Goal: Task Accomplishment & Management: Use online tool/utility

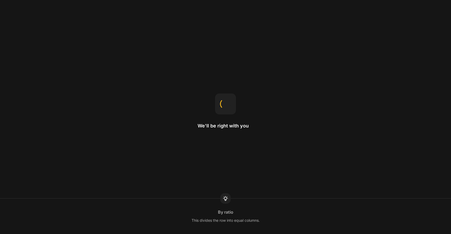
click at [304, 61] on div "We'll be right with you By ratio This divides the row into equal columns." at bounding box center [225, 117] width 451 height 234
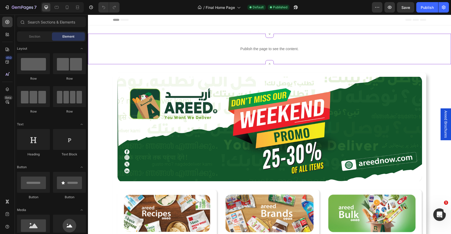
click at [322, 47] on p "Publish the page to see the content." at bounding box center [269, 48] width 363 height 5
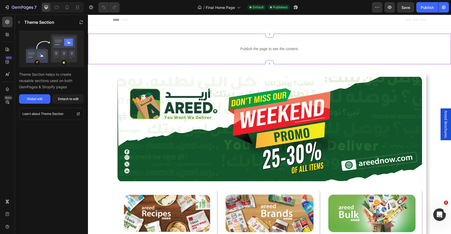
drag, startPoint x: 322, startPoint y: 47, endPoint x: 307, endPoint y: 70, distance: 26.9
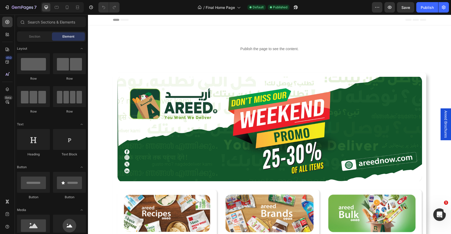
click at [298, 79] on img at bounding box center [269, 129] width 305 height 104
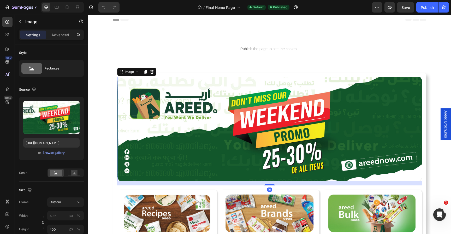
click at [278, 74] on div "Image 16 Image Row Row Image Row Row Image Row Row Row Row Row" at bounding box center [269, 157] width 313 height 169
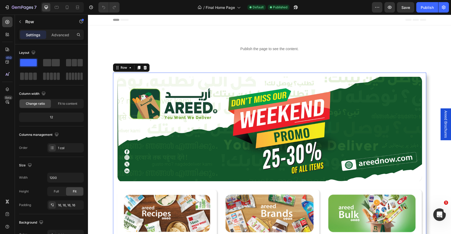
click at [52, 32] on p "Advanced" at bounding box center [60, 34] width 18 height 5
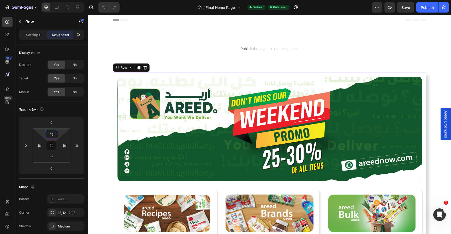
click at [51, 133] on input "16" at bounding box center [51, 134] width 10 height 8
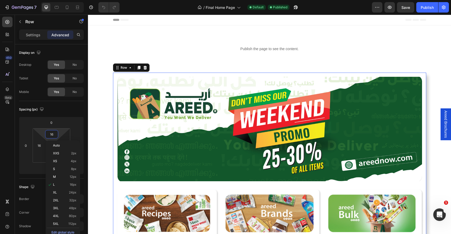
type input "0"
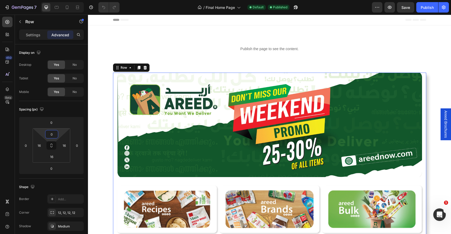
drag, startPoint x: 307, startPoint y: 70, endPoint x: 105, endPoint y: 83, distance: 201.7
click at [105, 83] on div "Image Image Row Row Image Row Row Image Row Row Row Row Row 0" at bounding box center [269, 155] width 363 height 164
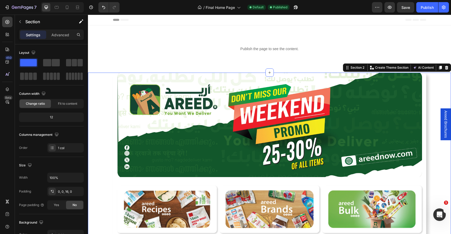
click at [250, 56] on div "Publish the page to see the content. Custom Code [GP] Areed header code Need to…" at bounding box center [269, 49] width 363 height 31
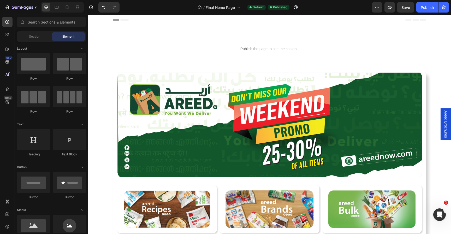
scroll to position [9, 0]
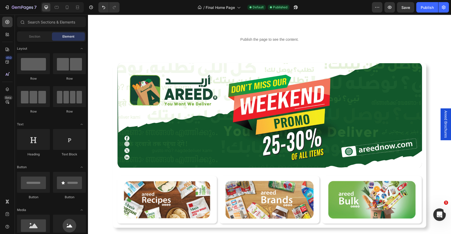
drag, startPoint x: 105, startPoint y: 83, endPoint x: 422, endPoint y: 67, distance: 316.7
click at [422, 67] on img at bounding box center [269, 115] width 305 height 104
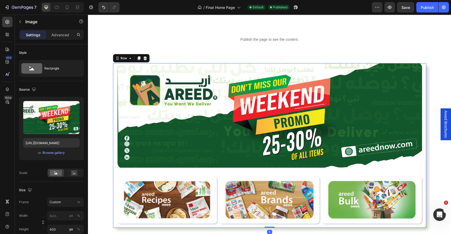
click at [425, 68] on div "Image Image Row Row Image Row Row Image Row Row Row Row Row 0" at bounding box center [269, 145] width 313 height 164
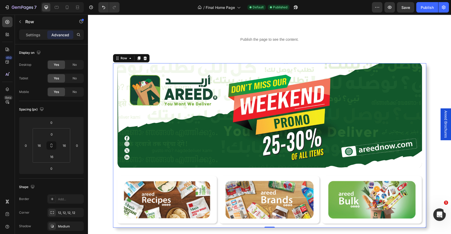
click at [52, 137] on input "0" at bounding box center [51, 134] width 10 height 8
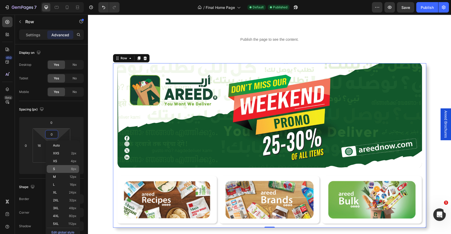
drag, startPoint x: 334, startPoint y: 53, endPoint x: 65, endPoint y: 169, distance: 293.3
click at [65, 169] on p "S 8px" at bounding box center [64, 169] width 23 height 4
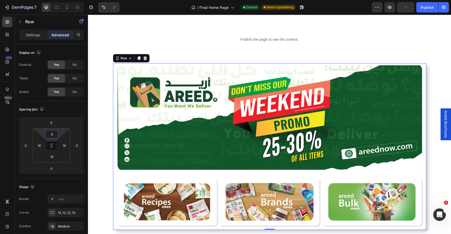
click at [55, 135] on input "8" at bounding box center [51, 134] width 10 height 8
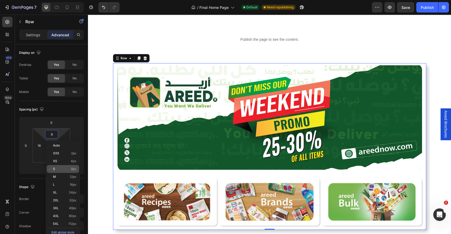
click at [64, 184] on p "L 16px" at bounding box center [64, 185] width 23 height 4
type input "16"
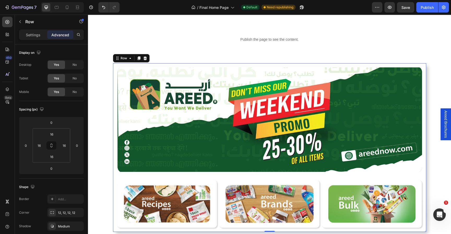
drag, startPoint x: 153, startPoint y: 184, endPoint x: 182, endPoint y: 55, distance: 132.0
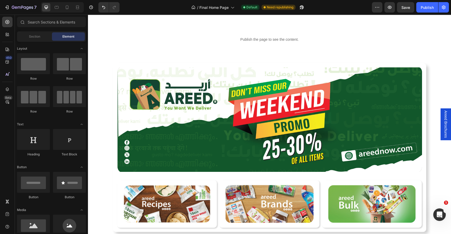
click at [112, 82] on div "Image Image Row Row Image Row Row Image Row Row Row Row Row" at bounding box center [269, 147] width 363 height 169
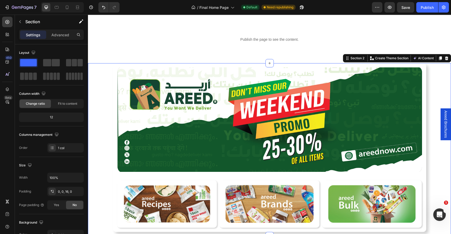
click at [240, 45] on div "Publish the page to see the content." at bounding box center [269, 40] width 363 height 14
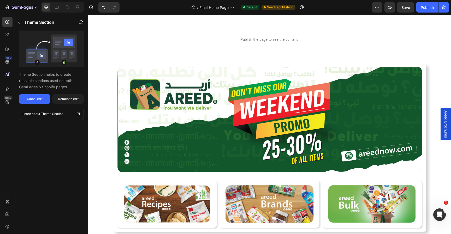
drag, startPoint x: 182, startPoint y: 55, endPoint x: 130, endPoint y: 59, distance: 52.3
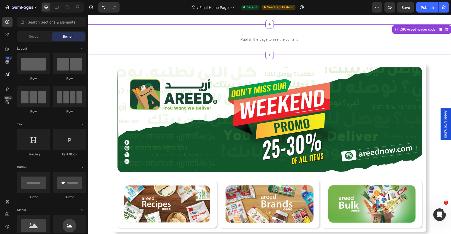
click at [182, 38] on p "Publish the page to see the content." at bounding box center [269, 39] width 363 height 5
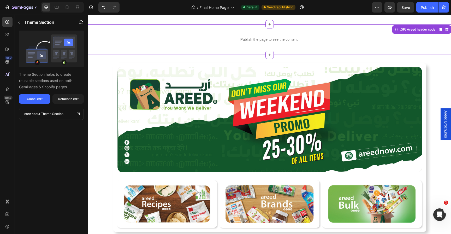
scroll to position [0, 0]
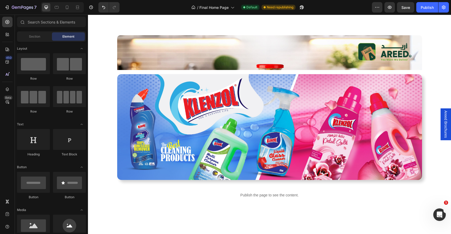
scroll to position [584, 0]
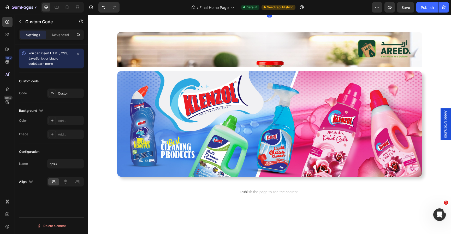
click at [264, 7] on p "Publish the page to see the content." at bounding box center [269, 4] width 305 height 5
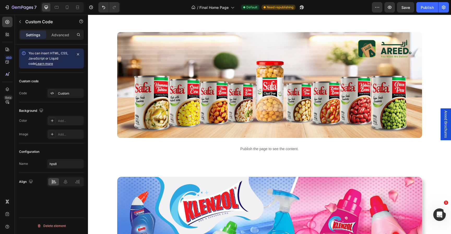
click at [267, 11] on div "Publish the page to see the content." at bounding box center [269, 4] width 305 height 14
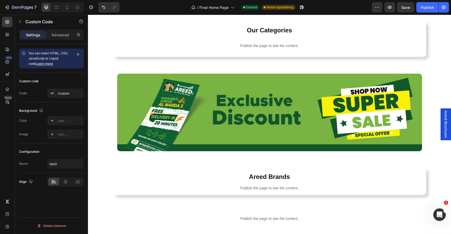
scroll to position [270, 0]
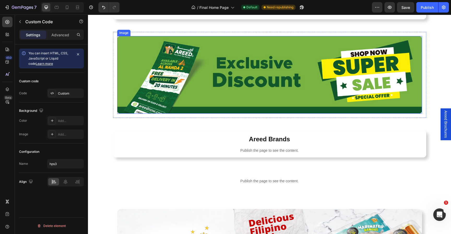
click at [256, 85] on img at bounding box center [269, 75] width 305 height 78
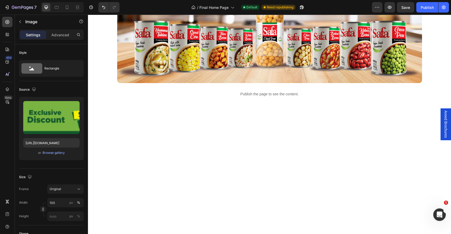
scroll to position [746, 0]
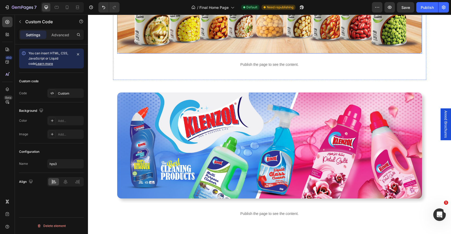
scroll to position [716, 0]
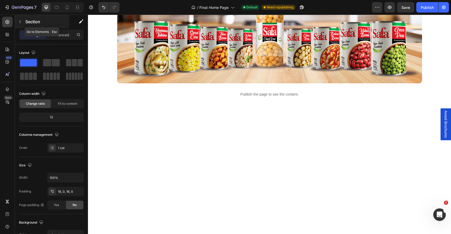
click at [23, 17] on div "Section" at bounding box center [42, 22] width 54 height 14
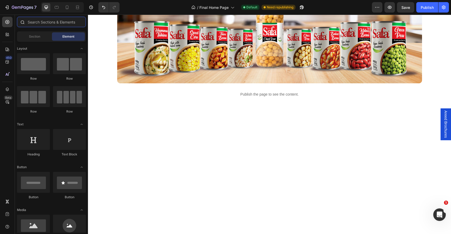
click at [38, 22] on input "text" at bounding box center [51, 22] width 69 height 10
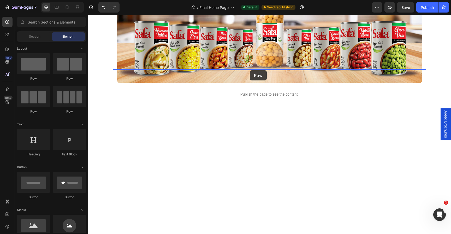
drag, startPoint x: 119, startPoint y: 72, endPoint x: 250, endPoint y: 70, distance: 130.5
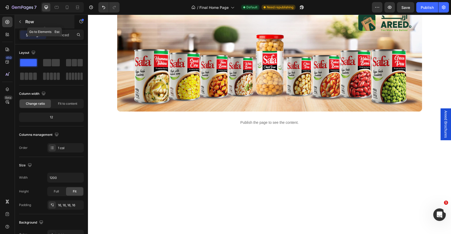
click at [17, 22] on button "button" at bounding box center [20, 21] width 8 height 8
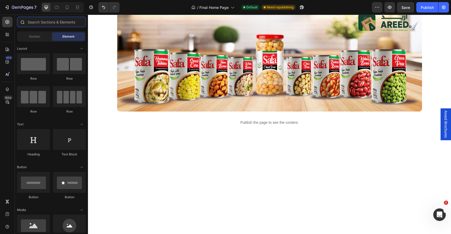
click at [40, 23] on input "text" at bounding box center [51, 22] width 69 height 10
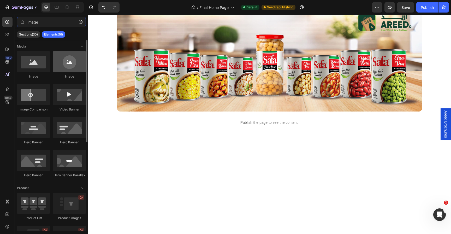
type input "image"
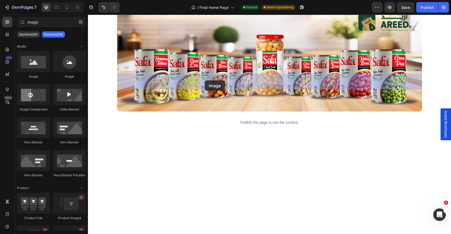
drag, startPoint x: 152, startPoint y: 78, endPoint x: 201, endPoint y: 81, distance: 49.1
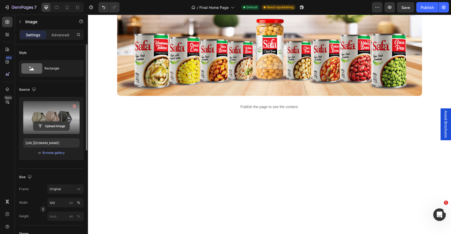
click at [55, 124] on input "file" at bounding box center [51, 126] width 36 height 9
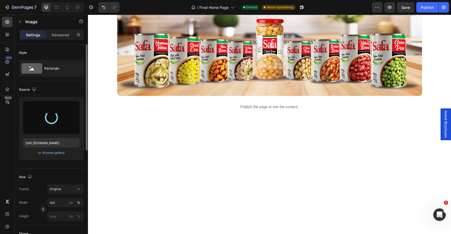
type input "https://cdn.shopify.com/s/files/1/0710/3918/9279/files/gempages_528694895989228…"
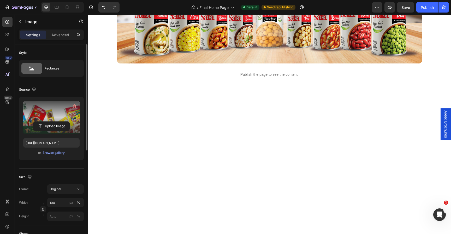
scroll to position [761, 0]
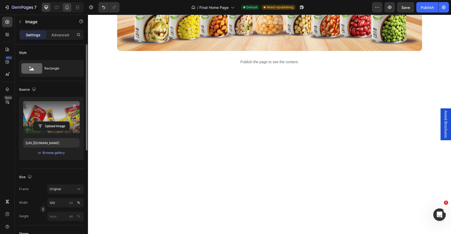
click at [67, 7] on icon at bounding box center [66, 7] width 5 height 5
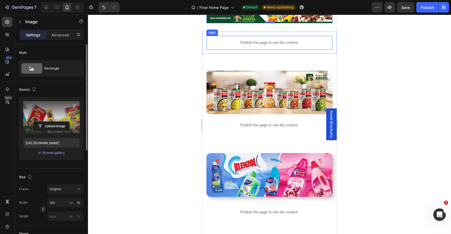
scroll to position [609, 0]
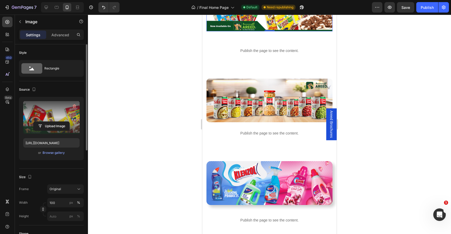
click at [382, 106] on div at bounding box center [269, 124] width 363 height 219
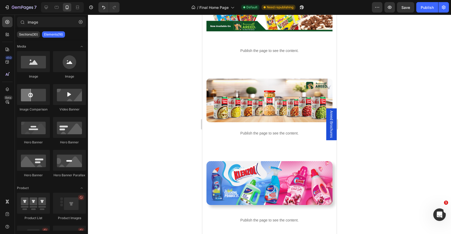
click at [289, 31] on img at bounding box center [269, 9] width 126 height 44
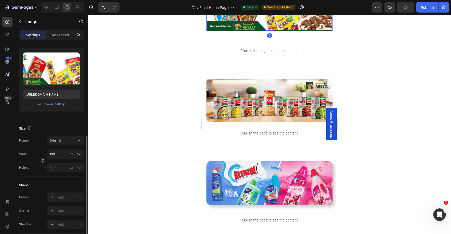
scroll to position [92, 0]
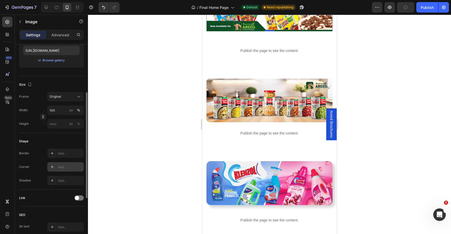
click at [62, 168] on div "Add..." at bounding box center [70, 167] width 25 height 5
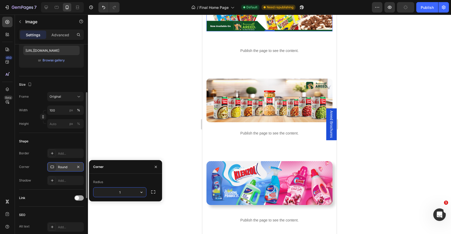
type input "12"
click at [56, 192] on div "Link" at bounding box center [51, 197] width 65 height 17
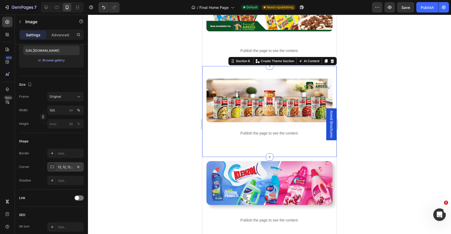
click at [293, 120] on div "Image Publish the page to see the content. Hps10 Row Row Section 8 Create Theme…" at bounding box center [269, 111] width 134 height 91
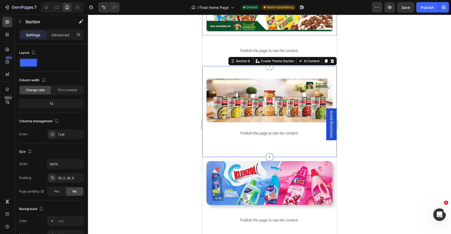
click at [289, 31] on img at bounding box center [269, 9] width 126 height 44
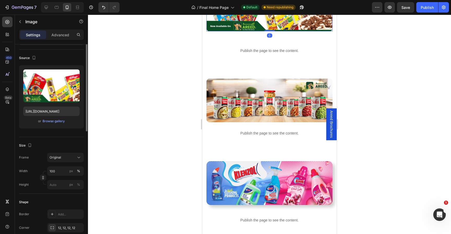
scroll to position [78, 0]
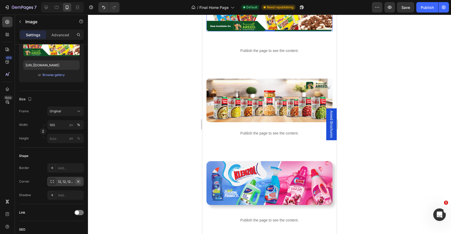
click at [78, 182] on icon "button" at bounding box center [78, 181] width 4 height 4
click at [70, 182] on div "Add..." at bounding box center [70, 181] width 25 height 5
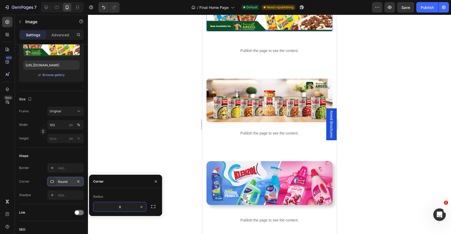
click at [162, 118] on div at bounding box center [269, 124] width 363 height 219
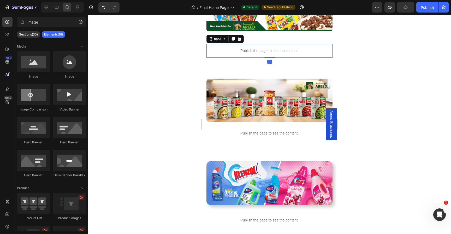
click at [271, 58] on div "Publish the page to see the content." at bounding box center [269, 51] width 126 height 14
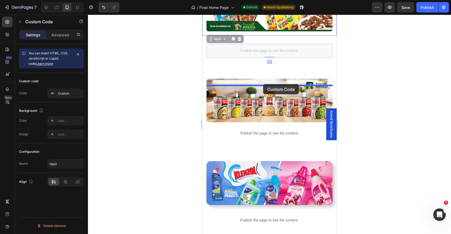
drag, startPoint x: 266, startPoint y: 102, endPoint x: 263, endPoint y: 84, distance: 17.9
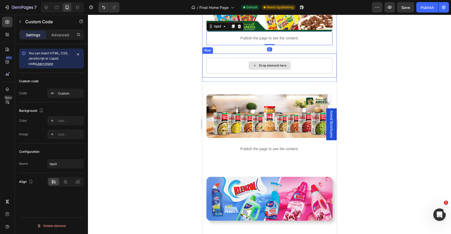
click at [266, 70] on div "Drop element here" at bounding box center [269, 65] width 42 height 8
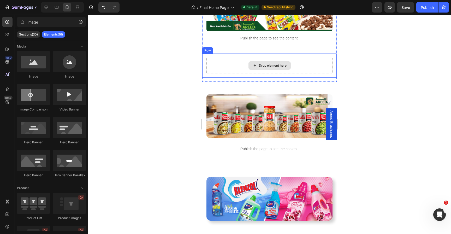
click at [303, 78] on div "Drop element here Row" at bounding box center [269, 66] width 134 height 24
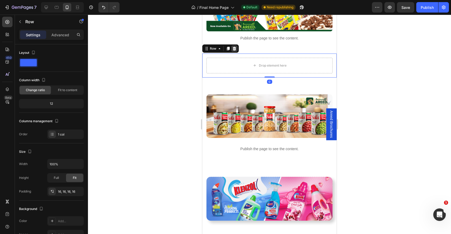
click at [234, 50] on icon at bounding box center [234, 49] width 3 height 4
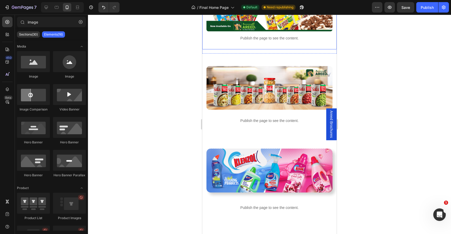
click at [258, 49] on div "Image Publish the page to see the content. hps3 Row" at bounding box center [269, 16] width 134 height 66
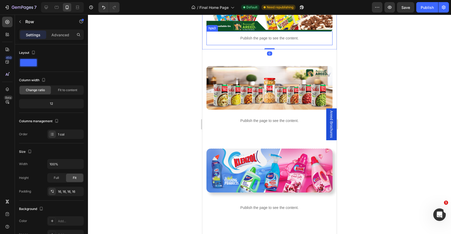
click at [259, 41] on p "Publish the page to see the content." at bounding box center [269, 37] width 126 height 5
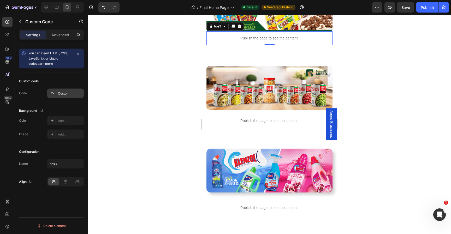
click at [63, 93] on div "Custom" at bounding box center [70, 93] width 25 height 5
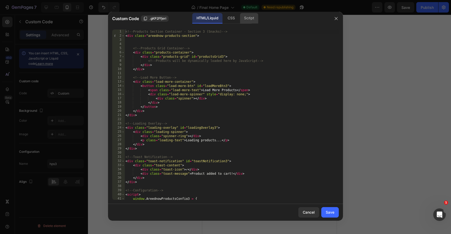
click at [246, 15] on div "Script" at bounding box center [249, 18] width 18 height 10
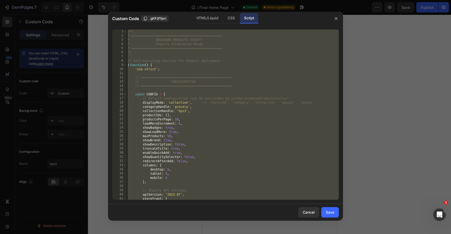
click at [214, 51] on div "/** * ================================================ * AREEDNOW PRODUCTS SCRI…" at bounding box center [233, 118] width 212 height 179
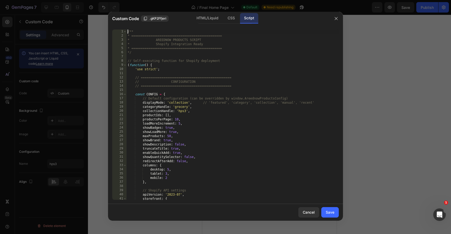
type textarea "* } */"
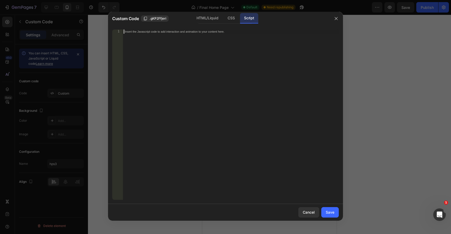
paste textarea "*/"
type textarea "*/"
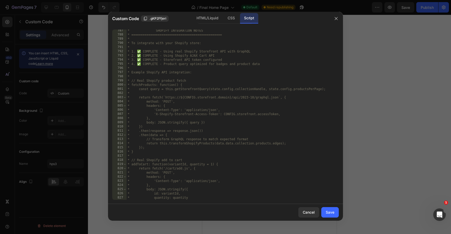
drag, startPoint x: 328, startPoint y: 214, endPoint x: 384, endPoint y: 3, distance: 218.9
click at [328, 214] on div "Save" at bounding box center [330, 211] width 9 height 5
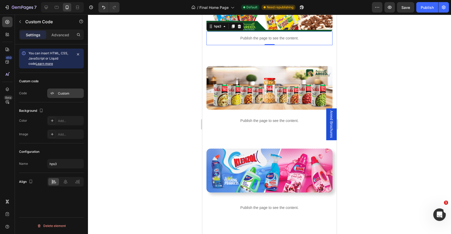
click at [65, 94] on div "Custom" at bounding box center [70, 93] width 25 height 5
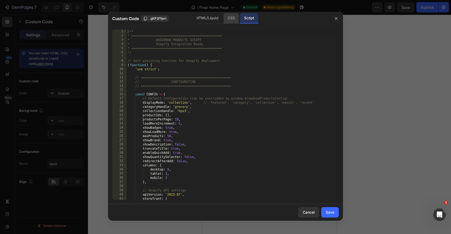
click at [224, 20] on div "CSS" at bounding box center [230, 18] width 15 height 10
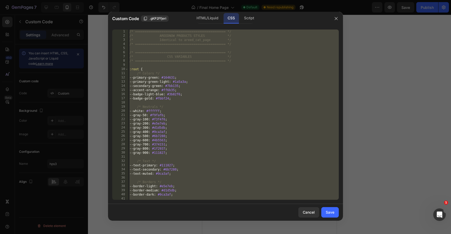
click at [183, 80] on div "/* ================================================ */ /* AREEDNOW PRODUCTS STY…" at bounding box center [233, 118] width 210 height 179
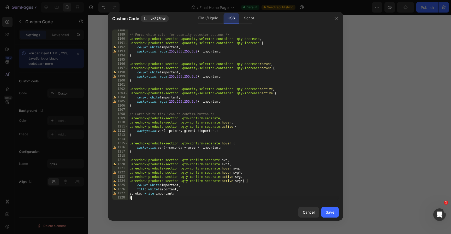
scroll to position [0, 0]
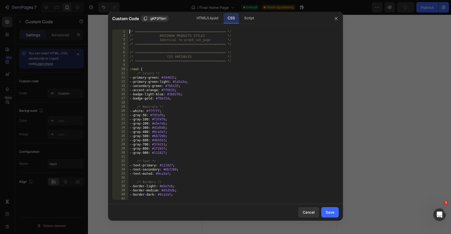
type textarea "stroke: white !important; }"
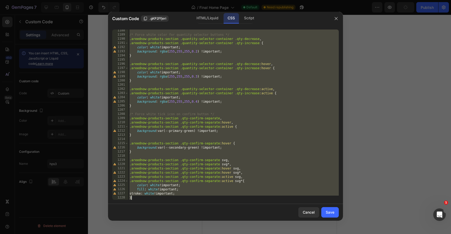
scroll to position [4958, 0]
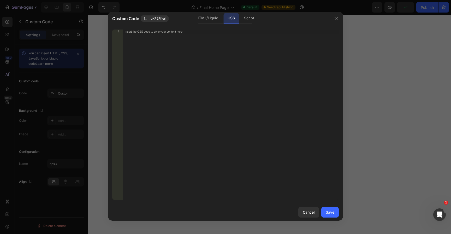
paste textarea "}"
type textarea "}"
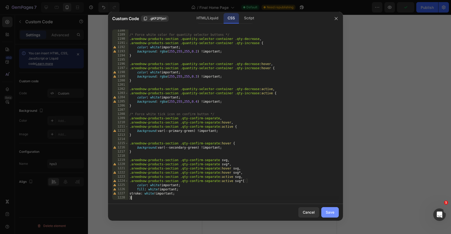
click at [332, 211] on div "Save" at bounding box center [330, 211] width 9 height 5
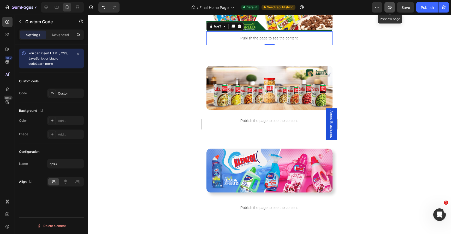
click at [391, 8] on icon "button" at bounding box center [390, 7] width 4 height 3
click at [57, 93] on div "Custom" at bounding box center [65, 92] width 37 height 9
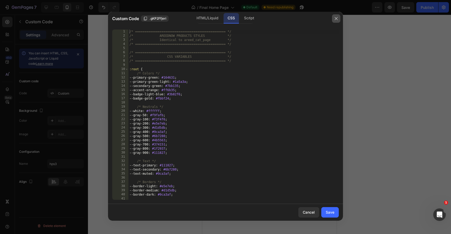
click at [337, 20] on icon "button" at bounding box center [336, 18] width 3 height 3
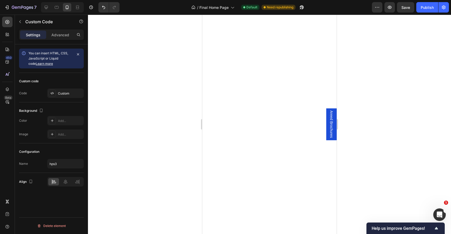
scroll to position [0, 0]
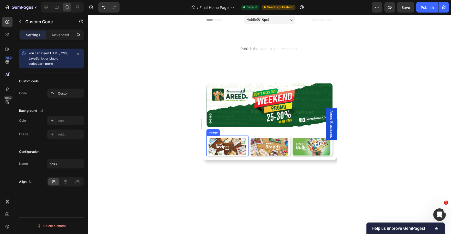
click at [223, 144] on img at bounding box center [228, 147] width 38 height 18
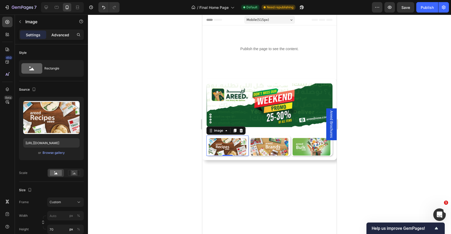
click at [57, 36] on p "Advanced" at bounding box center [60, 34] width 18 height 5
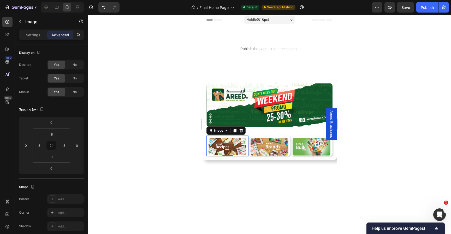
click at [224, 142] on img at bounding box center [228, 147] width 38 height 18
click at [391, 6] on icon "button" at bounding box center [389, 7] width 5 height 5
click at [422, 7] on div "Publish" at bounding box center [427, 7] width 13 height 5
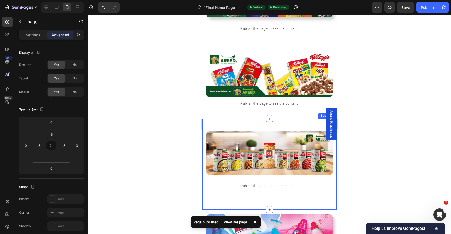
scroll to position [454, 0]
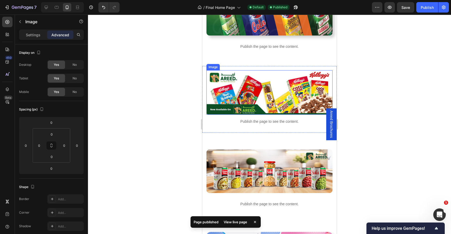
click at [281, 96] on img at bounding box center [269, 92] width 126 height 44
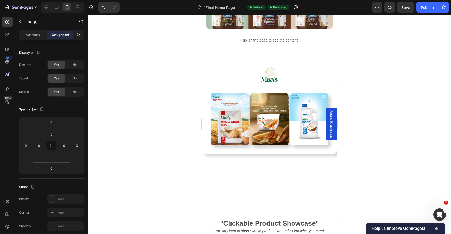
scroll to position [839, 0]
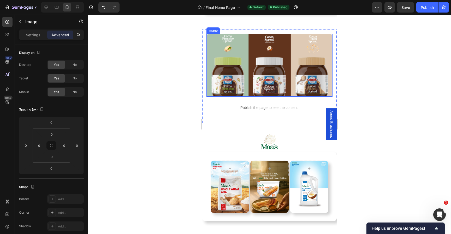
click at [278, 78] on img at bounding box center [269, 65] width 126 height 63
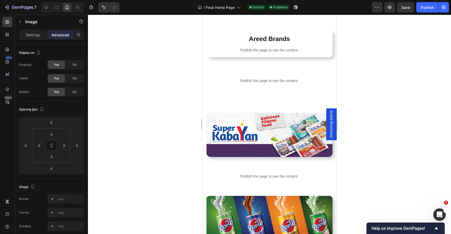
scroll to position [238, 0]
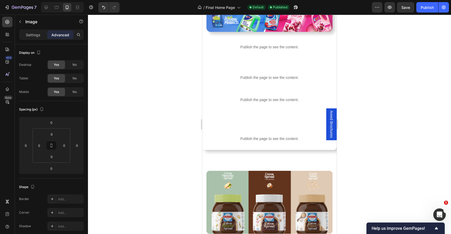
click at [273, 181] on img at bounding box center [269, 202] width 126 height 63
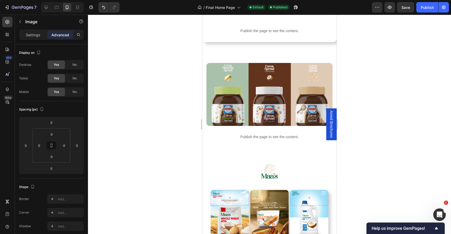
click at [277, 100] on img at bounding box center [269, 94] width 126 height 63
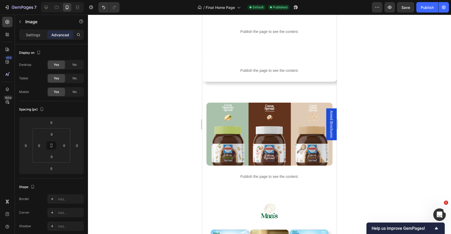
scroll to position [769, 0]
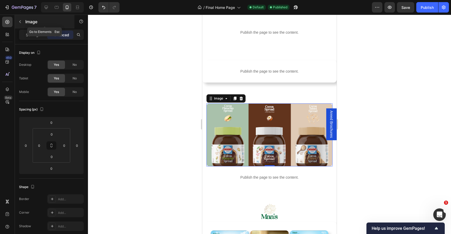
click at [20, 22] on icon "button" at bounding box center [20, 22] width 4 height 4
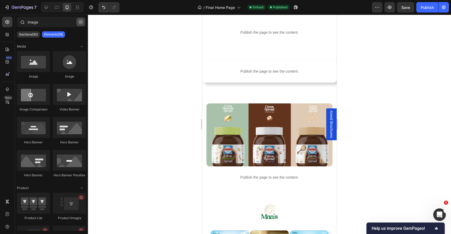
click at [79, 22] on icon "button" at bounding box center [81, 22] width 4 height 4
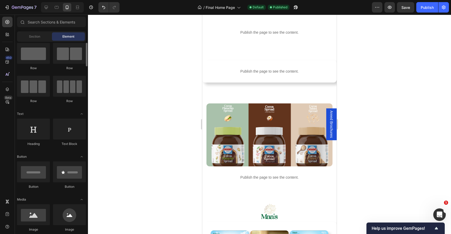
scroll to position [76, 0]
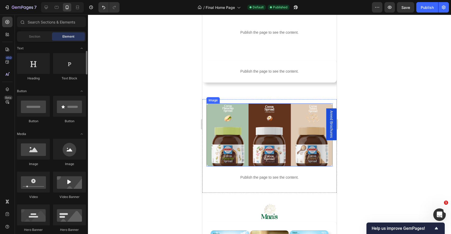
click at [233, 132] on img at bounding box center [269, 134] width 126 height 63
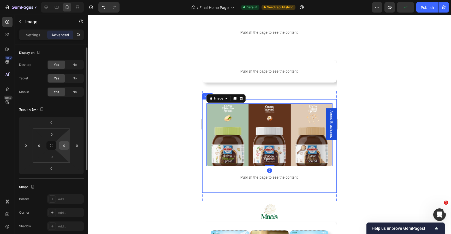
scroll to position [2, 0]
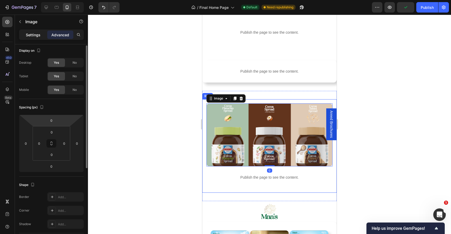
click at [33, 35] on p "Settings" at bounding box center [33, 34] width 15 height 5
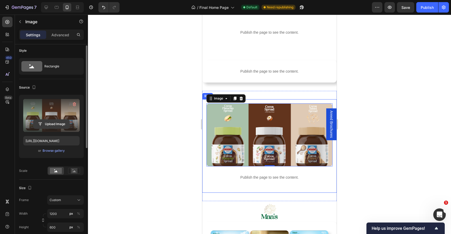
click at [61, 122] on input "file" at bounding box center [51, 124] width 36 height 9
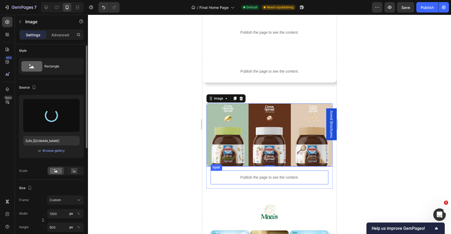
type input "https://cdn.shopify.com/s/files/1/0710/3918/9279/files/gempages_528694895989228…"
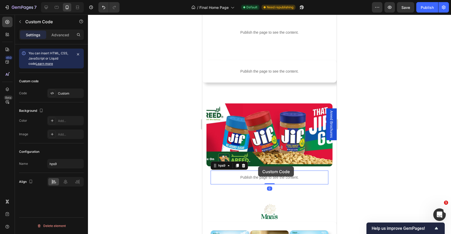
scroll to position [0, 0]
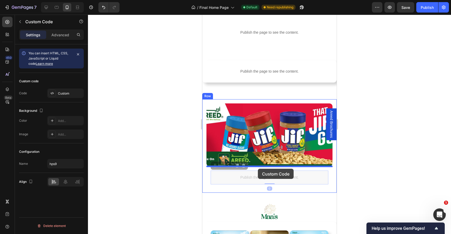
drag, startPoint x: 258, startPoint y: 176, endPoint x: 258, endPoint y: 169, distance: 7.8
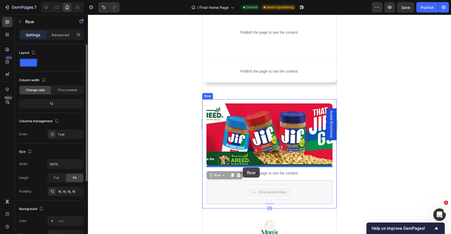
drag, startPoint x: 240, startPoint y: 189, endPoint x: 243, endPoint y: 167, distance: 22.3
click at [243, 167] on div "Mobile ( 515 px) iPhone 13 Mini iPhone 13 Pro iPhone 11 Pro Max iPhone 15 Pro M…" at bounding box center [269, 97] width 134 height 1703
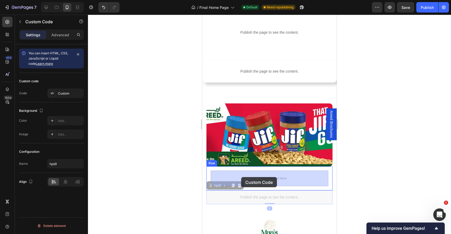
drag, startPoint x: 241, startPoint y: 198, endPoint x: 241, endPoint y: 177, distance: 21.4
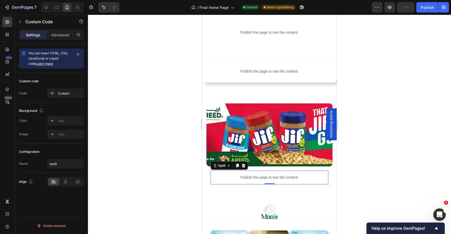
click at [347, 71] on div at bounding box center [269, 124] width 363 height 219
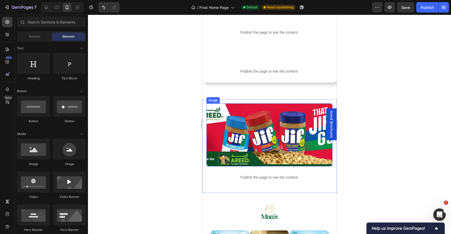
click at [284, 123] on img at bounding box center [269, 134] width 126 height 63
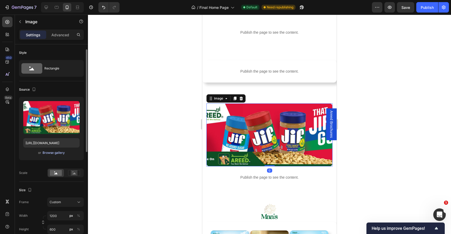
scroll to position [10, 0]
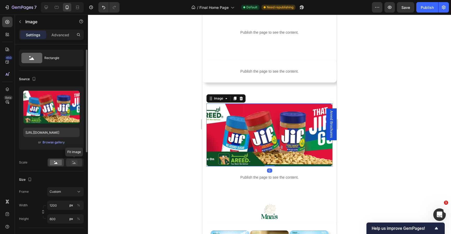
click at [78, 164] on icon at bounding box center [74, 162] width 12 height 6
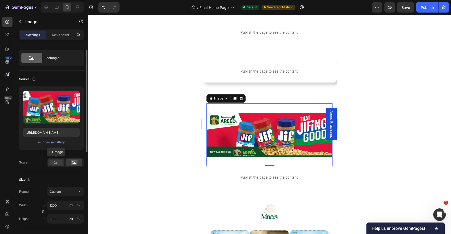
click at [54, 163] on rect at bounding box center [56, 162] width 12 height 6
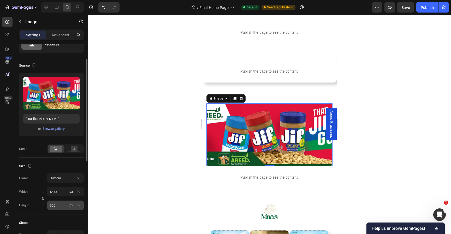
scroll to position [34, 0]
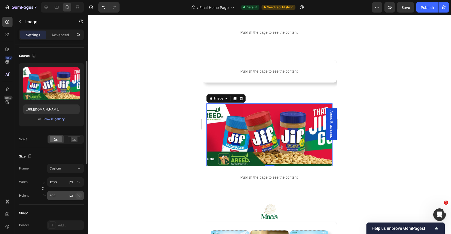
click at [79, 195] on div "%" at bounding box center [78, 195] width 3 height 5
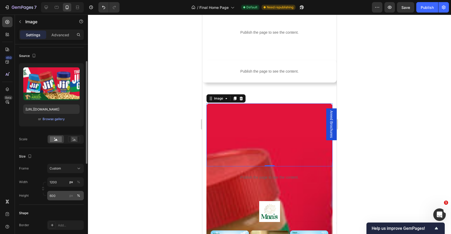
click at [79, 196] on div "%" at bounding box center [78, 195] width 3 height 5
drag, startPoint x: 72, startPoint y: 195, endPoint x: 67, endPoint y: 197, distance: 5.4
click at [72, 195] on div "px" at bounding box center [71, 195] width 4 height 5
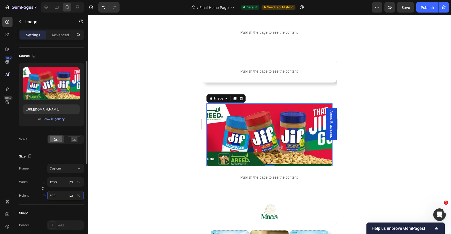
click at [61, 196] on input "600" at bounding box center [65, 195] width 37 height 9
drag, startPoint x: 63, startPoint y: 195, endPoint x: 36, endPoint y: 194, distance: 27.1
click at [35, 195] on div "Height 600 px %" at bounding box center [51, 195] width 65 height 9
click at [62, 181] on input "1200" at bounding box center [65, 181] width 37 height 9
click at [64, 169] on div "Custom" at bounding box center [63, 168] width 26 height 5
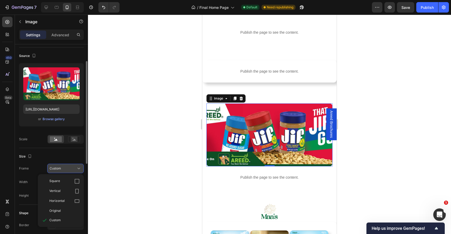
click at [65, 167] on div "Custom" at bounding box center [63, 168] width 26 height 5
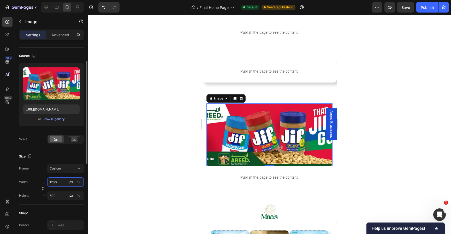
drag, startPoint x: 63, startPoint y: 180, endPoint x: 41, endPoint y: 179, distance: 22.5
click at [41, 180] on div "Width 1200 px %" at bounding box center [51, 181] width 65 height 9
click at [79, 184] on div "%" at bounding box center [78, 182] width 3 height 5
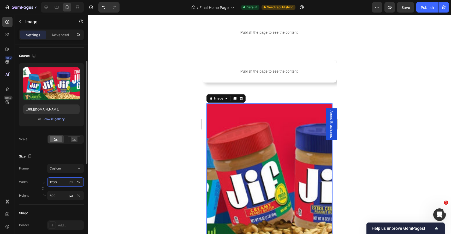
click at [61, 182] on input "1200" at bounding box center [65, 181] width 37 height 9
type input "1"
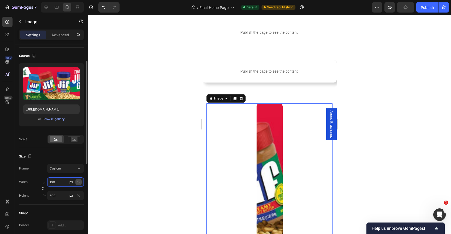
type input "100"
click at [78, 183] on div "%" at bounding box center [78, 182] width 3 height 5
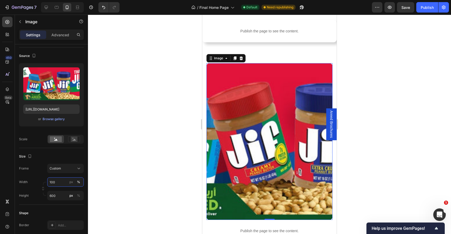
scroll to position [867, 0]
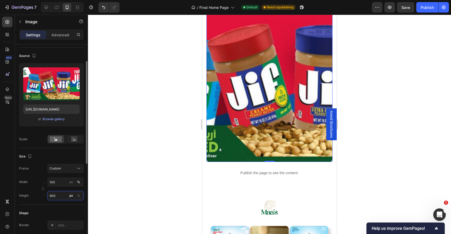
drag, startPoint x: 62, startPoint y: 194, endPoint x: 39, endPoint y: 193, distance: 22.7
click at [39, 193] on div "Height 600 px %" at bounding box center [51, 195] width 65 height 9
drag, startPoint x: 66, startPoint y: 195, endPoint x: 32, endPoint y: 195, distance: 34.2
click at [33, 195] on div "Height 600 px %" at bounding box center [51, 195] width 65 height 9
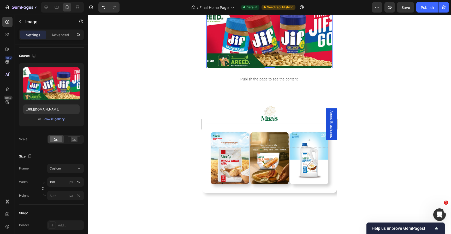
click at [126, 199] on div at bounding box center [269, 124] width 363 height 219
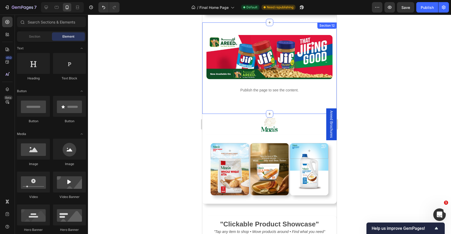
scroll to position [819, 0]
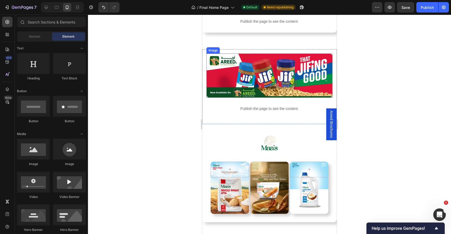
click at [268, 67] on img at bounding box center [269, 76] width 126 height 44
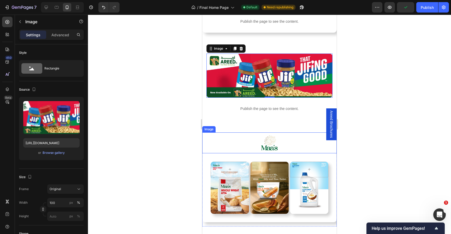
scroll to position [820, 0]
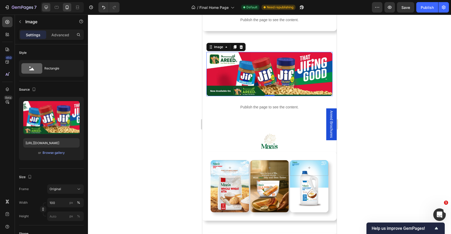
click at [47, 6] on icon at bounding box center [46, 7] width 3 height 3
type input "https://cdn.shopify.com/s/files/1/0710/3918/9279/files/gempages_528694895989228…"
type input "1200"
type input "600"
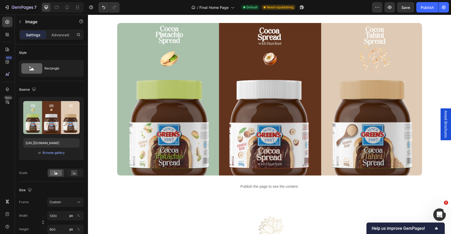
scroll to position [845, 0]
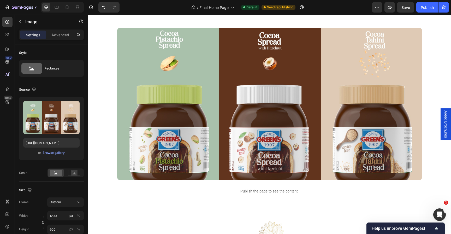
click at [224, 112] on img at bounding box center [269, 104] width 305 height 152
click at [182, 97] on img at bounding box center [269, 104] width 305 height 152
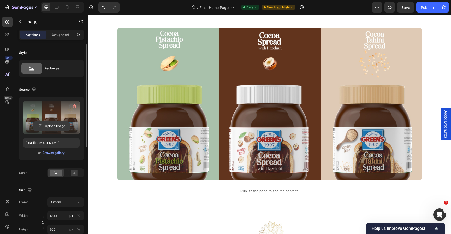
click at [53, 125] on input "file" at bounding box center [51, 126] width 36 height 9
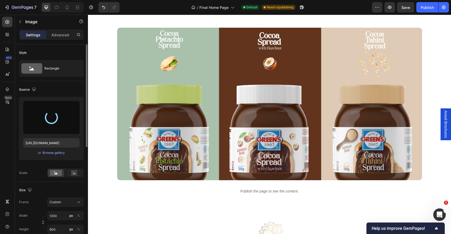
type input "https://cdn.shopify.com/s/files/1/0710/3918/9279/files/gempages_528694895989228…"
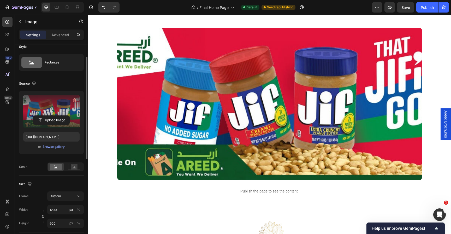
scroll to position [24, 0]
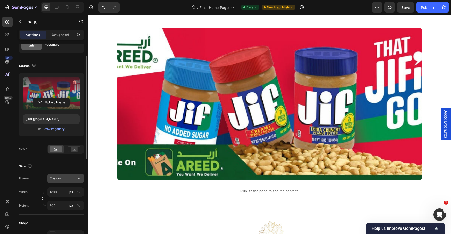
click at [70, 177] on div "Custom" at bounding box center [63, 178] width 26 height 5
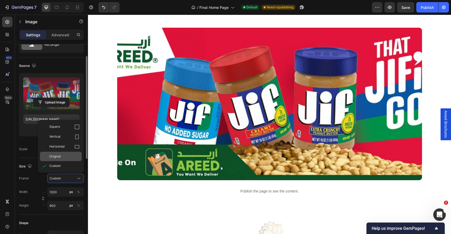
click at [62, 159] on div "Original" at bounding box center [61, 156] width 42 height 9
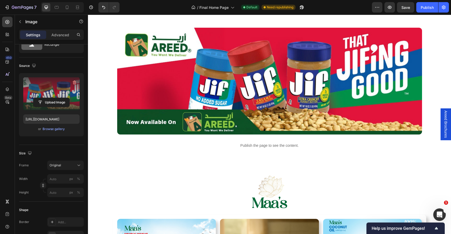
click at [184, 101] on img at bounding box center [269, 81] width 305 height 107
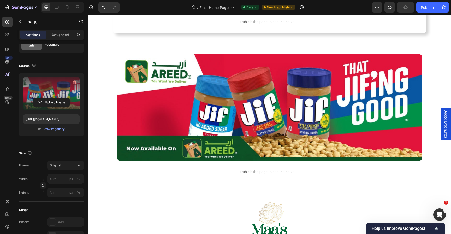
scroll to position [816, 0]
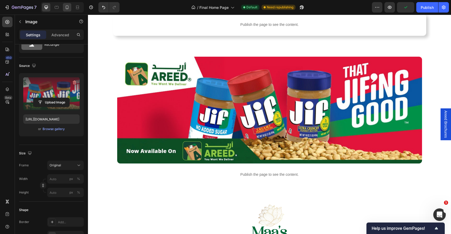
click at [66, 8] on icon at bounding box center [66, 7] width 5 height 5
type input "100"
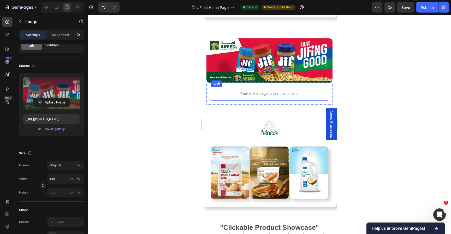
scroll to position [839, 0]
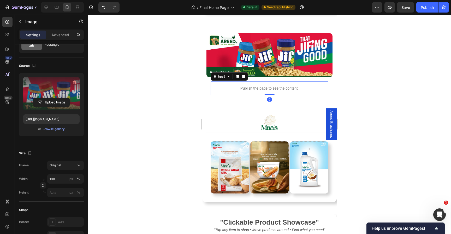
click at [250, 86] on p "Publish the page to see the content." at bounding box center [270, 88] width 118 height 5
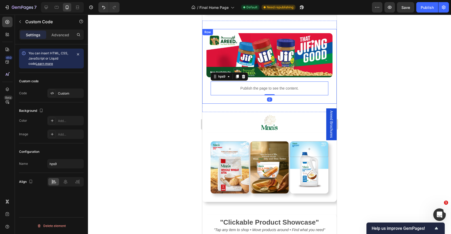
scroll to position [816, 0]
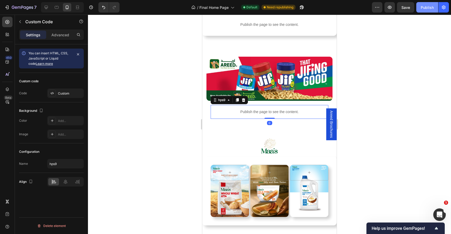
click at [432, 6] on div "Publish" at bounding box center [427, 7] width 13 height 5
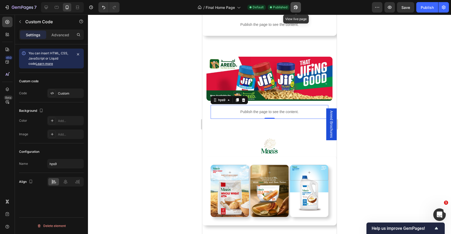
click at [296, 7] on icon "button" at bounding box center [296, 7] width 4 height 4
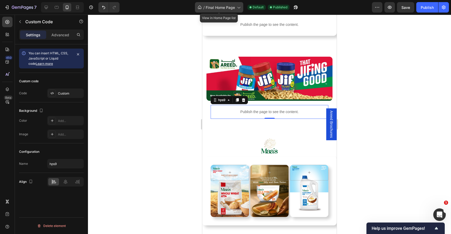
click at [223, 9] on span "Final Home Page" at bounding box center [220, 7] width 29 height 5
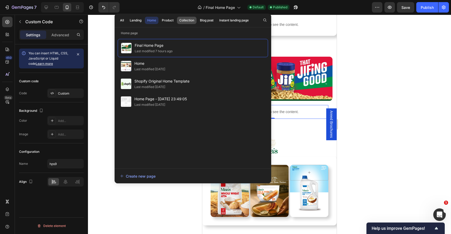
click at [186, 22] on div "Collection" at bounding box center [186, 20] width 15 height 5
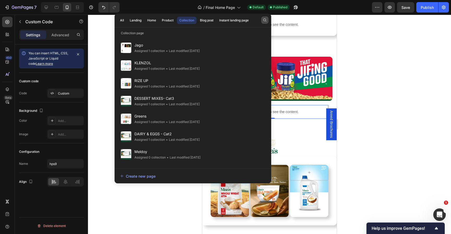
click at [266, 21] on icon "button" at bounding box center [264, 20] width 3 height 3
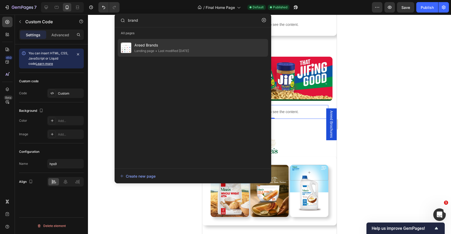
type input "brand"
click at [195, 40] on div "Areed Brands Landing page • Last modified 4 days ago" at bounding box center [193, 48] width 150 height 18
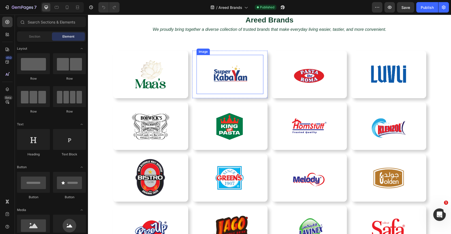
scroll to position [224, 0]
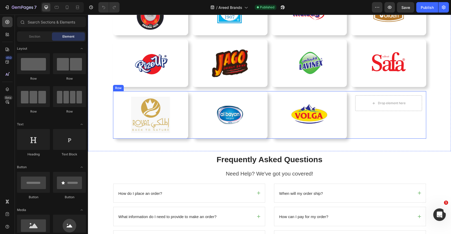
click at [269, 102] on div "Image Row Image Row Image Row Drop element here Row Row" at bounding box center [269, 115] width 313 height 48
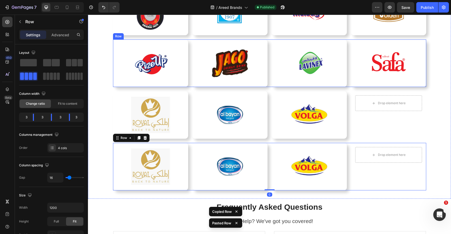
click at [269, 86] on div "Image Row Image Row Image Row Image Row Row" at bounding box center [269, 63] width 313 height 48
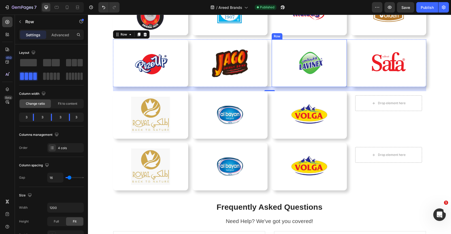
click at [381, 66] on img at bounding box center [388, 63] width 39 height 39
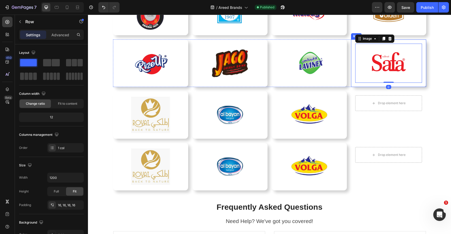
click at [359, 84] on div "Image 0 Row" at bounding box center [388, 63] width 75 height 48
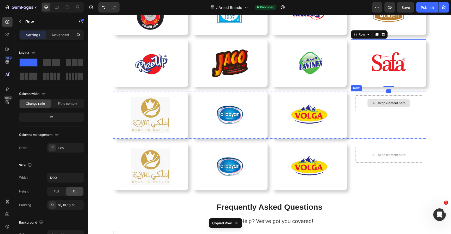
click at [364, 100] on div "Drop element here" at bounding box center [388, 103] width 67 height 16
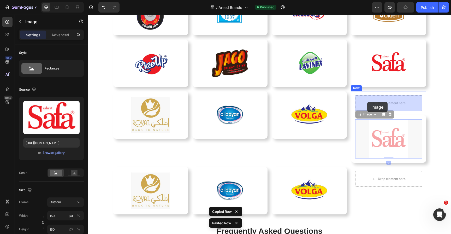
drag, startPoint x: 366, startPoint y: 131, endPoint x: 367, endPoint y: 102, distance: 28.5
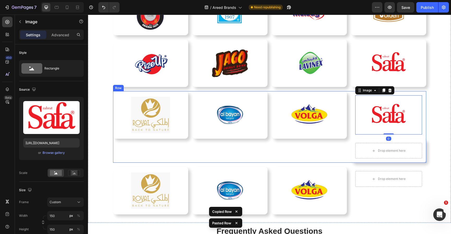
click at [336, 149] on div "Image Row" at bounding box center [309, 127] width 75 height 72
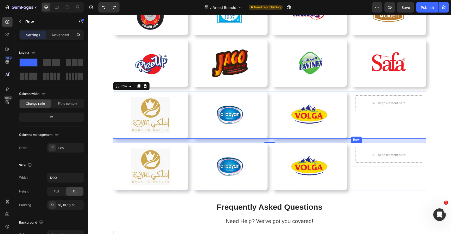
click at [364, 144] on div "Drop element here Row" at bounding box center [388, 155] width 75 height 24
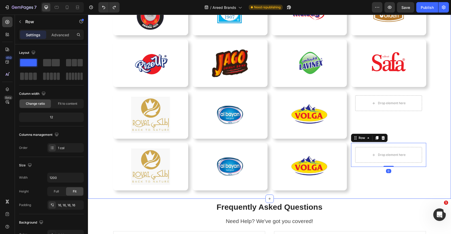
click at [349, 141] on div "Image Row Image Row Image Row Image Row Row Image Row Image Row Image Row Image…" at bounding box center [269, 37] width 363 height 306
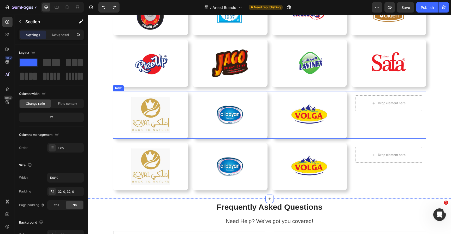
click at [349, 110] on div "Image Row Image Row Image Row Drop element here Row Row" at bounding box center [269, 115] width 313 height 48
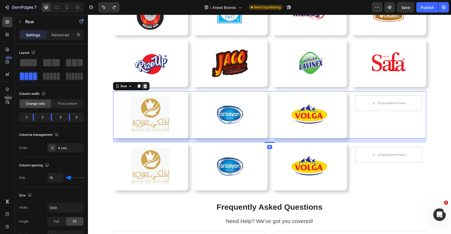
click at [146, 86] on icon at bounding box center [144, 86] width 3 height 4
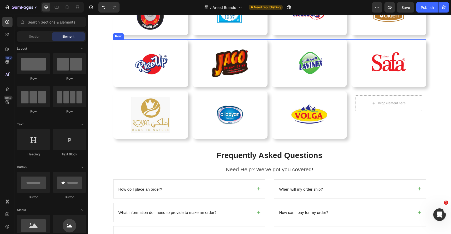
click at [351, 72] on div "Image Row" at bounding box center [388, 63] width 75 height 48
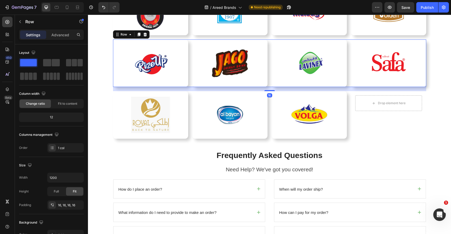
click at [347, 72] on div "Image Row Image Row Image Row Image Row Row 16" at bounding box center [269, 63] width 313 height 48
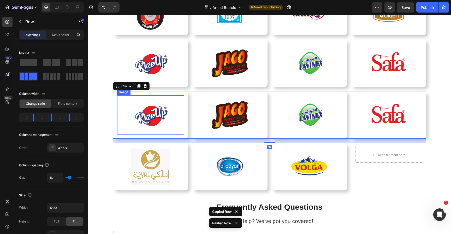
click at [159, 110] on img at bounding box center [150, 114] width 39 height 39
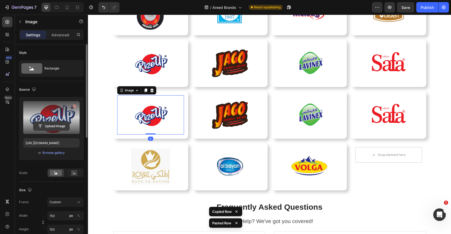
click at [52, 124] on input "file" at bounding box center [51, 126] width 36 height 9
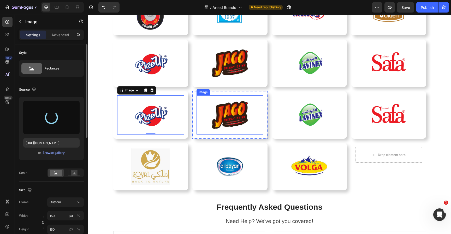
type input "https://cdn.shopify.com/s/files/1/0710/3918/9279/files/gempages_528694895989228…"
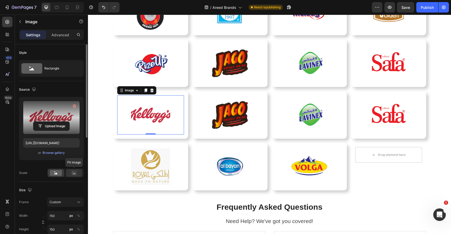
click at [72, 172] on rect at bounding box center [74, 172] width 7 height 5
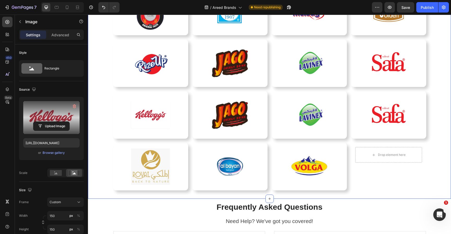
click at [170, 196] on div "Image Row Image Row Image Row Image Row Row Image Row Image Row Image Row Image…" at bounding box center [269, 37] width 363 height 323
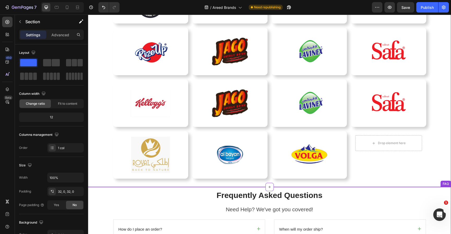
scroll to position [242, 0]
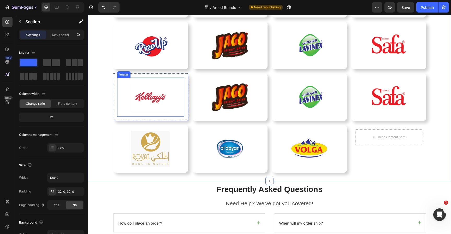
click at [138, 102] on img at bounding box center [150, 97] width 39 height 39
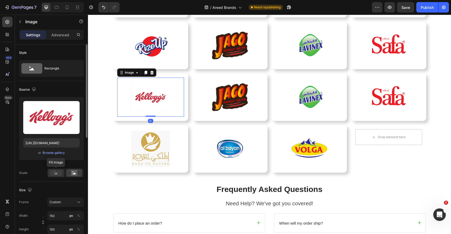
click at [55, 172] on rect at bounding box center [56, 173] width 12 height 6
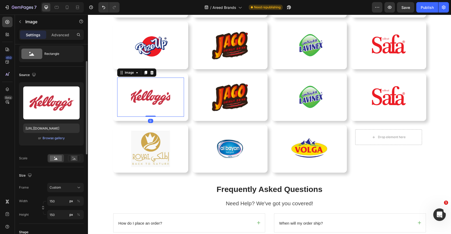
scroll to position [23, 0]
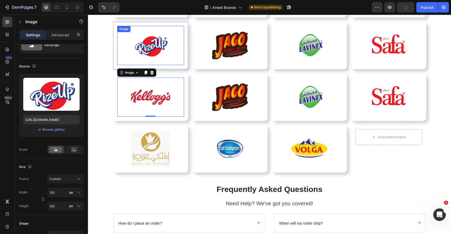
click at [161, 46] on img at bounding box center [150, 45] width 39 height 39
click at [145, 100] on img at bounding box center [150, 97] width 39 height 39
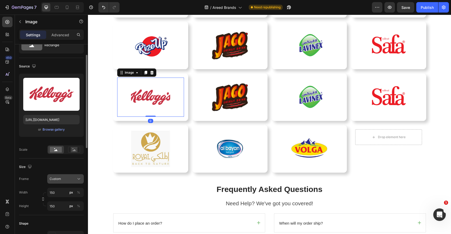
click at [68, 180] on div "Custom" at bounding box center [63, 178] width 26 height 5
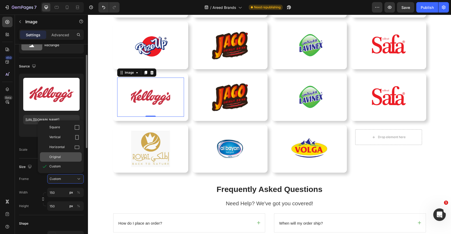
click at [64, 157] on div "Original" at bounding box center [64, 157] width 30 height 5
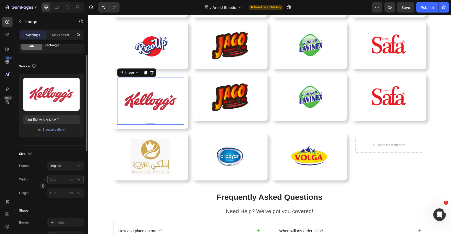
click at [61, 182] on input "px %" at bounding box center [65, 179] width 37 height 9
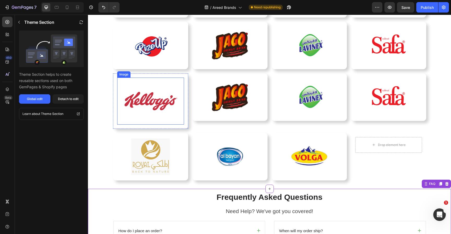
click at [146, 103] on img at bounding box center [150, 101] width 67 height 47
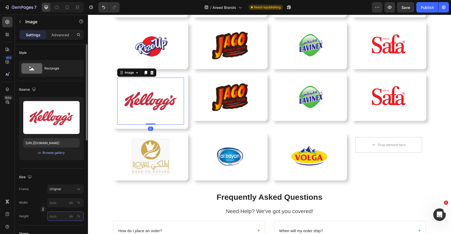
click at [58, 217] on input "px %" at bounding box center [65, 215] width 37 height 9
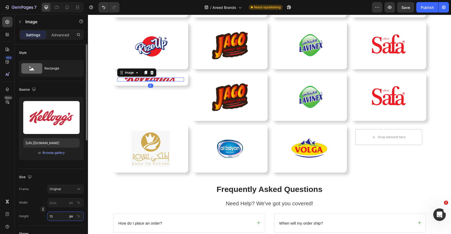
type input "150"
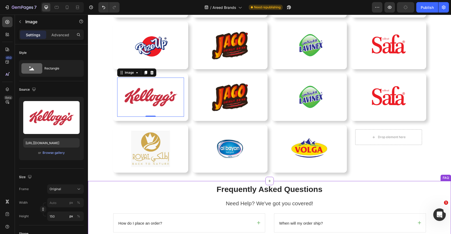
click at [141, 193] on h2 "Frequently Asked Questions" at bounding box center [269, 189] width 313 height 10
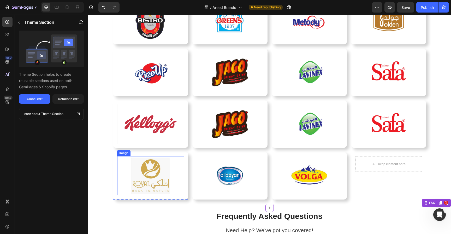
scroll to position [211, 0]
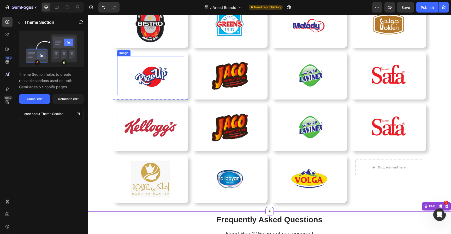
click at [151, 73] on img at bounding box center [150, 75] width 39 height 39
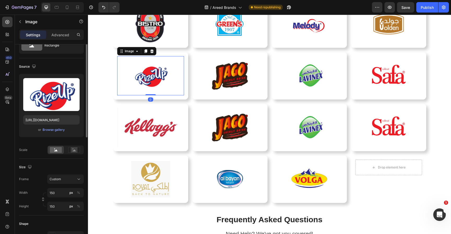
scroll to position [54, 0]
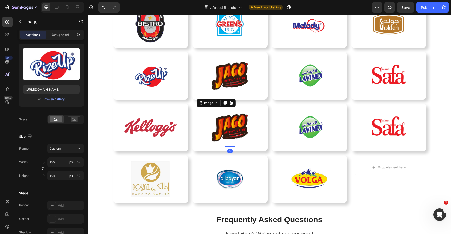
click at [228, 131] on img at bounding box center [229, 127] width 39 height 39
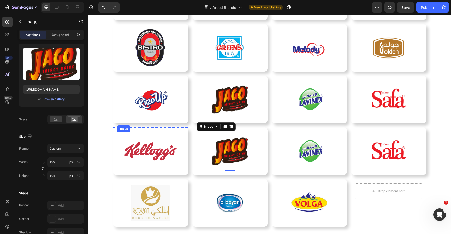
scroll to position [187, 0]
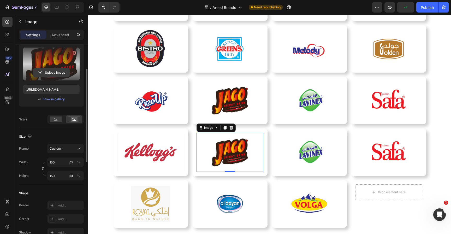
click at [56, 71] on input "file" at bounding box center [51, 72] width 36 height 9
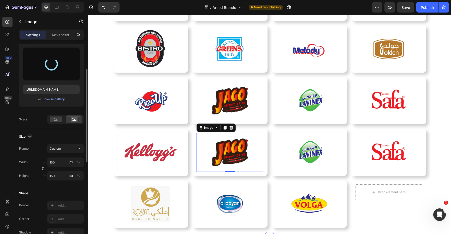
type input "https://cdn.shopify.com/s/files/1/0710/3918/9279/files/gempages_528694895989228…"
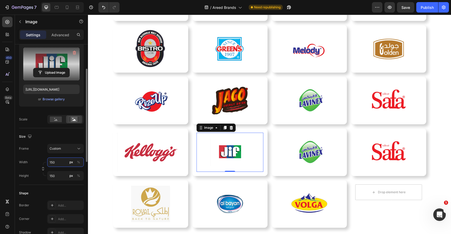
drag, startPoint x: 63, startPoint y: 162, endPoint x: 26, endPoint y: 162, distance: 36.8
click at [26, 162] on div "Width 150 px %" at bounding box center [51, 161] width 65 height 9
drag, startPoint x: 59, startPoint y: 163, endPoint x: 43, endPoint y: 163, distance: 15.9
click at [43, 163] on div "Width 150 px % Height 150 px %" at bounding box center [51, 168] width 65 height 23
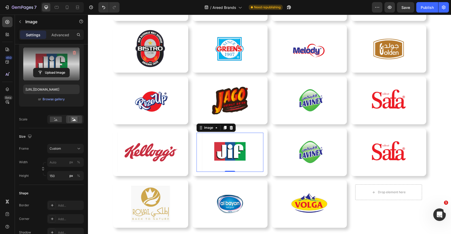
click at [50, 124] on div "Style Rectangle Source Upload Image https://cdn.shopify.com/s/files/1/0710/3918…" at bounding box center [51, 197] width 65 height 412
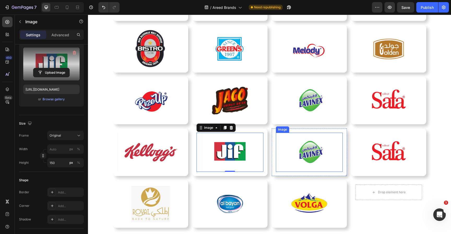
click at [310, 150] on img at bounding box center [309, 152] width 39 height 39
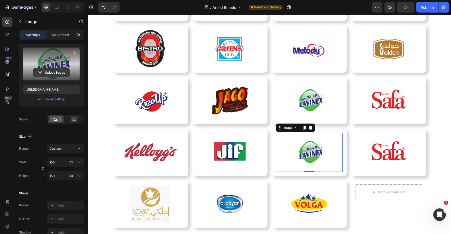
click at [63, 68] on div "Upload Image" at bounding box center [51, 64] width 56 height 33
click at [53, 72] on input "file" at bounding box center [51, 72] width 36 height 9
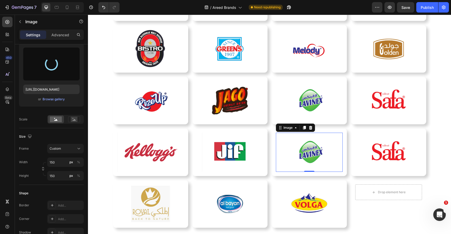
type input "https://cdn.shopify.com/s/files/1/0710/3918/9279/files/gempages_528694895989228…"
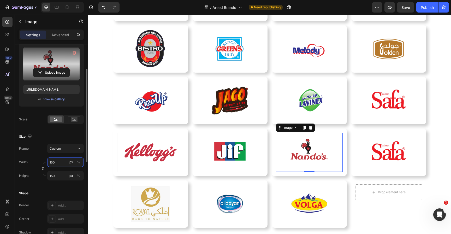
drag, startPoint x: 59, startPoint y: 163, endPoint x: 35, endPoint y: 163, distance: 24.0
click at [40, 163] on div "Width 150 px % Height 150 px %" at bounding box center [51, 168] width 65 height 23
drag, startPoint x: 58, startPoint y: 161, endPoint x: 44, endPoint y: 161, distance: 14.1
click at [49, 161] on input "150" at bounding box center [65, 161] width 37 height 9
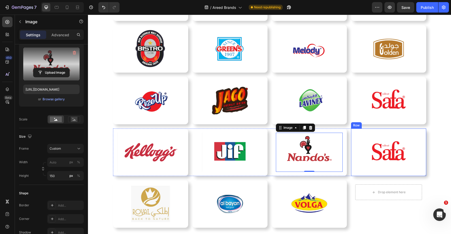
click at [395, 156] on img at bounding box center [388, 152] width 39 height 39
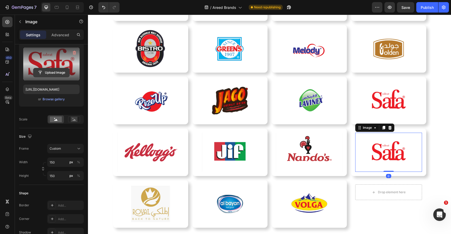
click at [53, 71] on input "file" at bounding box center [51, 72] width 36 height 9
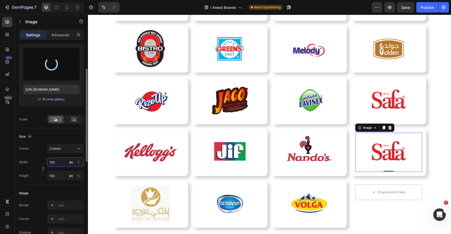
type input "https://cdn.shopify.com/s/files/1/0710/3918/9279/files/gempages_528694895989228…"
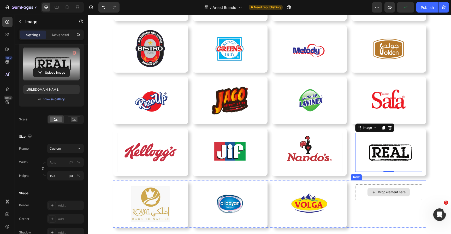
click at [367, 209] on div "Drop element here Row" at bounding box center [388, 204] width 75 height 48
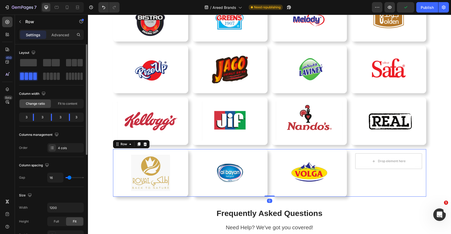
scroll to position [213, 0]
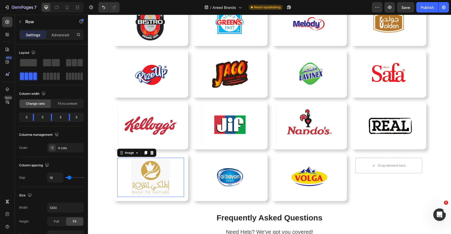
click at [164, 171] on img at bounding box center [150, 177] width 39 height 39
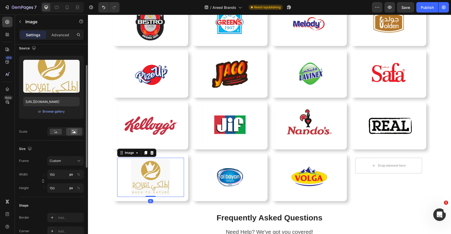
scroll to position [52, 0]
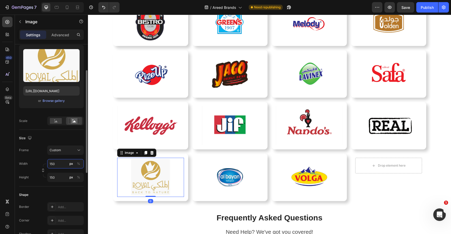
drag, startPoint x: 60, startPoint y: 165, endPoint x: 33, endPoint y: 162, distance: 27.4
click at [33, 162] on div "Width 150 px %" at bounding box center [51, 163] width 65 height 9
drag, startPoint x: 60, startPoint y: 163, endPoint x: 41, endPoint y: 163, distance: 18.5
click at [41, 163] on div "Width 150 px %" at bounding box center [51, 163] width 65 height 9
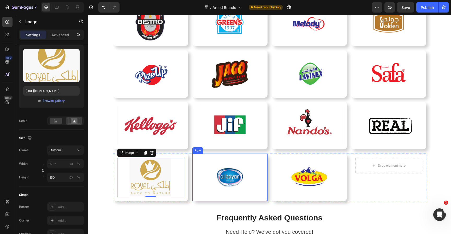
click at [216, 179] on img at bounding box center [229, 177] width 39 height 39
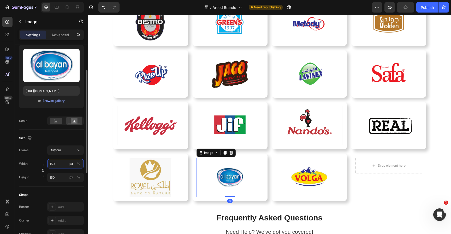
drag, startPoint x: 61, startPoint y: 164, endPoint x: 36, endPoint y: 164, distance: 25.1
click at [36, 164] on div "Width 150 px %" at bounding box center [51, 163] width 65 height 9
drag, startPoint x: 61, startPoint y: 164, endPoint x: 42, endPoint y: 164, distance: 19.3
click at [42, 164] on div "Width 150 px % Height 150 px %" at bounding box center [51, 170] width 65 height 23
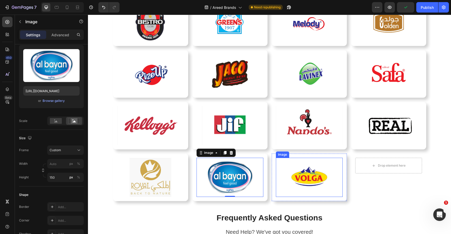
click at [301, 177] on img at bounding box center [309, 177] width 39 height 39
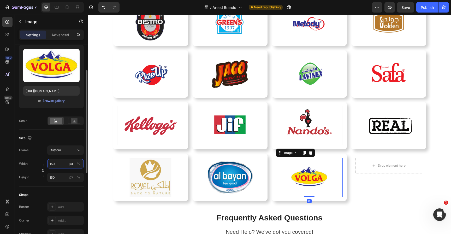
drag, startPoint x: 62, startPoint y: 163, endPoint x: 43, endPoint y: 162, distance: 19.1
click at [43, 163] on div "Width 150 px %" at bounding box center [51, 163] width 65 height 9
drag, startPoint x: 63, startPoint y: 163, endPoint x: 42, endPoint y: 163, distance: 21.1
click at [42, 163] on div "Width 150 px %" at bounding box center [51, 163] width 65 height 9
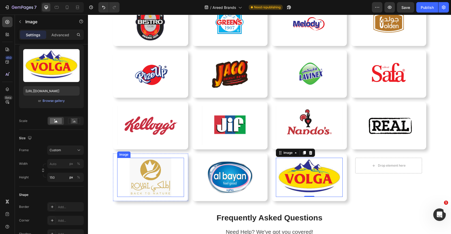
click at [183, 202] on div "Image Row Image Row Image Row Image Row Row Image Row Image Row Image Row Image…" at bounding box center [269, 48] width 363 height 323
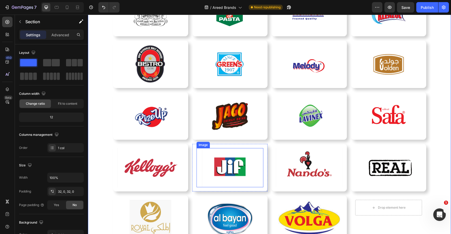
scroll to position [185, 0]
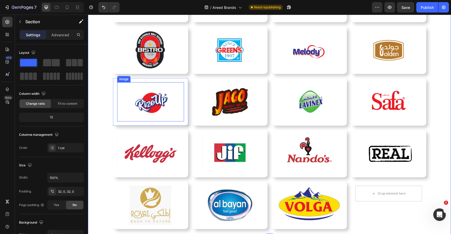
click at [148, 109] on img at bounding box center [150, 101] width 39 height 39
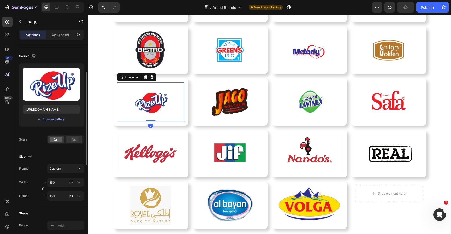
scroll to position [42, 0]
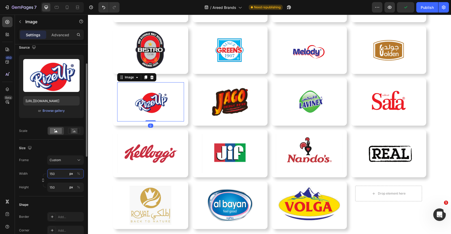
drag, startPoint x: 62, startPoint y: 173, endPoint x: 41, endPoint y: 172, distance: 20.9
click at [41, 173] on div "Width 150 px %" at bounding box center [51, 173] width 65 height 9
drag, startPoint x: 58, startPoint y: 173, endPoint x: 42, endPoint y: 173, distance: 16.7
click at [43, 173] on div "Width 150 px %" at bounding box center [51, 173] width 65 height 9
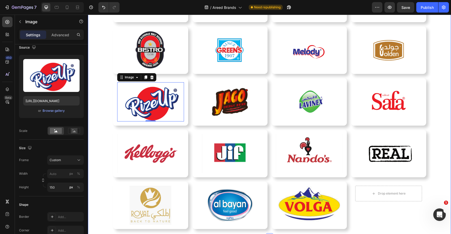
click at [113, 193] on div "Image Row" at bounding box center [150, 205] width 75 height 48
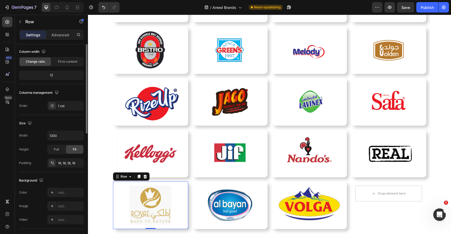
scroll to position [0, 0]
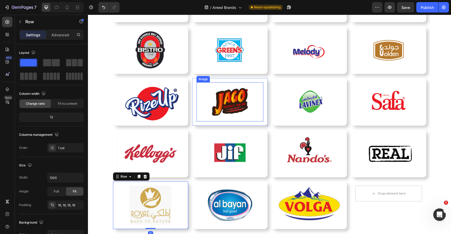
click at [230, 100] on img at bounding box center [229, 101] width 39 height 39
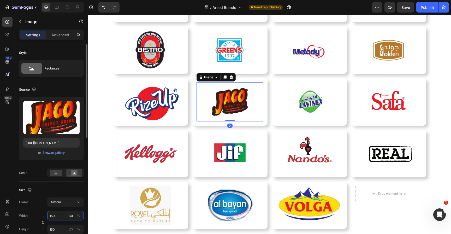
drag, startPoint x: 62, startPoint y: 216, endPoint x: 37, endPoint y: 216, distance: 25.6
click at [37, 216] on div "Width 150 px %" at bounding box center [51, 215] width 65 height 9
drag, startPoint x: 55, startPoint y: 215, endPoint x: 46, endPoint y: 215, distance: 9.4
click at [46, 215] on div "Width 150 px %" at bounding box center [51, 215] width 65 height 9
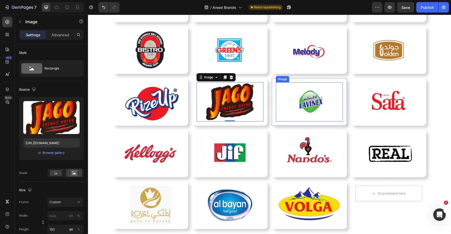
click at [319, 93] on img at bounding box center [309, 101] width 39 height 39
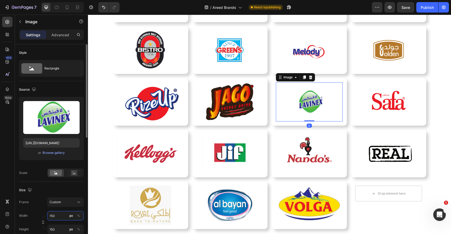
click at [58, 215] on input "150" at bounding box center [65, 215] width 37 height 9
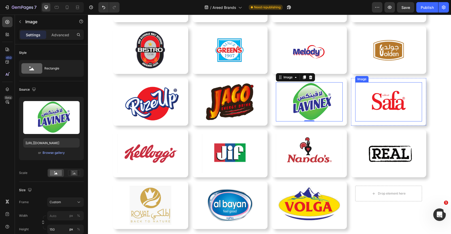
click at [383, 100] on img at bounding box center [388, 101] width 39 height 39
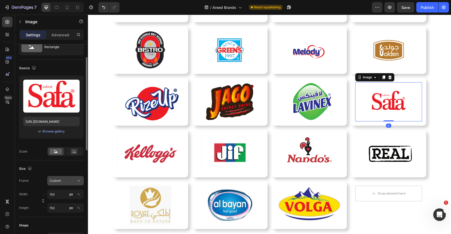
scroll to position [40, 0]
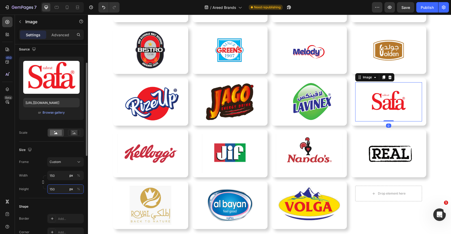
click at [62, 188] on input "150" at bounding box center [65, 188] width 37 height 9
click at [61, 176] on input "150" at bounding box center [65, 175] width 37 height 9
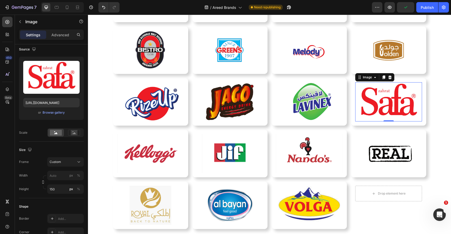
click at [232, 170] on img at bounding box center [230, 153] width 67 height 39
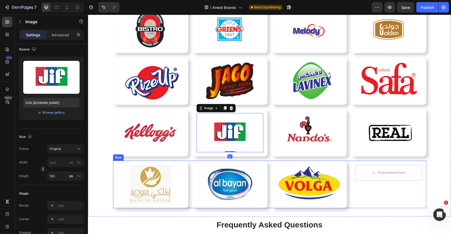
scroll to position [215, 0]
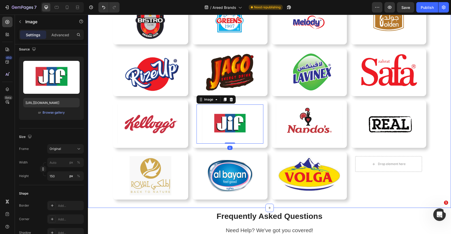
click at [444, 152] on div "Image Row Image Row Image Row Image Row Row Image Row Image Row Image Row Image…" at bounding box center [269, 47] width 363 height 306
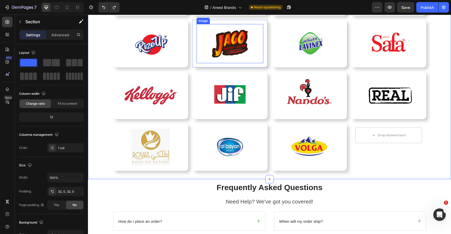
scroll to position [244, 0]
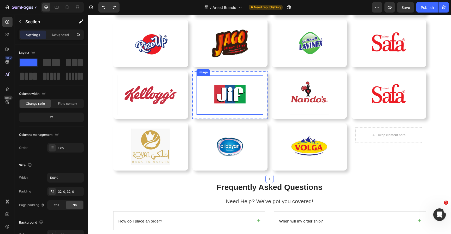
click at [238, 91] on img at bounding box center [230, 94] width 67 height 39
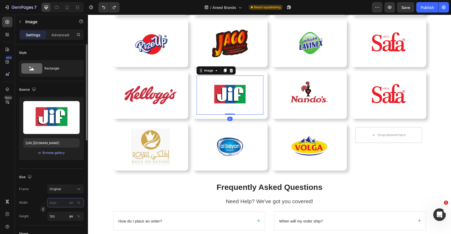
click at [56, 202] on input "px %" at bounding box center [65, 202] width 37 height 9
type input "1"
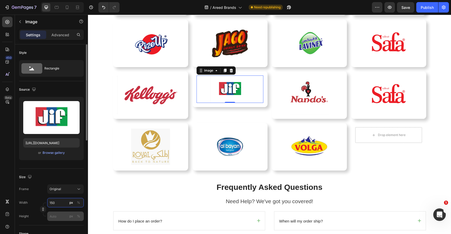
type input "150"
click at [61, 217] on input "px %" at bounding box center [65, 215] width 37 height 9
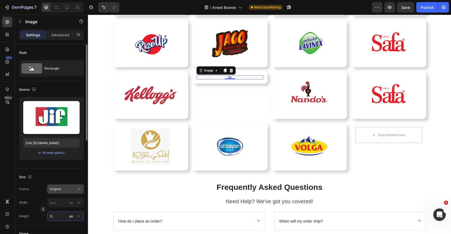
type input "15"
click at [67, 189] on div "Original" at bounding box center [63, 189] width 26 height 5
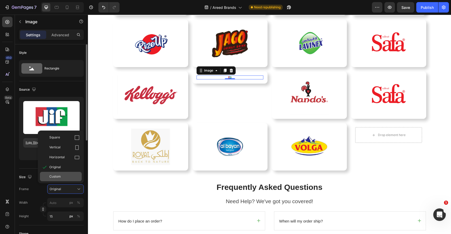
click at [62, 175] on div "Custom" at bounding box center [64, 176] width 30 height 5
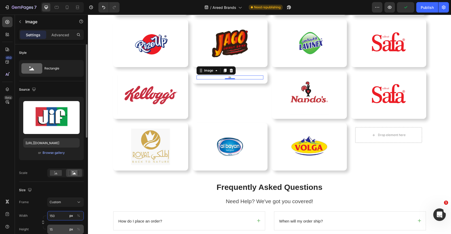
type input "150"
click at [57, 229] on input "15" at bounding box center [65, 228] width 37 height 9
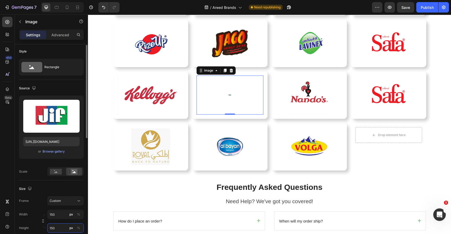
scroll to position [56, 0]
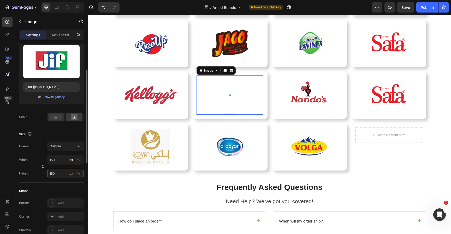
type input "150"
click at [61, 118] on rect at bounding box center [56, 117] width 12 height 6
click at [76, 116] on rect at bounding box center [74, 116] width 7 height 5
click at [58, 161] on input "15" at bounding box center [65, 159] width 37 height 9
type input "150"
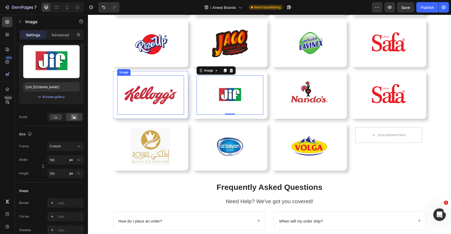
click at [153, 79] on img at bounding box center [150, 94] width 67 height 39
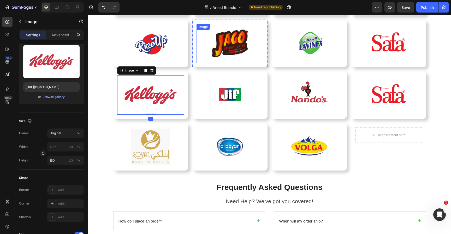
click at [238, 40] on img at bounding box center [229, 43] width 39 height 39
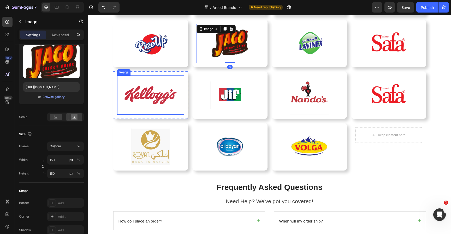
click at [163, 99] on img at bounding box center [150, 94] width 67 height 39
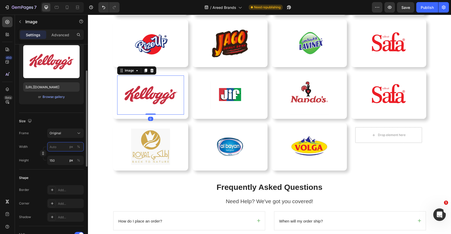
click at [59, 147] on input "px %" at bounding box center [65, 146] width 37 height 9
type input "1"
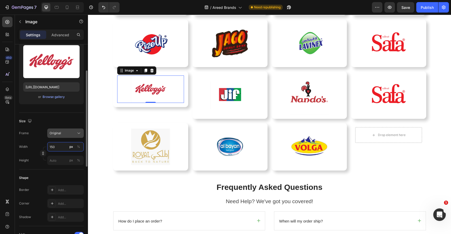
type input "150"
click at [69, 132] on div "Original" at bounding box center [63, 133] width 26 height 5
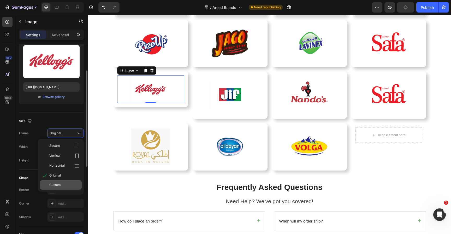
click at [60, 187] on div "Custom" at bounding box center [61, 184] width 42 height 9
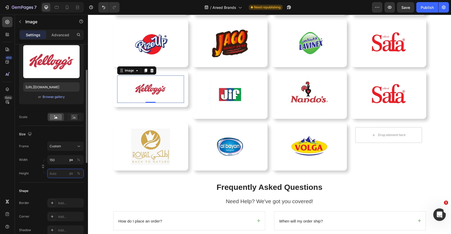
click at [60, 172] on input "px %" at bounding box center [65, 173] width 37 height 9
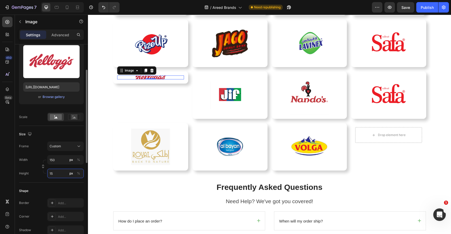
type input "150"
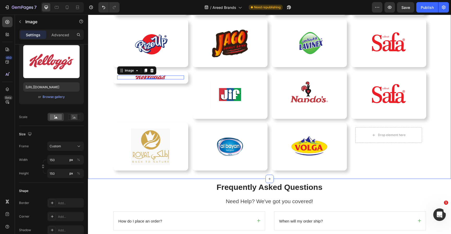
click at [117, 115] on div "Image 0 Row" at bounding box center [150, 95] width 75 height 48
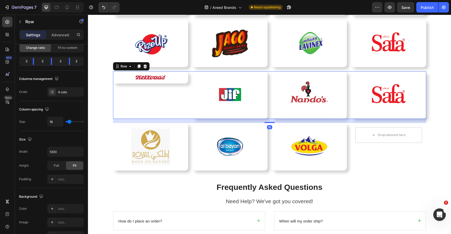
scroll to position [0, 0]
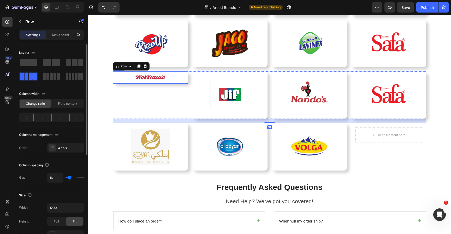
click at [146, 78] on img at bounding box center [150, 77] width 39 height 4
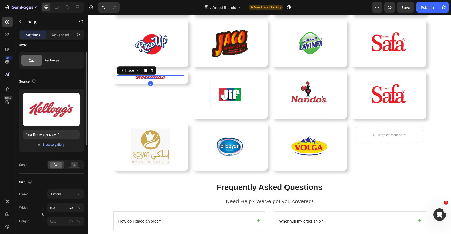
scroll to position [21, 0]
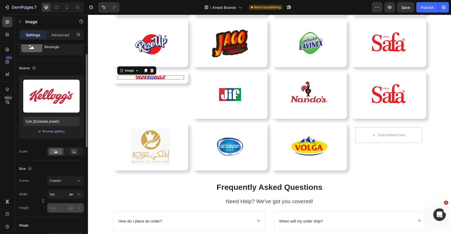
click at [70, 209] on div "px" at bounding box center [71, 207] width 4 height 5
click at [53, 207] on input "px %" at bounding box center [65, 207] width 37 height 9
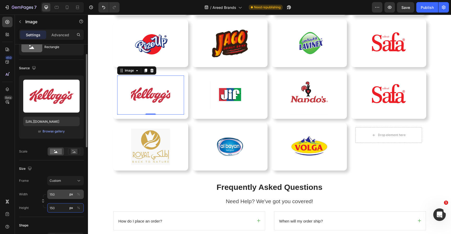
type input "150"
drag, startPoint x: 58, startPoint y: 193, endPoint x: 49, endPoint y: 193, distance: 9.7
click at [49, 193] on input "150" at bounding box center [65, 193] width 37 height 9
drag, startPoint x: 63, startPoint y: 196, endPoint x: 48, endPoint y: 194, distance: 15.8
click at [48, 194] on input "150" at bounding box center [65, 193] width 37 height 9
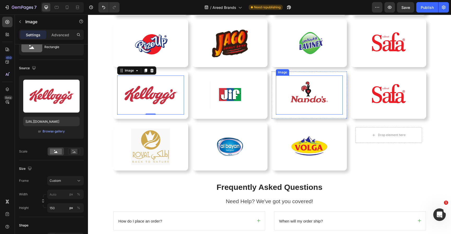
click at [303, 89] on img at bounding box center [309, 94] width 39 height 39
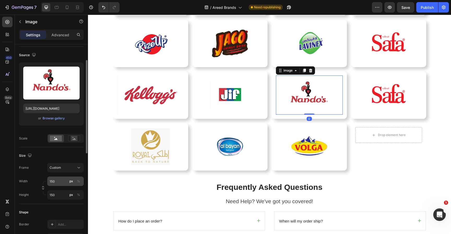
scroll to position [37, 0]
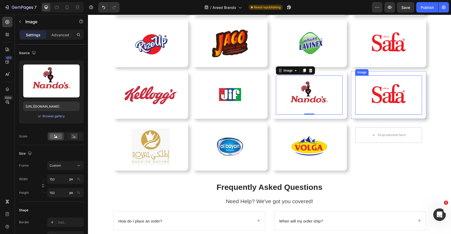
click at [375, 104] on img at bounding box center [388, 94] width 39 height 39
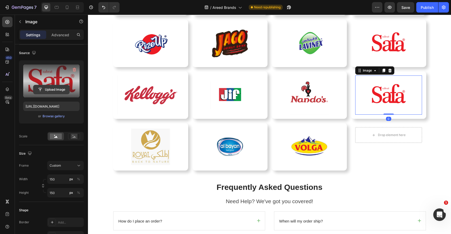
click at [49, 86] on input "file" at bounding box center [51, 89] width 36 height 9
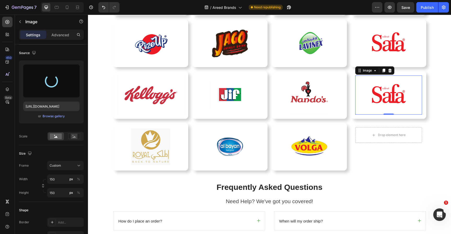
type input "https://cdn.shopify.com/s/files/1/0710/3918/9279/files/gempages_528694895989228…"
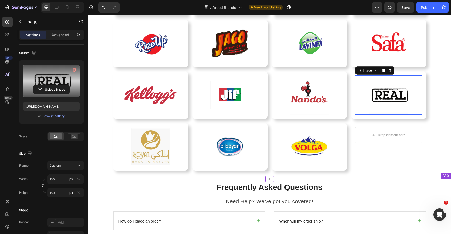
click at [400, 172] on div "Image Row Image Row Image Row Image Row Row Image Row Image Row Image Row Image…" at bounding box center [269, 17] width 363 height 323
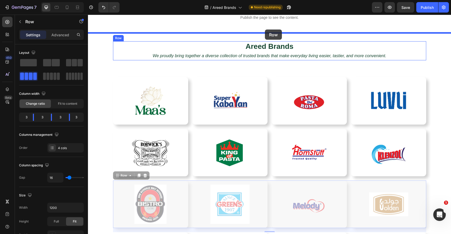
scroll to position [24, 0]
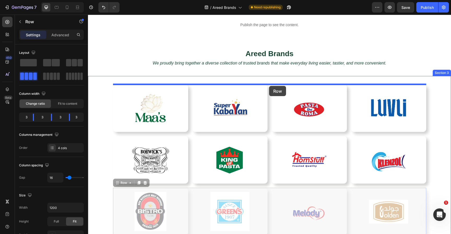
drag, startPoint x: 271, startPoint y: 153, endPoint x: 269, endPoint y: 86, distance: 67.6
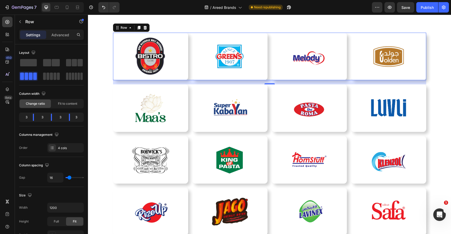
scroll to position [77, 0]
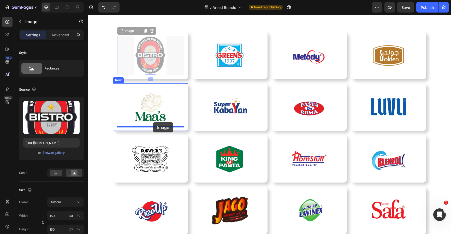
drag, startPoint x: 153, startPoint y: 59, endPoint x: 153, endPoint y: 122, distance: 62.9
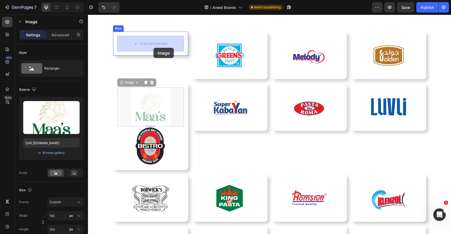
drag, startPoint x: 153, startPoint y: 104, endPoint x: 153, endPoint y: 48, distance: 56.1
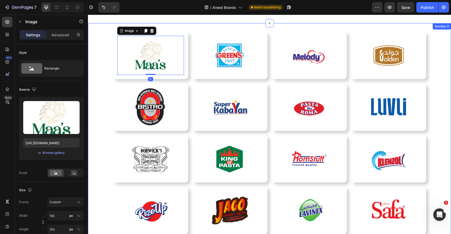
click at [191, 135] on div "Image Row Image Row Image Row Image Row Row" at bounding box center [269, 159] width 313 height 48
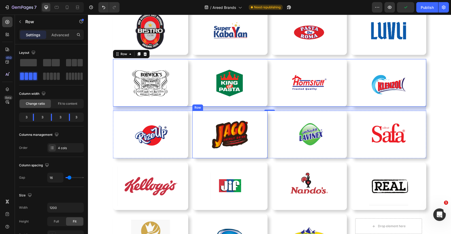
scroll to position [144, 0]
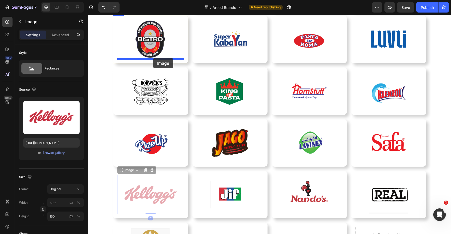
drag, startPoint x: 142, startPoint y: 198, endPoint x: 153, endPoint y: 58, distance: 140.6
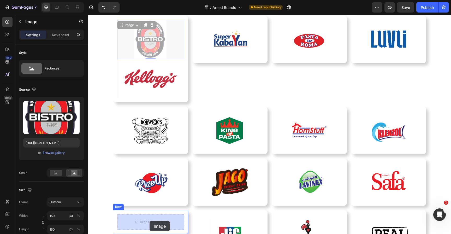
drag, startPoint x: 150, startPoint y: 42, endPoint x: 150, endPoint y: 221, distance: 179.0
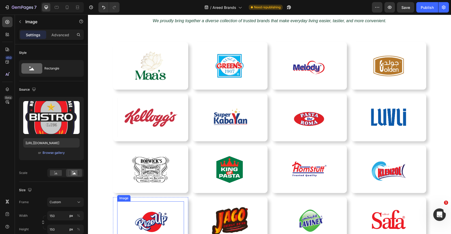
scroll to position [58, 0]
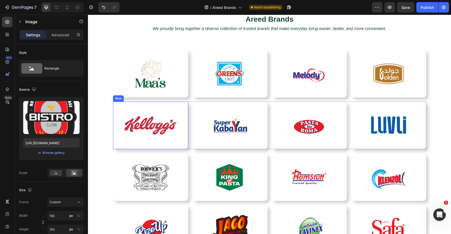
click at [174, 149] on div "Image Row" at bounding box center [150, 126] width 75 height 48
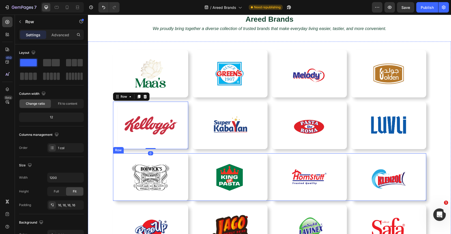
click at [189, 171] on div "Image Row Image Row Image Row Image Row Row" at bounding box center [269, 177] width 313 height 48
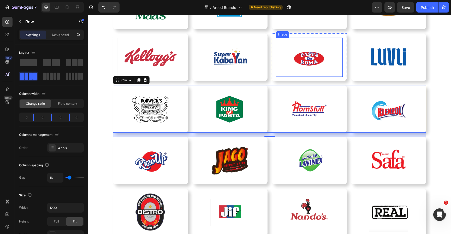
scroll to position [128, 0]
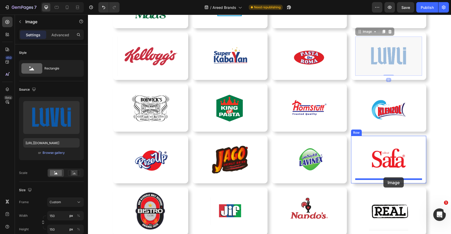
drag, startPoint x: 384, startPoint y: 70, endPoint x: 383, endPoint y: 177, distance: 107.3
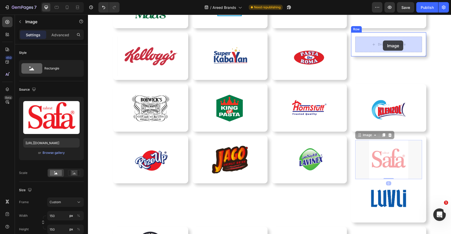
drag, startPoint x: 383, startPoint y: 160, endPoint x: 383, endPoint y: 41, distance: 119.3
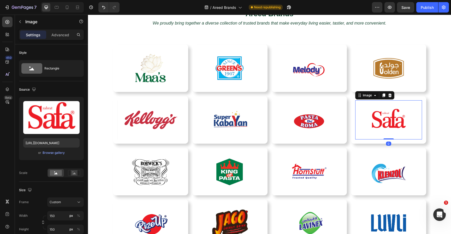
scroll to position [5, 0]
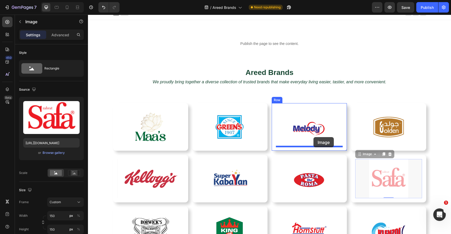
drag, startPoint x: 376, startPoint y: 177, endPoint x: 313, endPoint y: 138, distance: 73.9
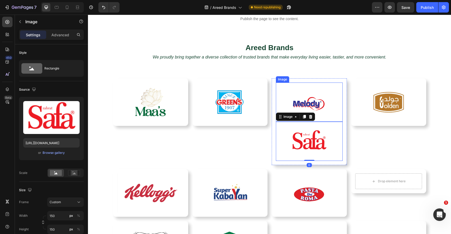
scroll to position [54, 0]
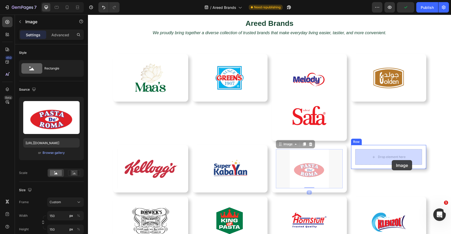
drag, startPoint x: 359, startPoint y: 165, endPoint x: 392, endPoint y: 160, distance: 33.1
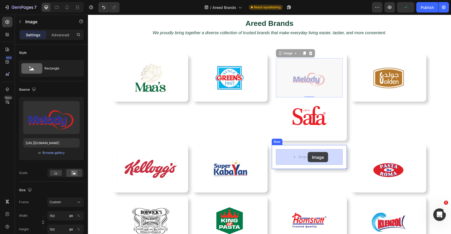
drag, startPoint x: 309, startPoint y: 72, endPoint x: 308, endPoint y: 152, distance: 79.9
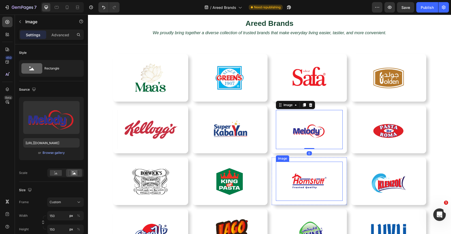
click at [329, 184] on link at bounding box center [309, 181] width 67 height 39
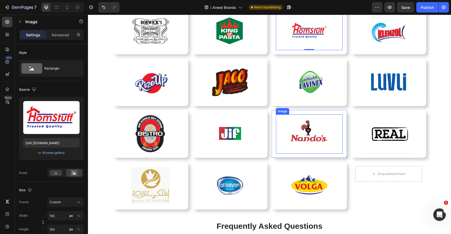
scroll to position [249, 0]
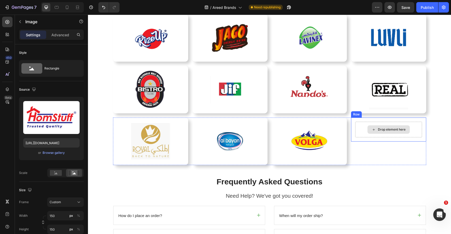
click at [378, 124] on div "Drop element here" at bounding box center [388, 130] width 67 height 16
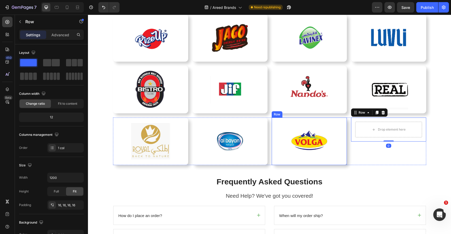
click at [344, 124] on div "Image Row" at bounding box center [309, 141] width 75 height 48
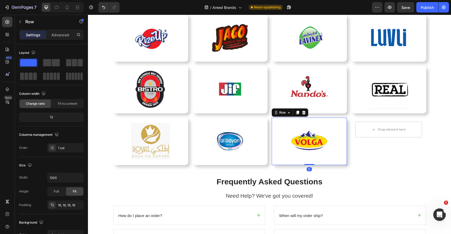
scroll to position [238, 0]
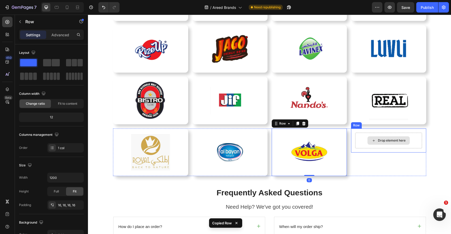
click at [373, 138] on div "Drop element here" at bounding box center [388, 140] width 42 height 8
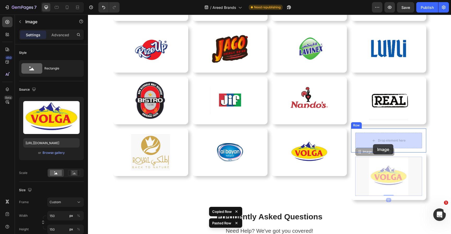
drag, startPoint x: 373, startPoint y: 168, endPoint x: 373, endPoint y: 144, distance: 23.5
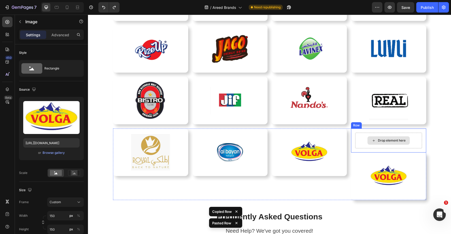
click at [372, 140] on icon at bounding box center [374, 140] width 4 height 4
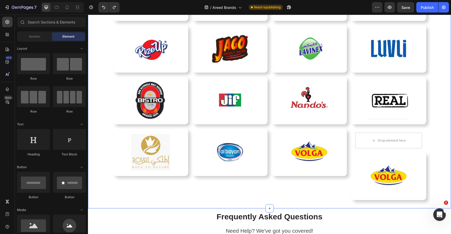
click at [372, 137] on div "Drop element here" at bounding box center [388, 140] width 42 height 8
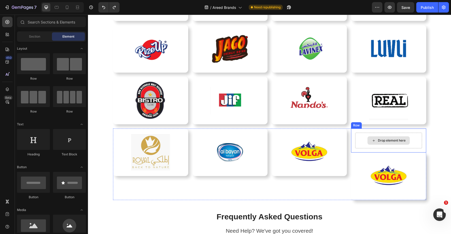
click at [359, 133] on div "Drop element here" at bounding box center [388, 141] width 67 height 16
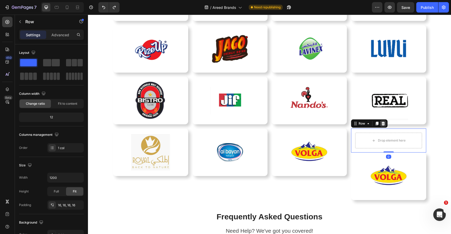
click at [385, 123] on icon at bounding box center [383, 123] width 4 height 4
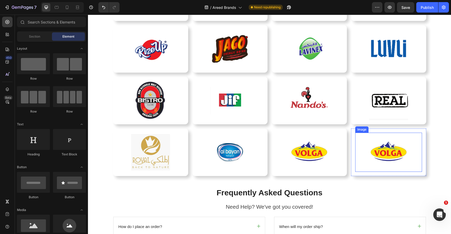
click at [382, 144] on img at bounding box center [388, 152] width 39 height 39
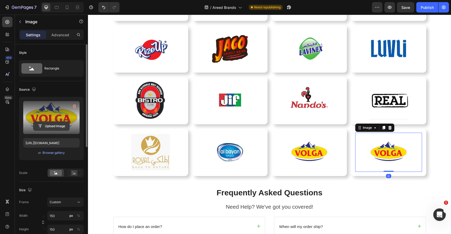
click at [51, 126] on input "file" at bounding box center [51, 126] width 36 height 9
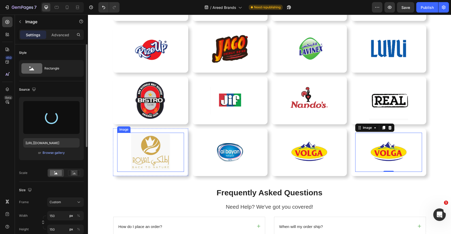
type input "[URL][DOMAIN_NAME]"
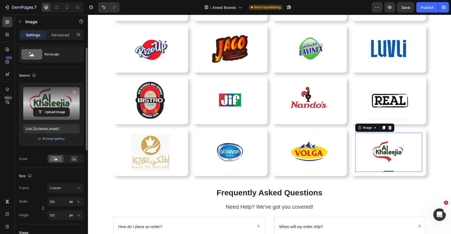
scroll to position [20, 0]
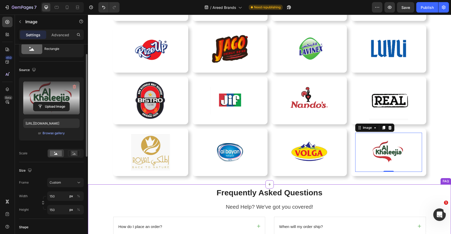
click at [359, 196] on h2 "Frequently Asked Questions" at bounding box center [269, 192] width 313 height 10
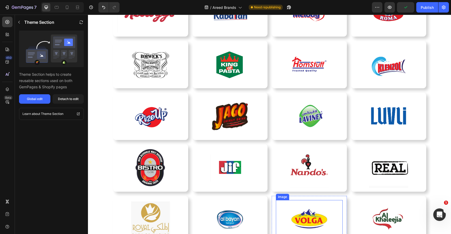
scroll to position [175, 0]
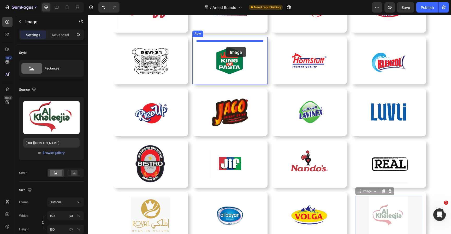
drag, startPoint x: 386, startPoint y: 212, endPoint x: 226, endPoint y: 47, distance: 230.5
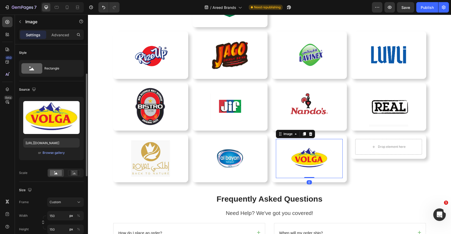
scroll to position [20, 0]
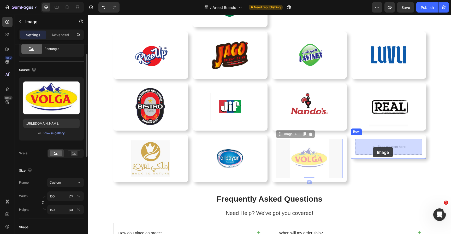
drag, startPoint x: 301, startPoint y: 155, endPoint x: 364, endPoint y: 148, distance: 63.6
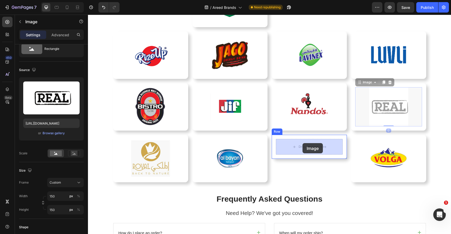
drag, startPoint x: 378, startPoint y: 104, endPoint x: 303, endPoint y: 143, distance: 84.6
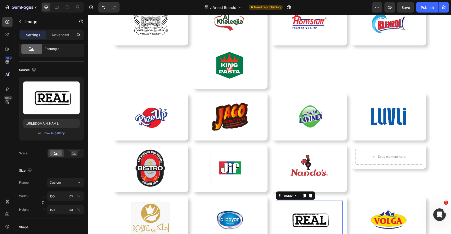
scroll to position [208, 0]
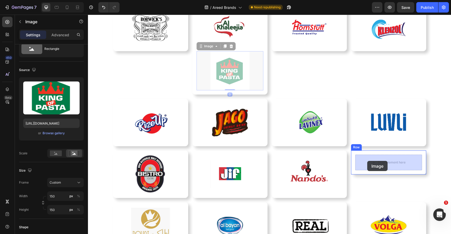
drag, startPoint x: 227, startPoint y: 73, endPoint x: 367, endPoint y: 161, distance: 165.4
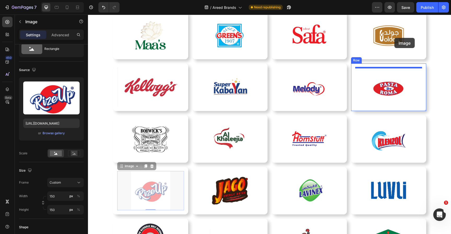
scroll to position [81, 0]
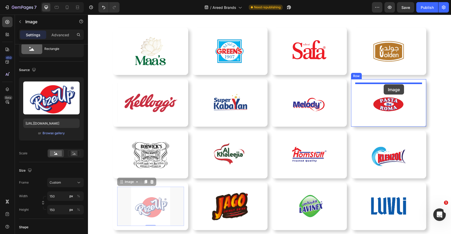
drag, startPoint x: 260, startPoint y: 95, endPoint x: 384, endPoint y: 84, distance: 124.2
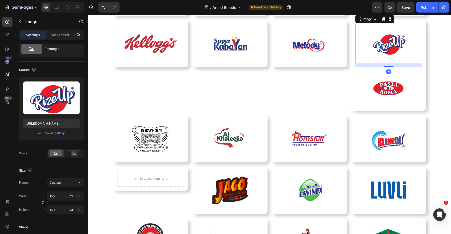
scroll to position [146, 0]
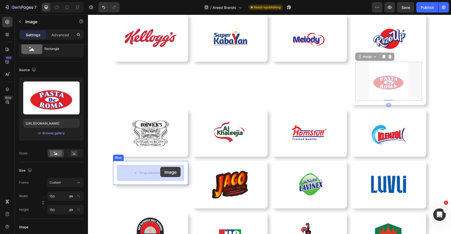
drag, startPoint x: 387, startPoint y: 87, endPoint x: 160, endPoint y: 167, distance: 240.8
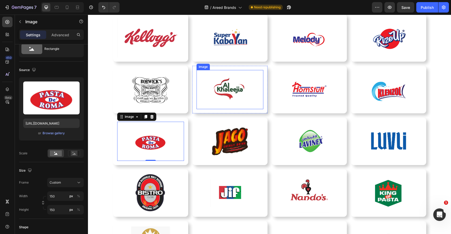
click at [218, 91] on img at bounding box center [229, 89] width 39 height 39
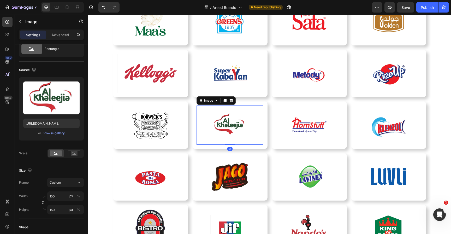
scroll to position [80, 0]
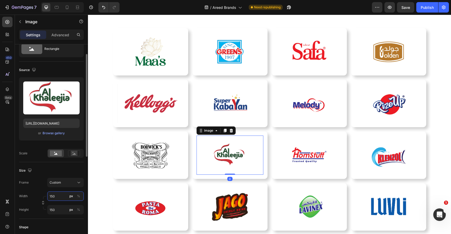
click at [59, 197] on input "150" at bounding box center [65, 195] width 37 height 9
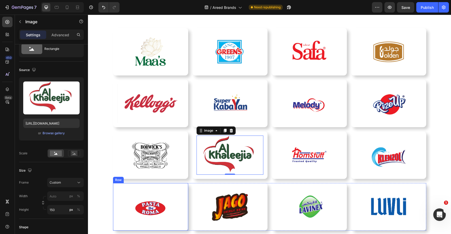
click at [113, 195] on div "Image Row" at bounding box center [150, 207] width 75 height 48
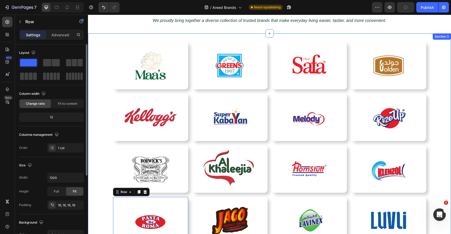
scroll to position [66, 0]
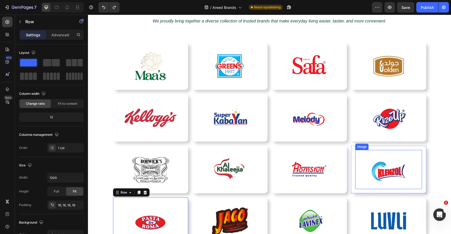
click at [375, 152] on img at bounding box center [388, 169] width 39 height 39
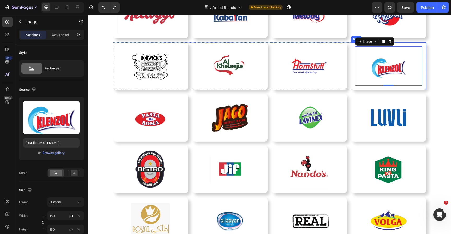
scroll to position [179, 0]
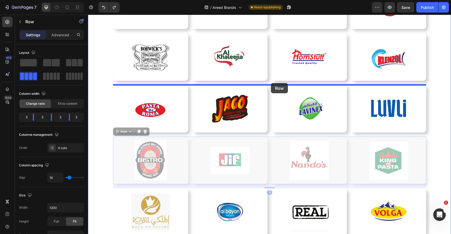
drag, startPoint x: 269, startPoint y: 141, endPoint x: 271, endPoint y: 83, distance: 58.3
click at [271, 83] on div "Header Image Row Image Row Image Row Image Row Row Image Row Image Row Image Ro…" at bounding box center [269, 225] width 363 height 778
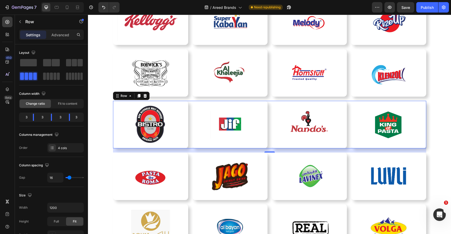
scroll to position [175, 0]
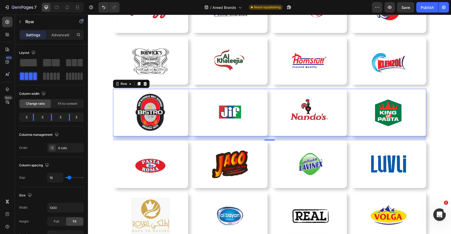
click at [268, 146] on div "16" at bounding box center [269, 145] width 5 height 4
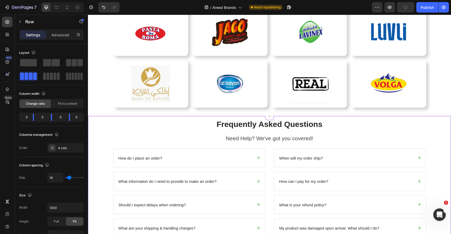
click at [273, 153] on div "How do I place an order? What information do I need to provide to make an order…" at bounding box center [269, 192] width 313 height 89
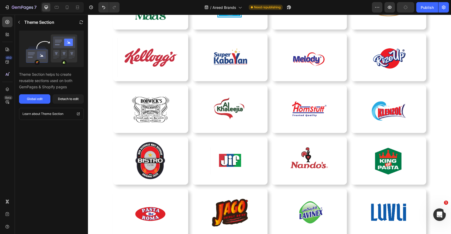
scroll to position [76, 0]
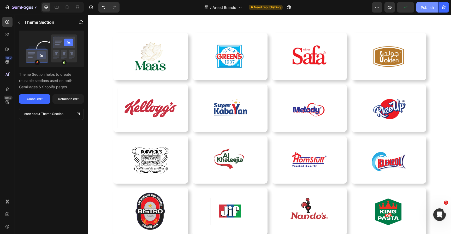
click at [423, 6] on div "Publish" at bounding box center [427, 7] width 13 height 5
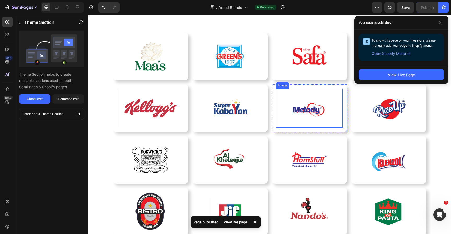
scroll to position [0, 0]
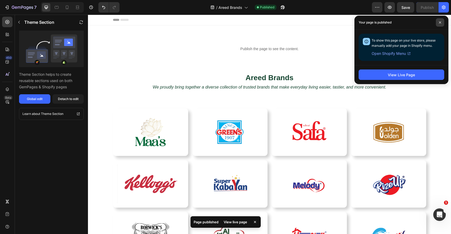
click at [441, 23] on icon at bounding box center [440, 22] width 3 height 3
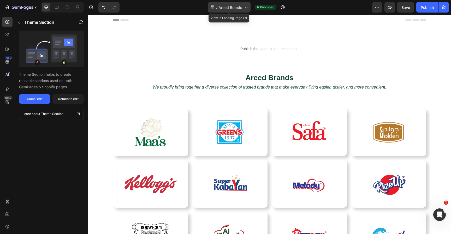
click at [238, 5] on span "Areed Brands" at bounding box center [230, 7] width 24 height 5
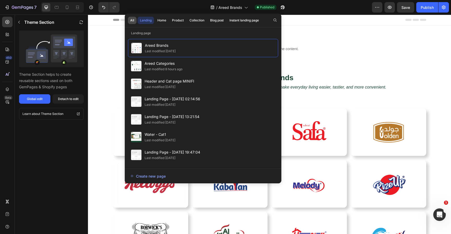
click at [133, 19] on div "All" at bounding box center [132, 20] width 4 height 5
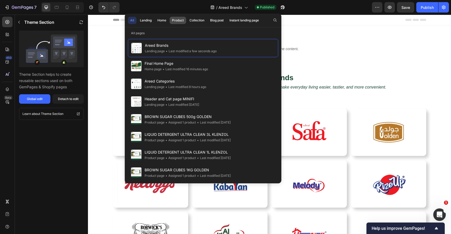
click at [175, 20] on div "Product" at bounding box center [178, 20] width 12 height 5
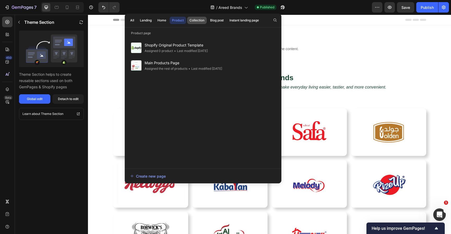
click at [198, 21] on div "Collection" at bounding box center [196, 20] width 15 height 5
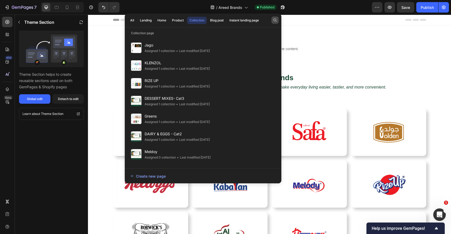
click at [274, 21] on icon "button" at bounding box center [275, 20] width 4 height 4
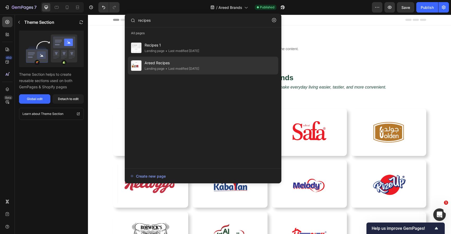
type input "recipes"
click at [236, 69] on div "Areed Recipes Landing page • Last modified [DATE]" at bounding box center [203, 66] width 150 height 18
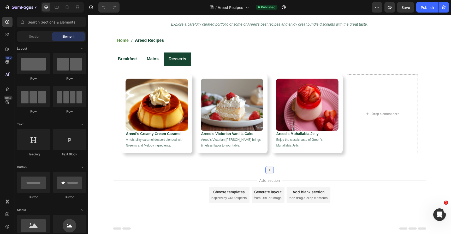
click at [268, 168] on icon at bounding box center [270, 170] width 4 height 4
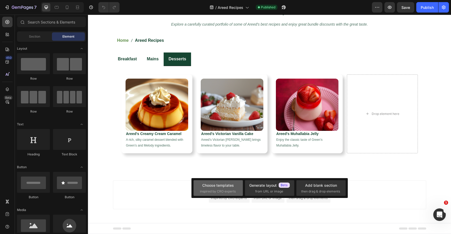
click at [208, 188] on div "Choose templates inspired by CRO experts" at bounding box center [218, 187] width 37 height 11
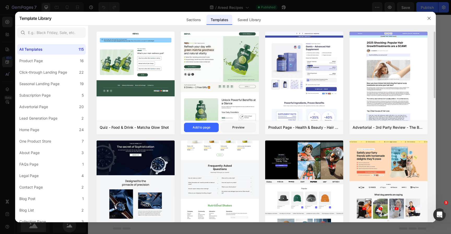
scroll to position [1, 0]
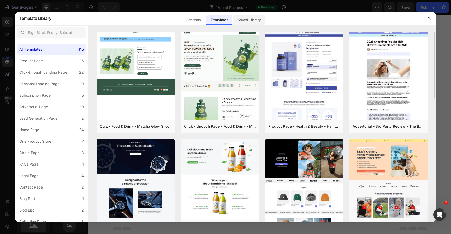
click at [248, 22] on div "Saved Library" at bounding box center [249, 20] width 32 height 10
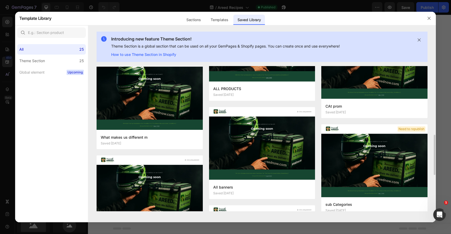
scroll to position [297, 0]
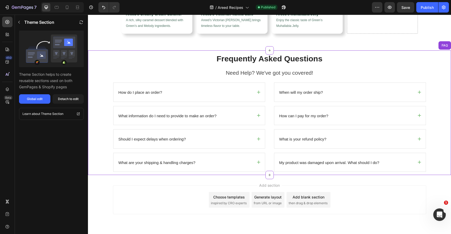
scroll to position [181, 0]
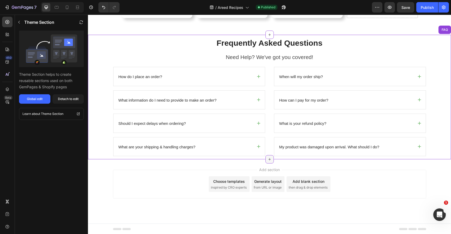
click at [270, 157] on div at bounding box center [269, 159] width 8 height 8
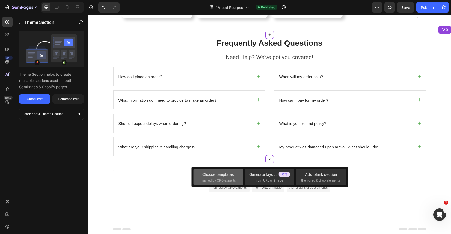
click at [219, 176] on div "Choose templates" at bounding box center [218, 173] width 32 height 5
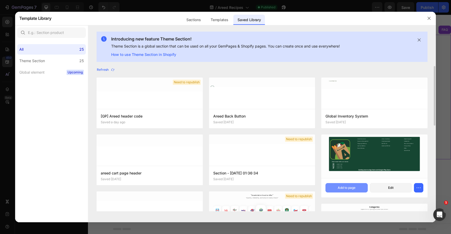
click at [345, 185] on div "Add to page" at bounding box center [347, 187] width 18 height 5
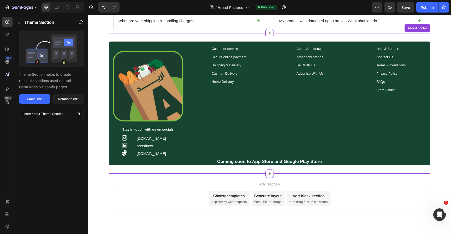
scroll to position [321, 0]
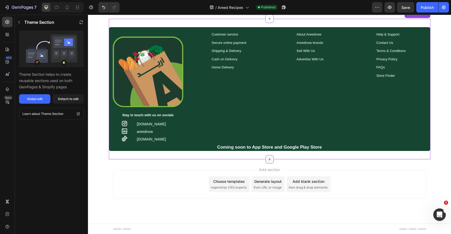
click at [265, 156] on div at bounding box center [269, 159] width 8 height 8
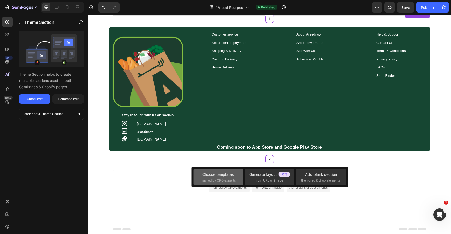
click at [226, 177] on div "Choose templates inspired by CRO experts" at bounding box center [218, 176] width 37 height 11
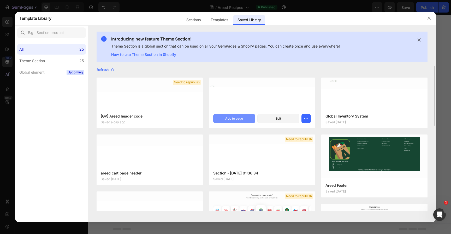
click at [242, 118] on div "Add to page" at bounding box center [234, 118] width 18 height 5
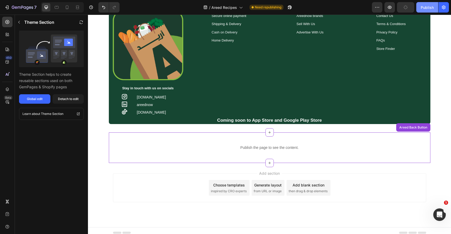
scroll to position [352, 0]
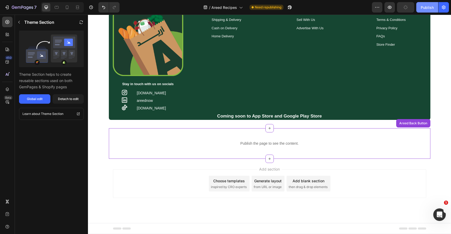
click at [428, 8] on div "Publish" at bounding box center [427, 7] width 13 height 5
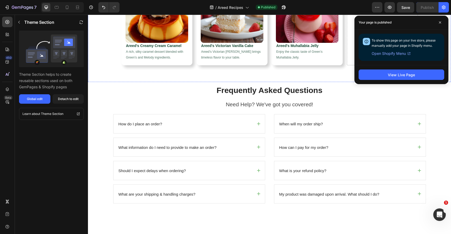
scroll to position [0, 0]
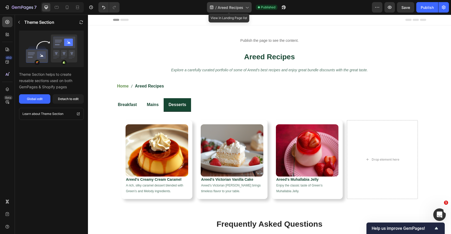
click at [242, 5] on span "Areed Recipes" at bounding box center [231, 7] width 26 height 5
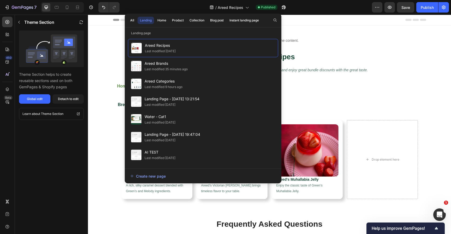
drag, startPoint x: 161, startPoint y: 22, endPoint x: 160, endPoint y: 29, distance: 6.8
click at [161, 22] on div "Home" at bounding box center [161, 20] width 9 height 5
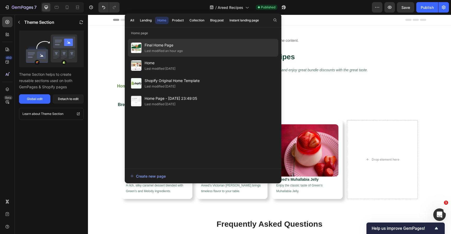
click at [193, 49] on div "Final Home Page Last modified an hour ago" at bounding box center [203, 48] width 150 height 18
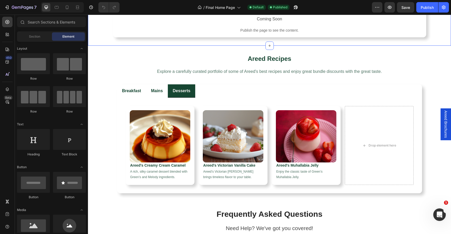
scroll to position [1099, 0]
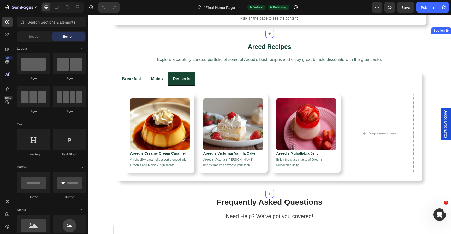
click at [185, 39] on div "Areed Recipes Heading Explore a carefully curated portfolio of some of Areed's …" at bounding box center [269, 114] width 363 height 160
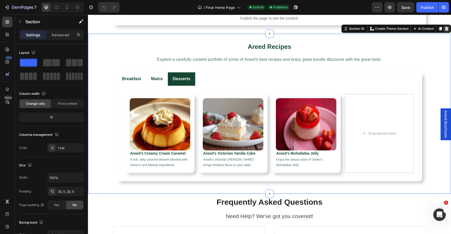
click at [444, 27] on icon at bounding box center [446, 29] width 4 height 4
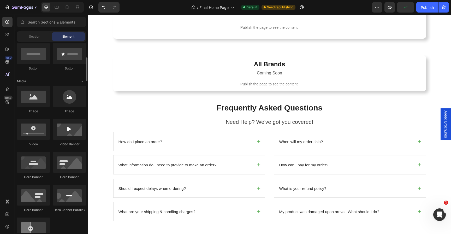
scroll to position [0, 0]
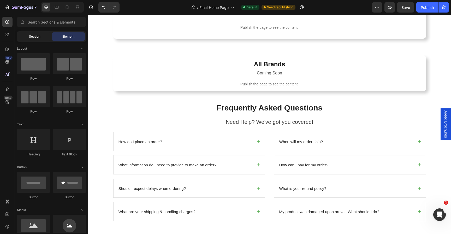
click at [34, 37] on span "Section" at bounding box center [34, 36] width 11 height 5
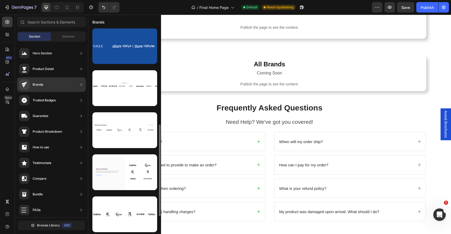
scroll to position [254, 0]
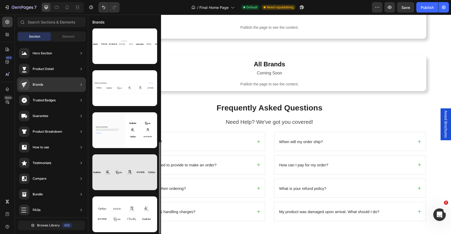
click at [129, 166] on div at bounding box center [124, 172] width 65 height 36
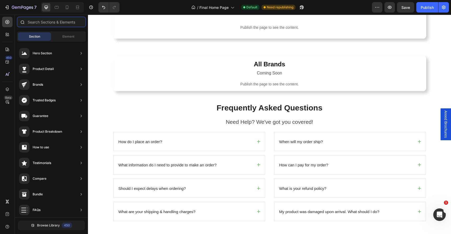
click at [31, 23] on input "text" at bounding box center [51, 22] width 69 height 10
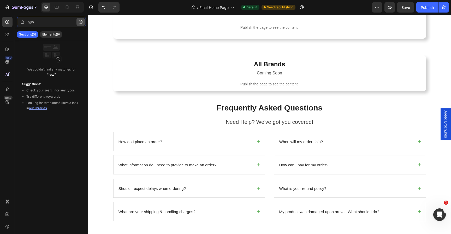
type input "row"
click at [82, 21] on icon "button" at bounding box center [81, 22] width 4 height 4
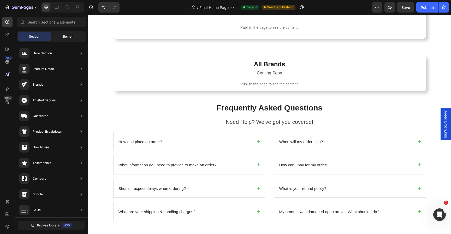
click at [62, 33] on div "Element" at bounding box center [68, 36] width 33 height 8
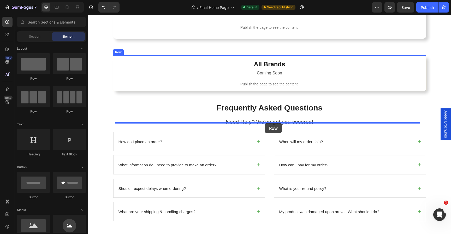
drag, startPoint x: 162, startPoint y: 95, endPoint x: 265, endPoint y: 123, distance: 106.2
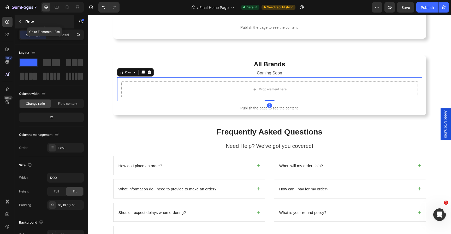
click at [25, 25] on div "Row" at bounding box center [45, 22] width 60 height 14
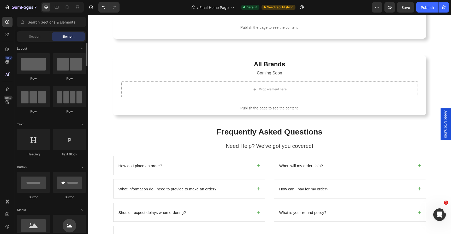
scroll to position [1, 0]
click at [59, 25] on input "text" at bounding box center [51, 22] width 69 height 10
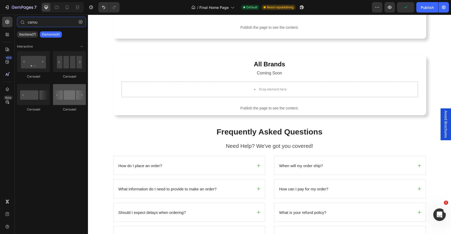
type input "carou"
drag, startPoint x: 78, startPoint y: 99, endPoint x: 57, endPoint y: 92, distance: 22.9
click at [57, 92] on div at bounding box center [69, 94] width 33 height 21
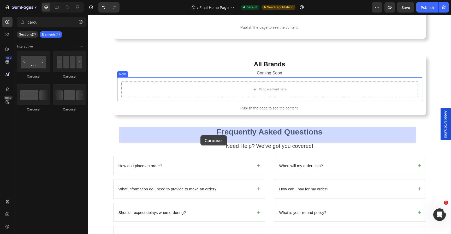
drag, startPoint x: 152, startPoint y: 109, endPoint x: 200, endPoint y: 135, distance: 54.8
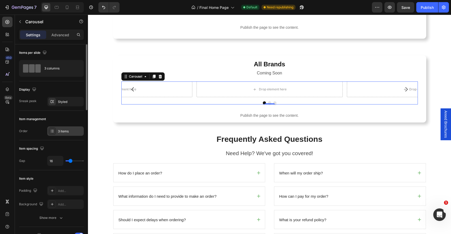
click at [66, 128] on div "3 items" at bounding box center [65, 130] width 37 height 9
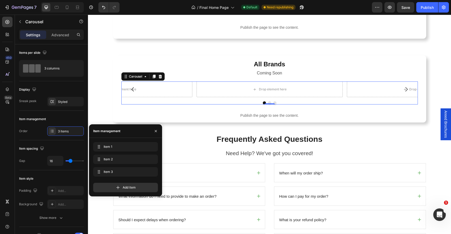
click at [148, 127] on div "Item management" at bounding box center [125, 131] width 73 height 14
click at [156, 130] on icon "button" at bounding box center [156, 131] width 4 height 4
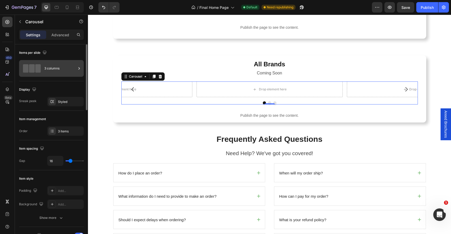
click at [62, 73] on div "3 columns" at bounding box center [60, 68] width 32 height 12
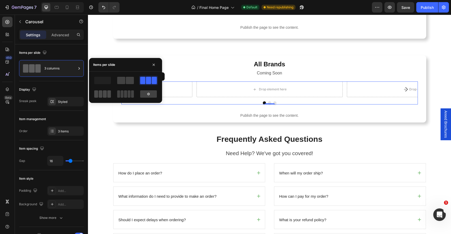
click at [103, 94] on span at bounding box center [105, 93] width 4 height 7
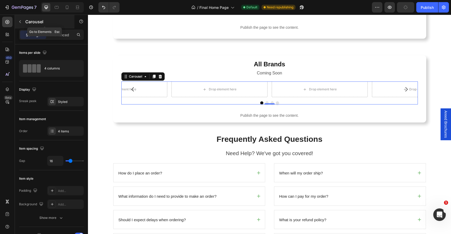
click at [24, 22] on button "button" at bounding box center [20, 21] width 8 height 8
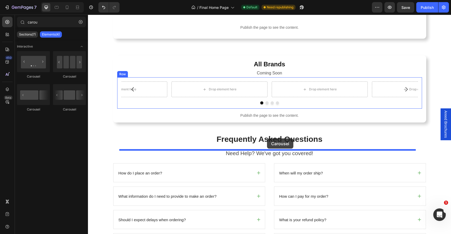
drag, startPoint x: 157, startPoint y: 79, endPoint x: 267, endPoint y: 138, distance: 124.9
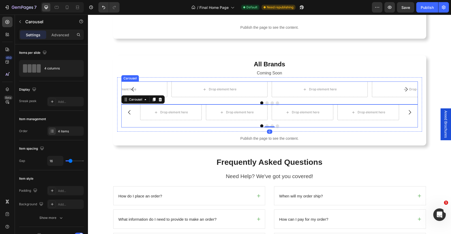
click at [268, 97] on div "Drop element here Drop element here Drop element here Drop element here" at bounding box center [269, 89] width 297 height 16
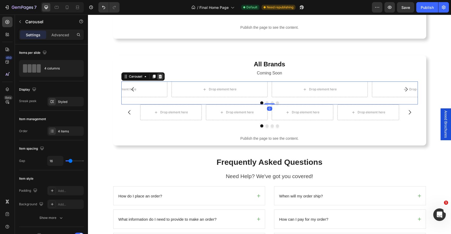
click at [158, 78] on icon at bounding box center [159, 77] width 3 height 4
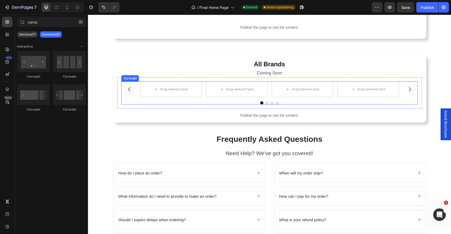
click at [201, 97] on div "Drop element here Drop element here Drop element here Drop element here" at bounding box center [269, 89] width 259 height 16
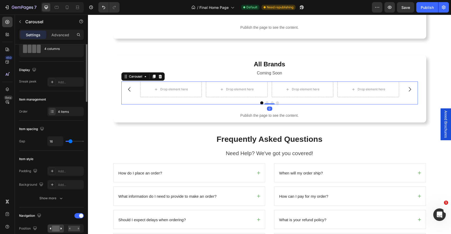
scroll to position [38, 0]
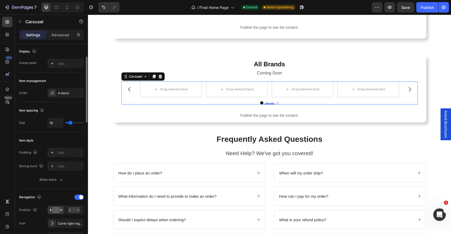
type input "19"
type input "18"
type input "17"
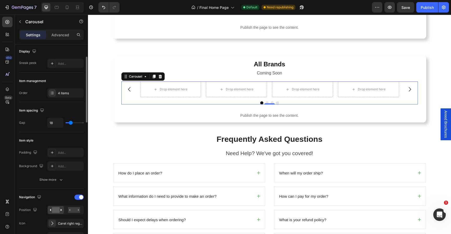
type input "17"
type input "16"
type input "15"
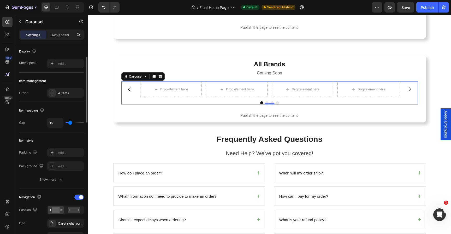
type input "14"
type input "13"
type input "12"
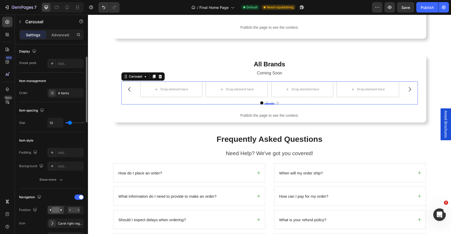
type input "12"
type input "11"
type input "10"
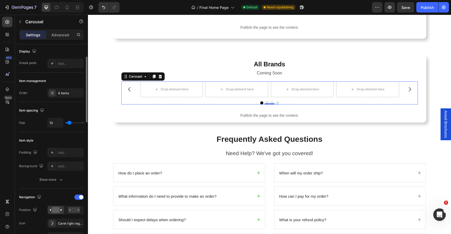
type input "9"
click at [69, 123] on input "range" at bounding box center [75, 122] width 18 height 1
click at [55, 121] on input "9" at bounding box center [56, 122] width 16 height 9
type input "8"
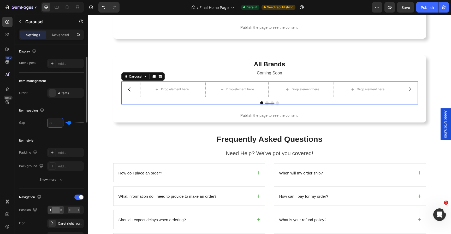
type input "8"
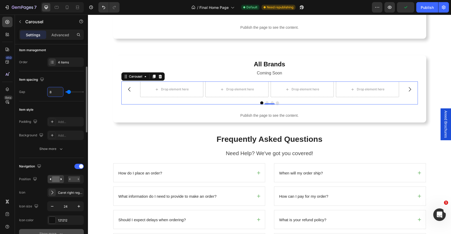
scroll to position [112, 0]
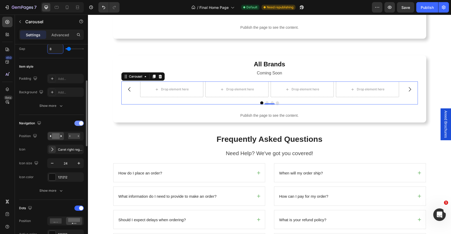
type input "8"
click at [76, 123] on div at bounding box center [78, 123] width 9 height 5
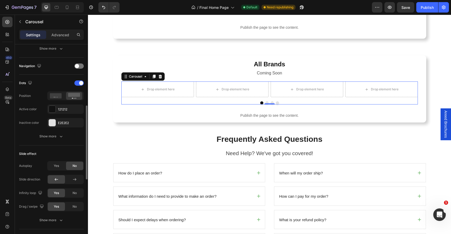
scroll to position [195, 0]
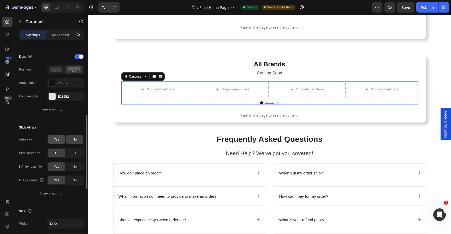
click at [57, 142] on div "Yes" at bounding box center [56, 139] width 17 height 8
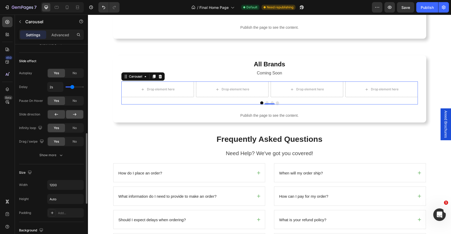
scroll to position [176, 0]
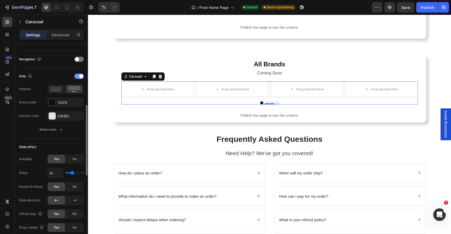
click at [76, 76] on div at bounding box center [78, 76] width 9 height 5
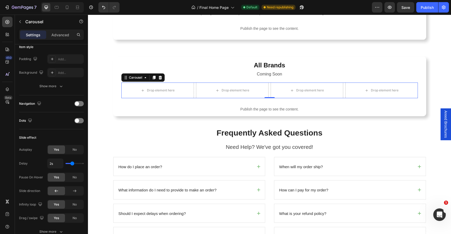
scroll to position [22, 0]
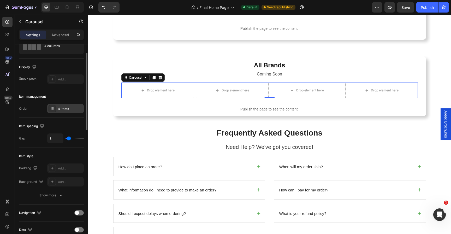
click at [65, 106] on div "4 items" at bounding box center [70, 108] width 25 height 5
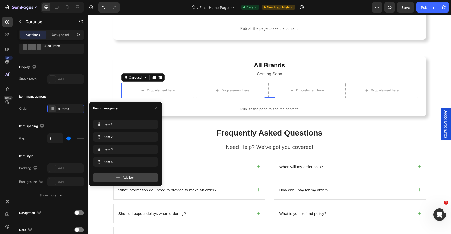
click at [127, 176] on span "Add item" at bounding box center [129, 177] width 13 height 5
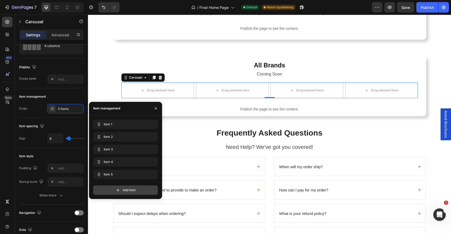
click at [121, 188] on div "Add item" at bounding box center [125, 189] width 65 height 9
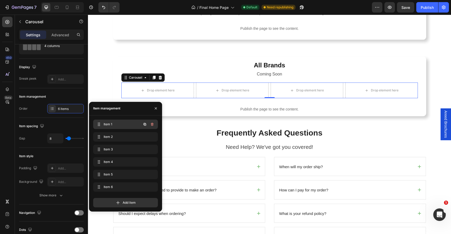
click at [118, 123] on span "Item 1" at bounding box center [118, 124] width 29 height 5
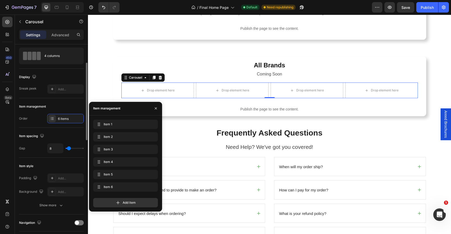
scroll to position [0, 0]
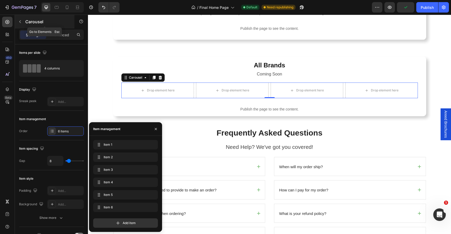
click at [25, 23] on div "Carousel" at bounding box center [45, 22] width 60 height 14
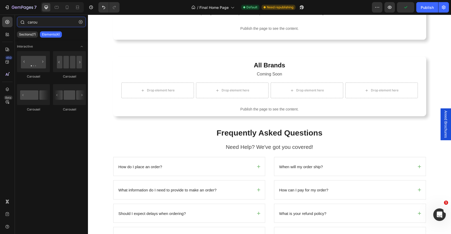
drag, startPoint x: 43, startPoint y: 24, endPoint x: 22, endPoint y: 24, distance: 20.9
click at [22, 24] on div "carou" at bounding box center [51, 23] width 73 height 13
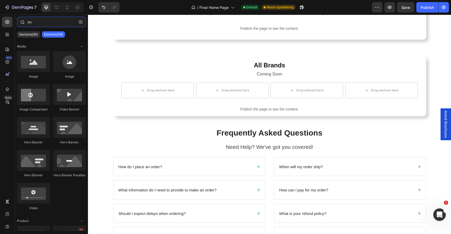
drag, startPoint x: 37, startPoint y: 23, endPoint x: 26, endPoint y: 23, distance: 10.4
click at [26, 23] on div "im" at bounding box center [51, 23] width 73 height 13
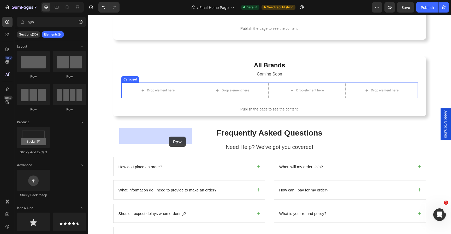
drag, startPoint x: 124, startPoint y: 73, endPoint x: 184, endPoint y: 127, distance: 81.3
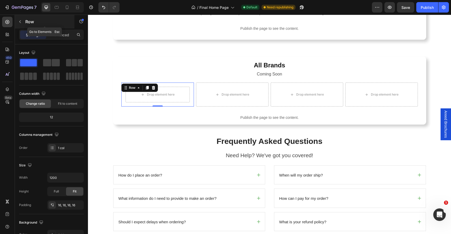
click at [19, 21] on icon "button" at bounding box center [20, 22] width 4 height 4
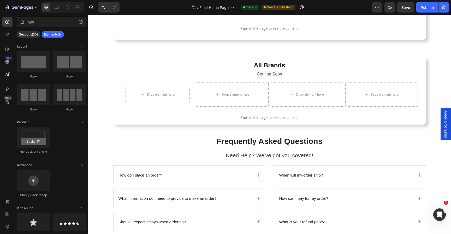
drag, startPoint x: 70, startPoint y: 21, endPoint x: 23, endPoint y: 22, distance: 47.5
click at [23, 22] on div "row" at bounding box center [51, 23] width 73 height 13
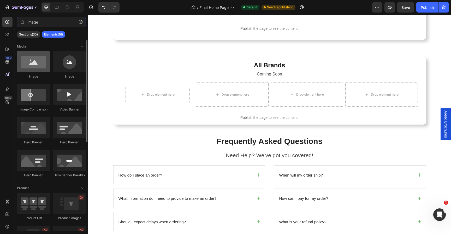
type input "image"
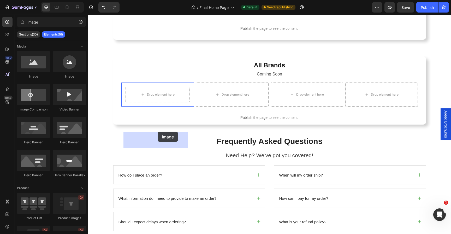
drag, startPoint x: 118, startPoint y: 76, endPoint x: 112, endPoint y: 122, distance: 46.0
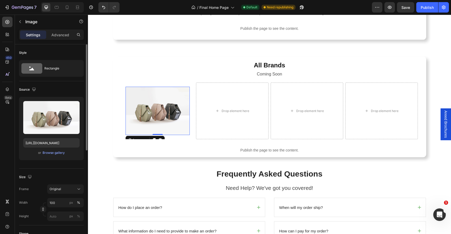
click at [55, 157] on div "Upload Image [URL][DOMAIN_NAME] or Browse gallery" at bounding box center [51, 128] width 65 height 63
click at [57, 151] on div "Browse gallery" at bounding box center [54, 152] width 22 height 5
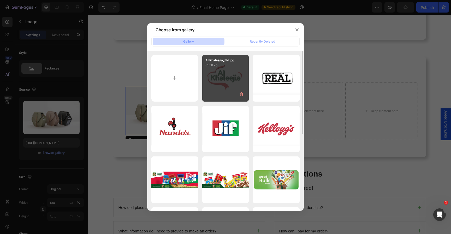
click at [229, 78] on div "Al Khaleejia_EN.jpg 81.58 kb" at bounding box center [225, 78] width 47 height 47
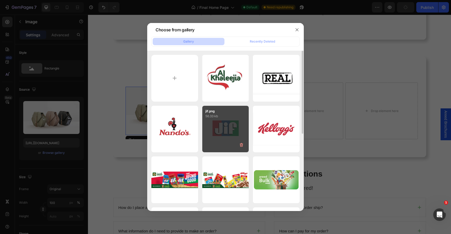
type input "[URL][DOMAIN_NAME]"
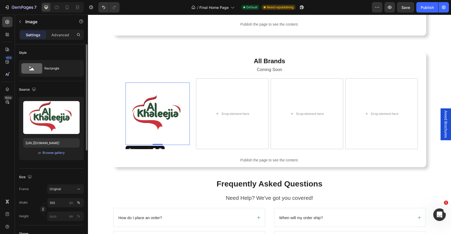
scroll to position [39, 0]
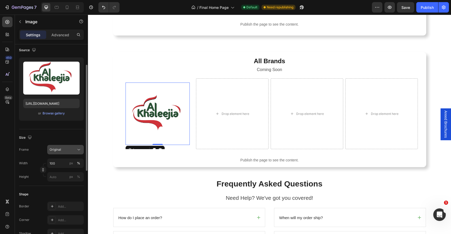
click at [73, 150] on div "Original" at bounding box center [63, 149] width 26 height 5
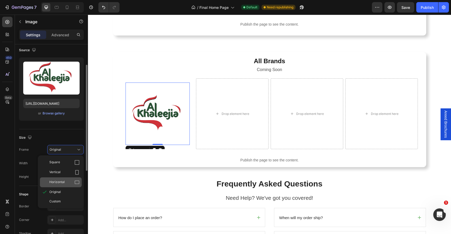
click at [64, 182] on div "Horizontal" at bounding box center [64, 182] width 30 height 5
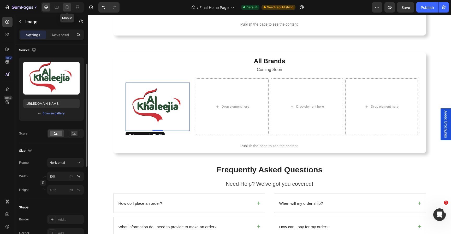
click at [69, 7] on icon at bounding box center [66, 7] width 5 height 5
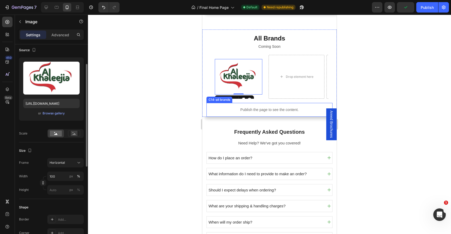
scroll to position [1053, 0]
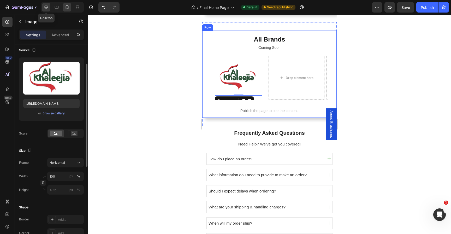
click at [47, 7] on icon at bounding box center [46, 7] width 5 height 5
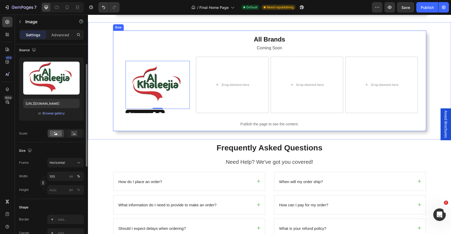
scroll to position [1057, 0]
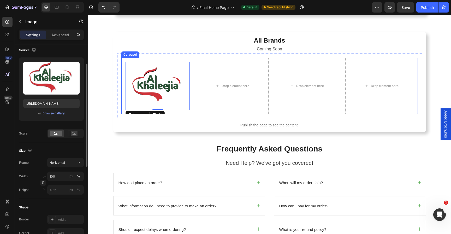
click at [193, 81] on div "Image 0 Row Drop element here Drop element here Drop element here Drop element …" at bounding box center [269, 86] width 297 height 57
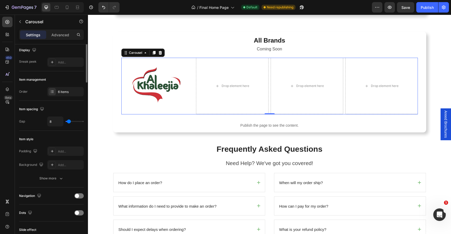
scroll to position [0, 0]
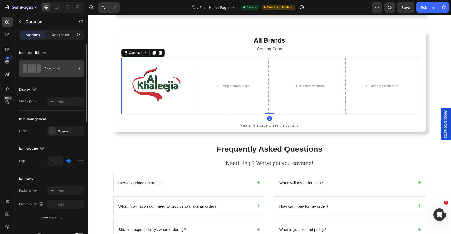
click at [52, 66] on div "4 columns" at bounding box center [60, 68] width 32 height 12
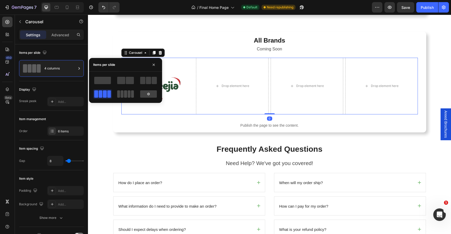
click at [122, 93] on span at bounding box center [122, 93] width 3 height 7
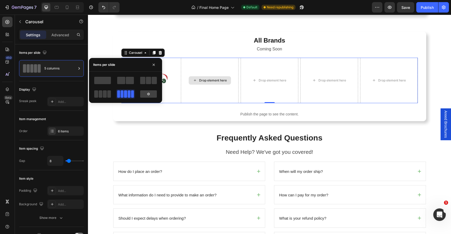
click at [186, 82] on div "Drop element here" at bounding box center [210, 80] width 58 height 45
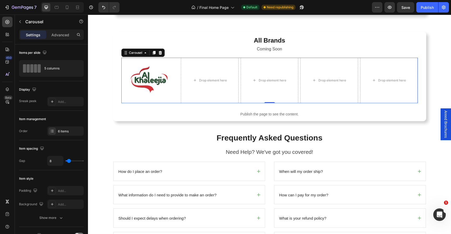
click at [238, 87] on div "Image Row Drop element here Drop element here Drop element here Drop element he…" at bounding box center [269, 80] width 297 height 45
click at [142, 80] on img at bounding box center [150, 80] width 49 height 37
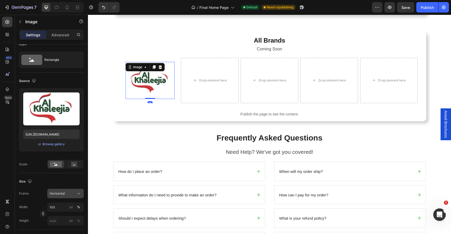
scroll to position [35, 0]
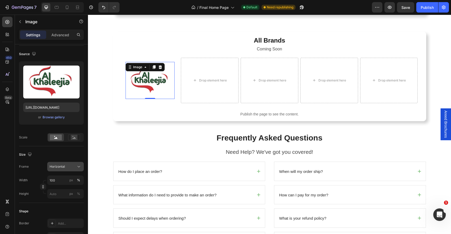
click at [80, 168] on icon at bounding box center [78, 166] width 5 height 5
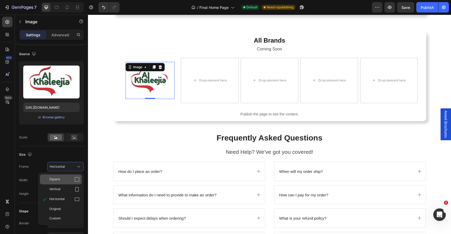
click at [65, 179] on div "Square" at bounding box center [64, 179] width 30 height 5
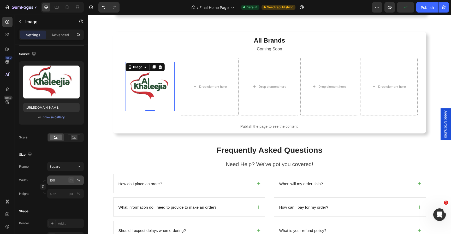
click at [69, 180] on div "px" at bounding box center [71, 180] width 4 height 5
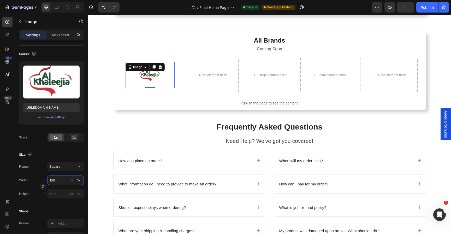
type input "100"
type input "5"
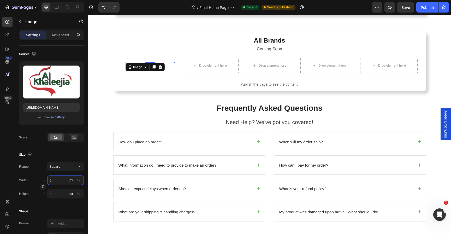
type input "50"
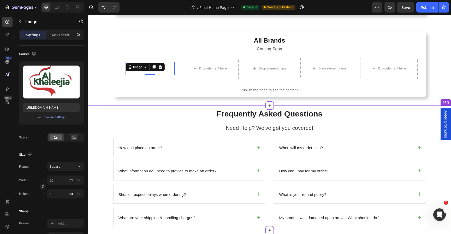
click at [148, 117] on h2 "Frequently Asked Questions" at bounding box center [269, 114] width 313 height 10
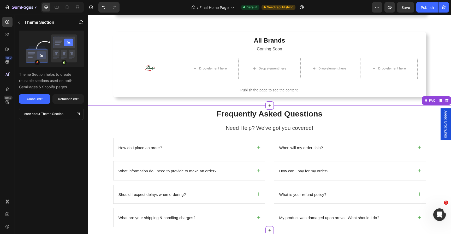
scroll to position [1048, 0]
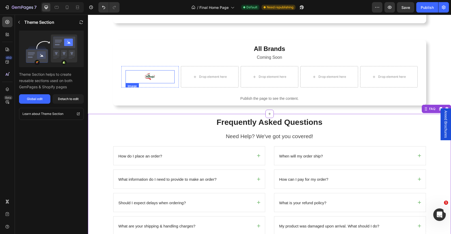
click at [158, 74] on div at bounding box center [150, 76] width 49 height 13
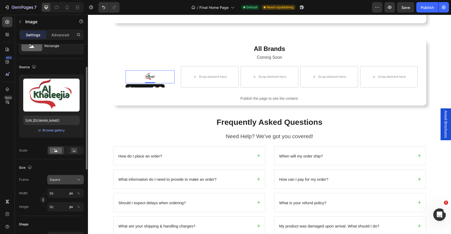
scroll to position [30, 0]
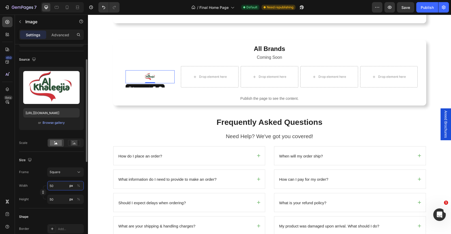
click at [59, 186] on input "50" at bounding box center [65, 185] width 37 height 9
type input "7"
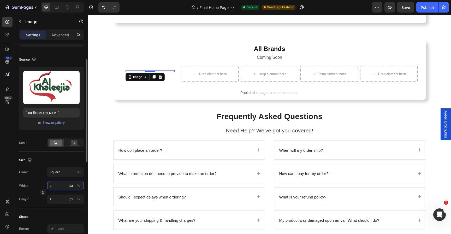
type input "70"
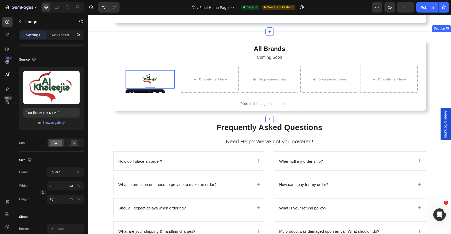
click at [158, 104] on p "Publish the page to see the content." at bounding box center [269, 103] width 305 height 5
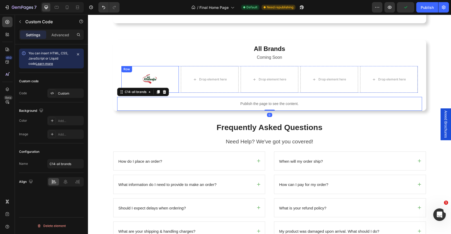
scroll to position [0, 0]
click at [175, 76] on div "Image Row" at bounding box center [150, 79] width 58 height 27
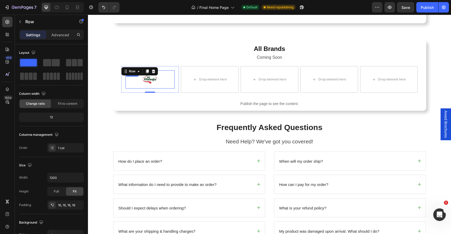
click at [155, 76] on img at bounding box center [150, 79] width 18 height 18
click at [161, 90] on div "Image Row 0" at bounding box center [150, 79] width 58 height 27
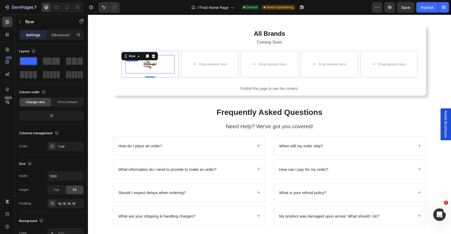
scroll to position [1052, 0]
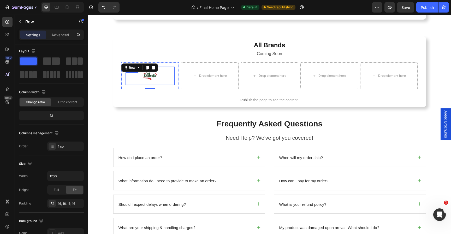
click at [143, 82] on img at bounding box center [150, 76] width 18 height 18
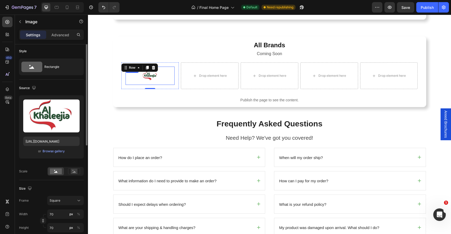
scroll to position [0, 0]
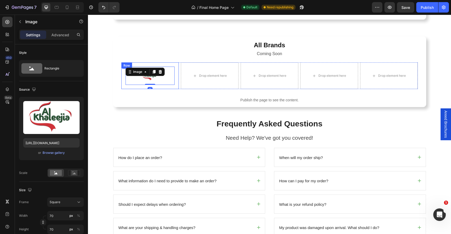
click at [122, 80] on div "Image 0 Row" at bounding box center [150, 75] width 58 height 27
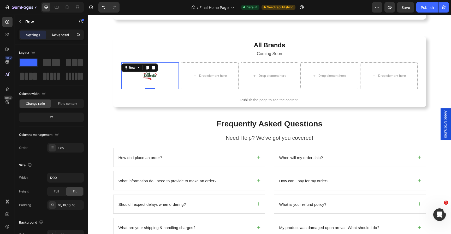
click at [55, 33] on p "Advanced" at bounding box center [60, 34] width 18 height 5
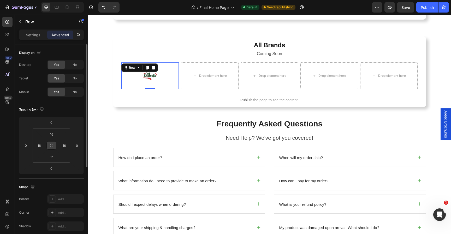
click at [52, 144] on icon at bounding box center [51, 145] width 4 height 4
click at [52, 136] on input "16" at bounding box center [51, 134] width 10 height 8
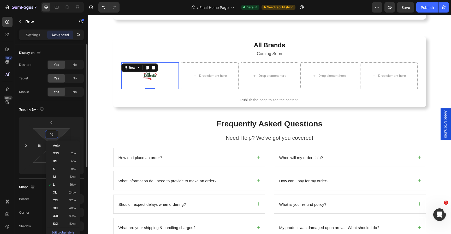
type input "2"
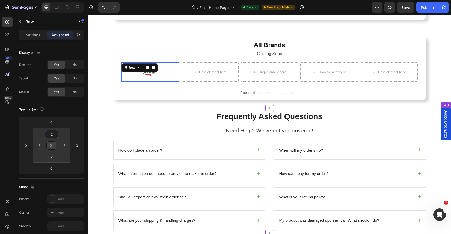
click at [122, 90] on p "Publish the page to see the content." at bounding box center [269, 92] width 305 height 5
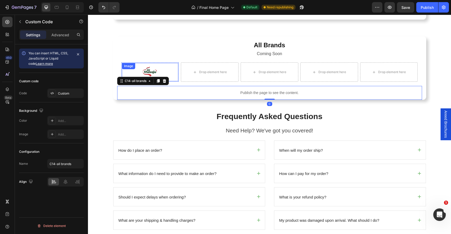
click at [157, 67] on div at bounding box center [150, 72] width 57 height 18
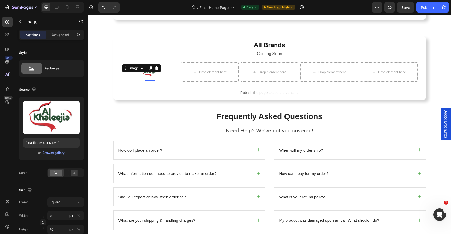
click at [158, 76] on div at bounding box center [150, 72] width 57 height 18
click at [179, 73] on div "Image 0 Row Drop element here Drop element here Drop element here Drop element …" at bounding box center [269, 71] width 297 height 19
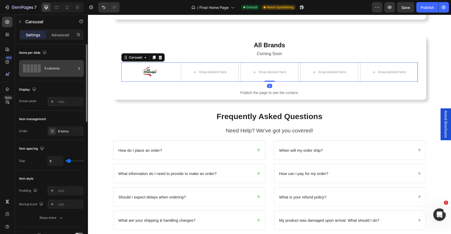
click at [54, 72] on div "5 columns" at bounding box center [60, 68] width 32 height 12
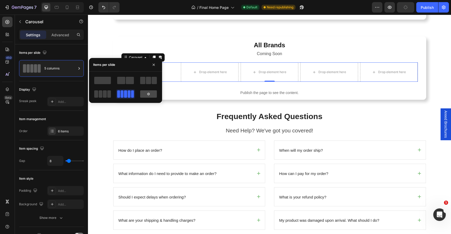
click at [149, 92] on icon at bounding box center [148, 94] width 4 height 4
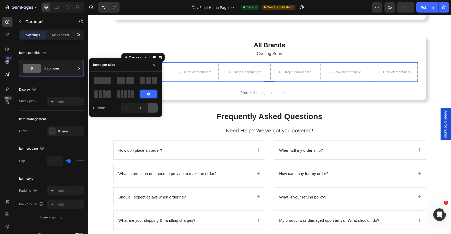
click at [153, 106] on icon "button" at bounding box center [152, 107] width 5 height 5
type input "7"
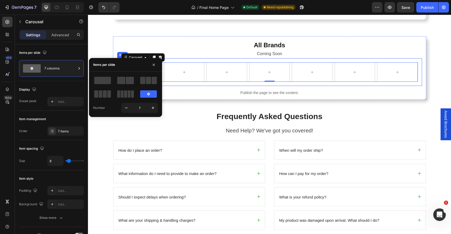
click at [184, 85] on div "Image Row Carousel 0 Row" at bounding box center [269, 72] width 305 height 28
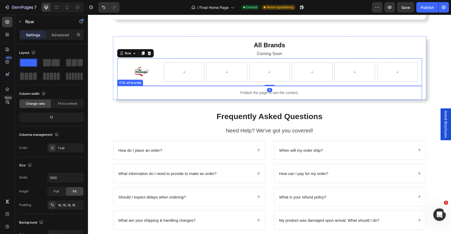
click at [169, 90] on p "Publish the page to see the content." at bounding box center [269, 92] width 305 height 5
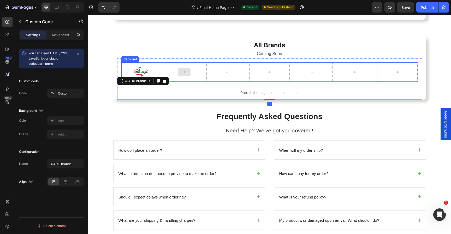
click at [180, 67] on div at bounding box center [184, 71] width 40 height 19
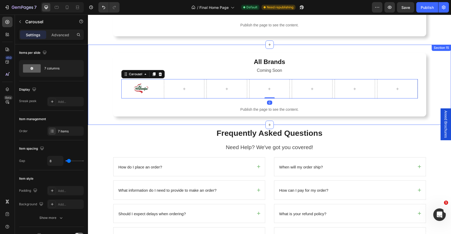
scroll to position [1033, 0]
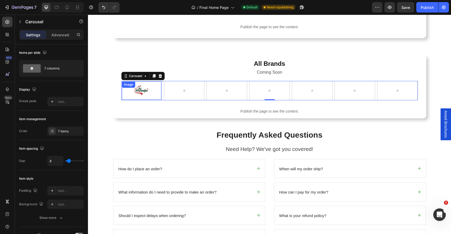
click at [156, 88] on div "Image" at bounding box center [141, 90] width 39 height 18
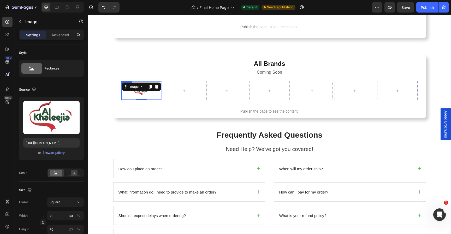
click at [159, 84] on div "Image 0 Row" at bounding box center [141, 90] width 40 height 19
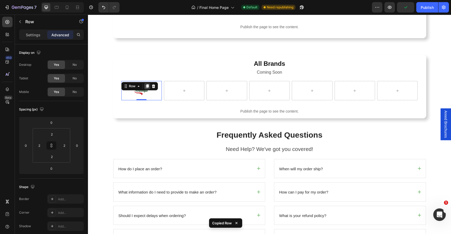
click at [146, 84] on icon at bounding box center [147, 86] width 4 height 4
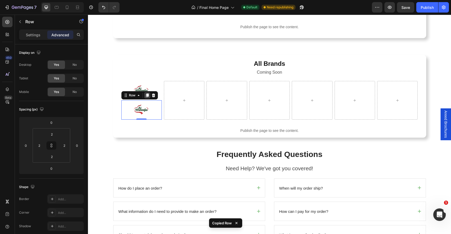
drag, startPoint x: 145, startPoint y: 93, endPoint x: 145, endPoint y: 96, distance: 3.4
click at [145, 93] on icon at bounding box center [147, 95] width 4 height 4
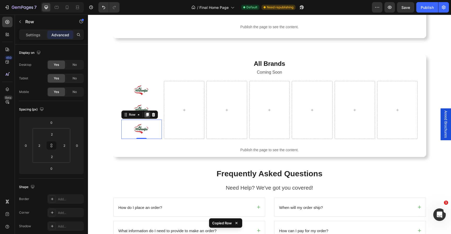
click at [145, 114] on icon at bounding box center [147, 114] width 4 height 4
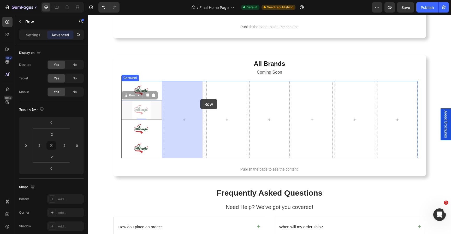
drag, startPoint x: 159, startPoint y: 102, endPoint x: 191, endPoint y: 101, distance: 31.6
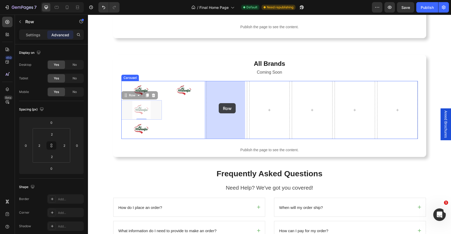
drag, startPoint x: 159, startPoint y: 104, endPoint x: 217, endPoint y: 104, distance: 57.7
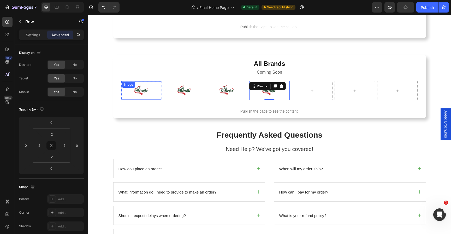
click at [147, 88] on img at bounding box center [141, 90] width 18 height 18
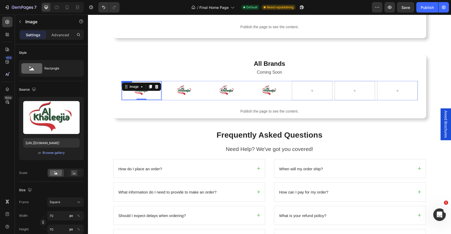
click at [159, 96] on div "Image 0 Row" at bounding box center [141, 90] width 40 height 19
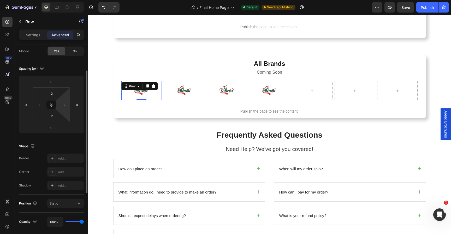
scroll to position [45, 0]
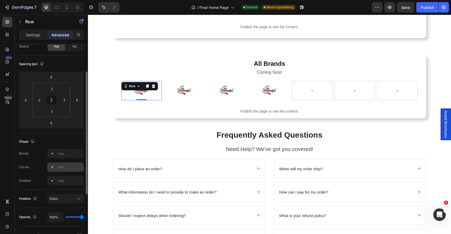
click at [67, 165] on div "Add..." at bounding box center [70, 167] width 25 height 5
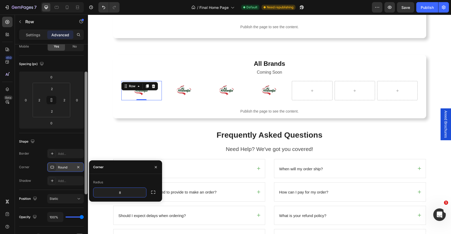
click at [59, 182] on div "Add..." at bounding box center [70, 181] width 25 height 5
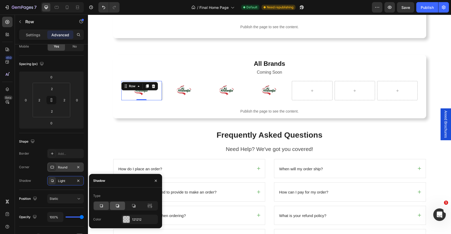
click at [120, 207] on icon at bounding box center [117, 205] width 5 height 5
click at [186, 117] on div "Publish the page to see the content." at bounding box center [269, 111] width 305 height 14
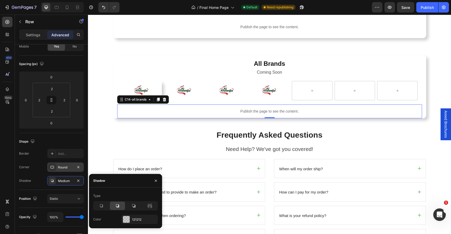
scroll to position [0, 0]
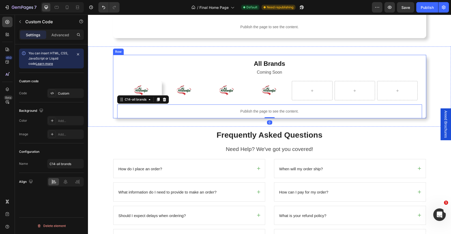
click at [136, 57] on div "All Brands Heading Coming Soon Text Block Image Row Image Row Image Row Image R…" at bounding box center [269, 86] width 313 height 63
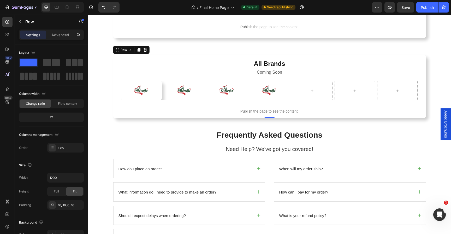
scroll to position [1034, 0]
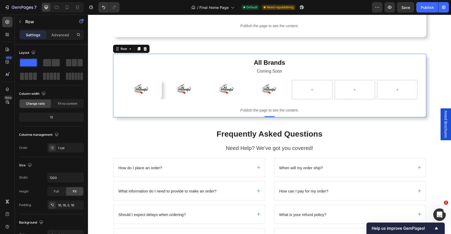
click at [301, 86] on div at bounding box center [312, 89] width 40 height 19
click at [149, 84] on img at bounding box center [141, 89] width 18 height 18
click at [153, 85] on div at bounding box center [141, 89] width 39 height 18
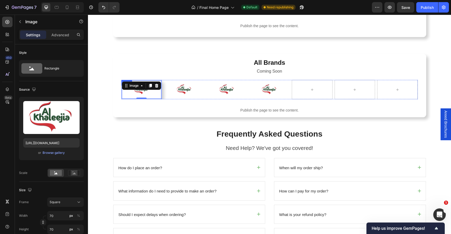
click at [159, 82] on div "Image 0 Row" at bounding box center [141, 89] width 40 height 19
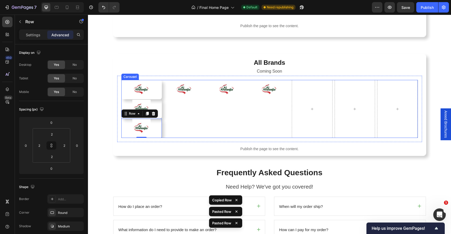
drag, startPoint x: 168, startPoint y: 95, endPoint x: 169, endPoint y: 102, distance: 6.9
click at [168, 95] on div at bounding box center [183, 89] width 39 height 18
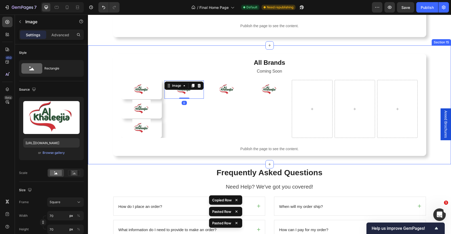
click at [170, 159] on div "All Brands Heading Coming Soon Text Block Image Row Image Row Image Row Image 0…" at bounding box center [269, 104] width 363 height 119
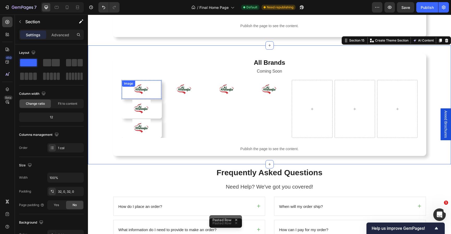
click at [149, 94] on img at bounding box center [141, 89] width 18 height 18
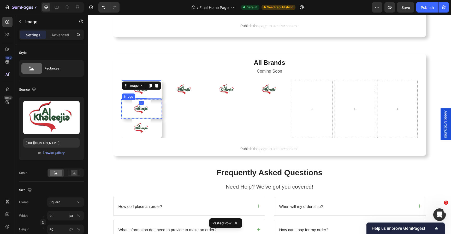
click at [157, 103] on div at bounding box center [141, 109] width 39 height 18
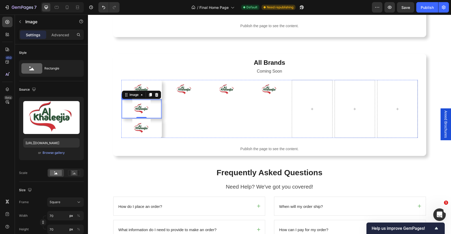
click at [159, 106] on div "Image 0 Row" at bounding box center [141, 108] width 40 height 19
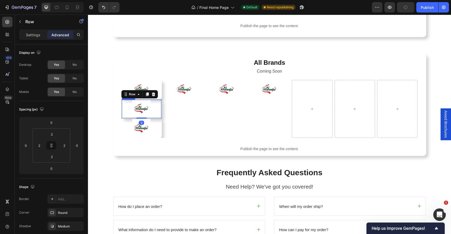
click at [149, 106] on div at bounding box center [141, 109] width 39 height 18
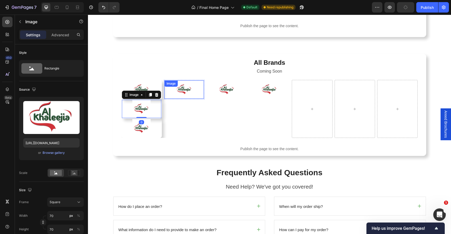
click at [171, 89] on div "Image Row Image 0 Row Image Row Image Row Image Row Image Row" at bounding box center [269, 109] width 297 height 58
click at [182, 92] on img at bounding box center [184, 89] width 18 height 18
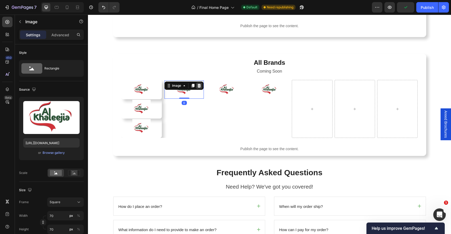
click at [198, 85] on icon at bounding box center [198, 86] width 3 height 4
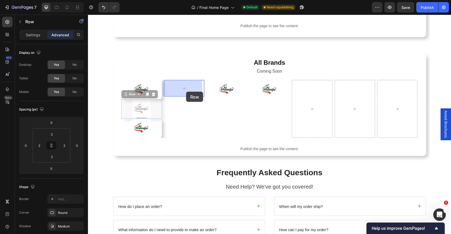
drag, startPoint x: 159, startPoint y: 106, endPoint x: 186, endPoint y: 92, distance: 30.5
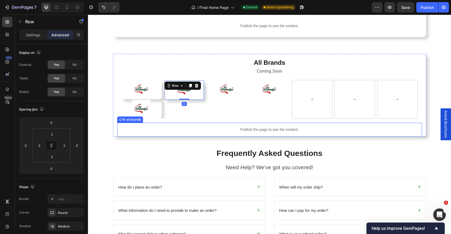
click at [155, 143] on div "All Brands Heading Coming Soon Text Block Image Row Image Row Image Row 0 Row I…" at bounding box center [269, 94] width 363 height 99
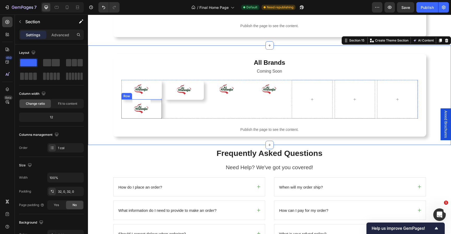
click at [159, 106] on div "Image Row" at bounding box center [141, 108] width 40 height 19
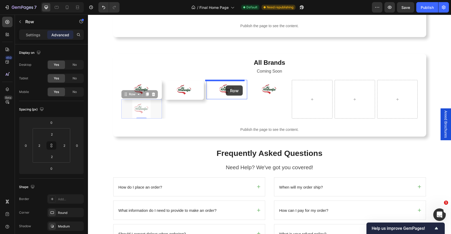
drag, startPoint x: 159, startPoint y: 106, endPoint x: 226, endPoint y: 85, distance: 69.4
type input "16"
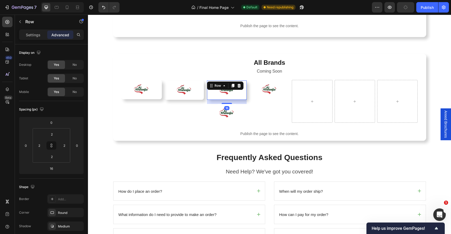
click at [226, 109] on div "16" at bounding box center [226, 108] width 5 height 4
click at [229, 113] on img at bounding box center [227, 113] width 18 height 18
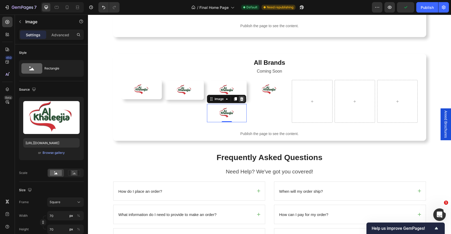
click at [240, 100] on icon at bounding box center [242, 99] width 4 height 4
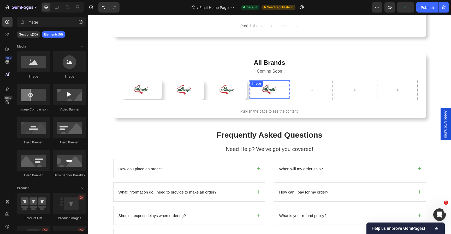
click at [253, 96] on div at bounding box center [269, 89] width 39 height 18
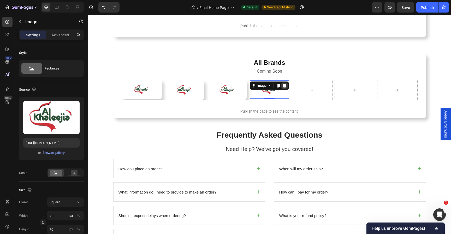
click at [283, 86] on icon at bounding box center [284, 86] width 3 height 4
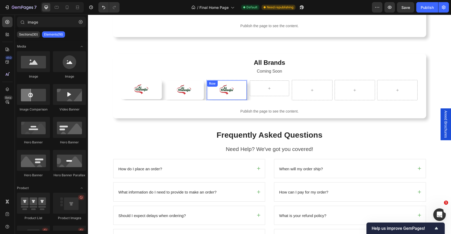
click at [207, 92] on div "Image Row" at bounding box center [226, 89] width 39 height 19
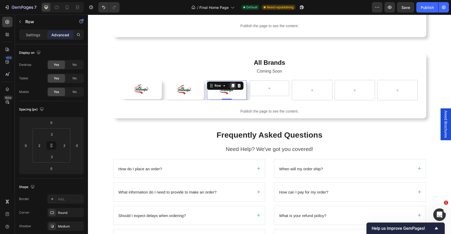
click at [232, 85] on icon at bounding box center [233, 86] width 3 height 4
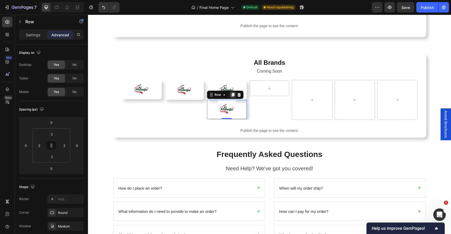
click at [231, 93] on icon at bounding box center [233, 95] width 4 height 4
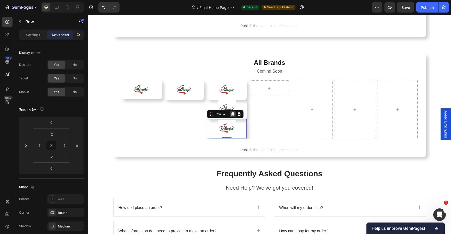
click at [231, 112] on icon at bounding box center [233, 114] width 4 height 4
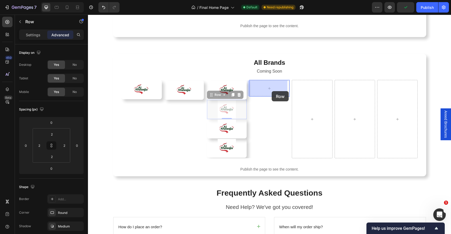
drag, startPoint x: 244, startPoint y: 105, endPoint x: 272, endPoint y: 91, distance: 30.8
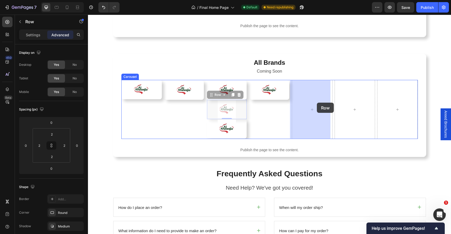
drag, startPoint x: 244, startPoint y: 107, endPoint x: 317, endPoint y: 102, distance: 73.0
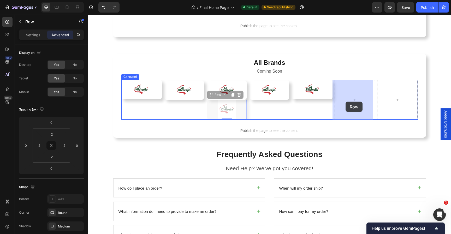
drag, startPoint x: 245, startPoint y: 108, endPoint x: 346, endPoint y: 102, distance: 101.2
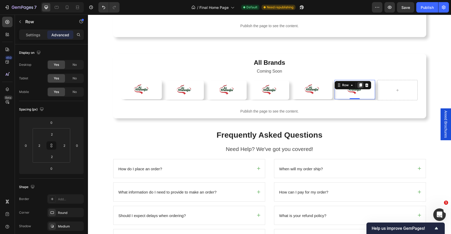
click at [361, 84] on div at bounding box center [360, 85] width 6 height 6
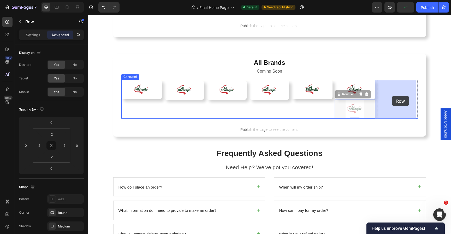
drag, startPoint x: 373, startPoint y: 102, endPoint x: 360, endPoint y: 100, distance: 13.3
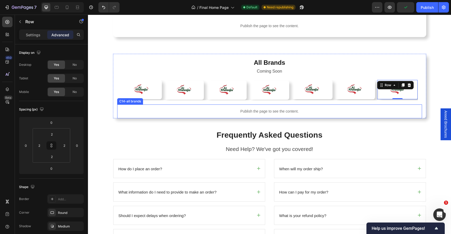
click at [254, 124] on div "All Brands Heading Coming Soon Text Block Image Row Image Row Row Image Row Row…" at bounding box center [269, 85] width 363 height 81
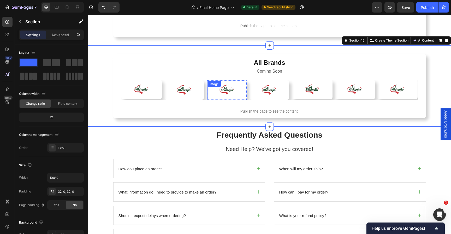
click at [222, 90] on div "Image" at bounding box center [226, 90] width 38 height 18
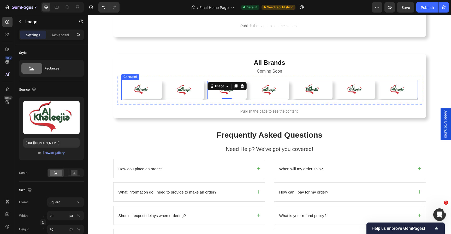
click at [161, 98] on div "Image Row Image Row Row Image 0 Row Row Image Row Row Image Row Image Row Image…" at bounding box center [269, 90] width 297 height 20
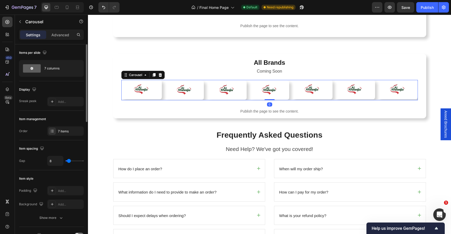
scroll to position [7, 0]
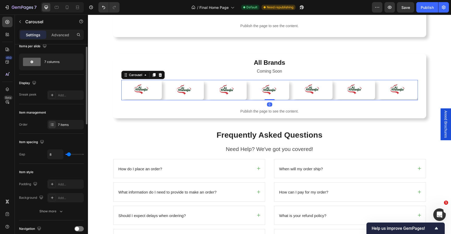
click at [65, 34] on p "Advanced" at bounding box center [60, 34] width 18 height 5
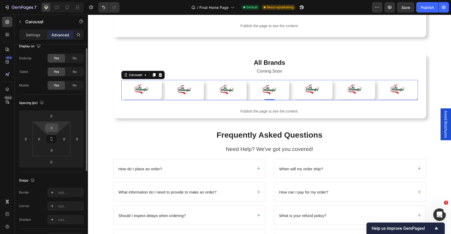
drag, startPoint x: 53, startPoint y: 128, endPoint x: 83, endPoint y: 136, distance: 30.7
click at [53, 128] on input "0" at bounding box center [51, 128] width 10 height 8
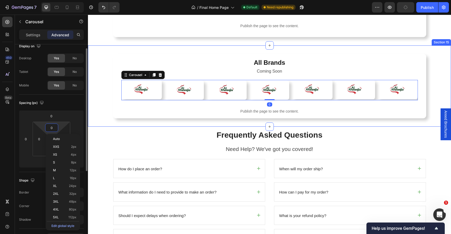
click at [79, 103] on div "Spacing (px)" at bounding box center [51, 103] width 65 height 8
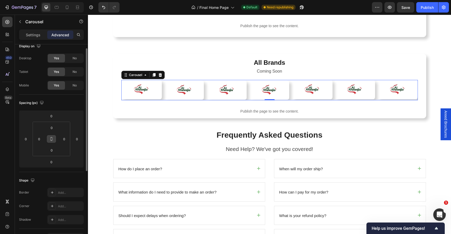
click at [51, 138] on icon at bounding box center [51, 139] width 4 height 4
click at [51, 152] on input "0" at bounding box center [51, 150] width 10 height 8
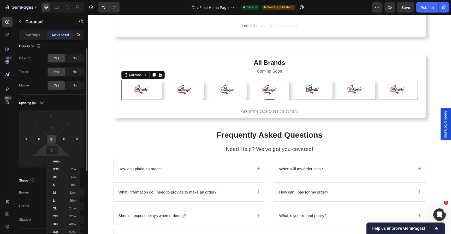
type input "8"
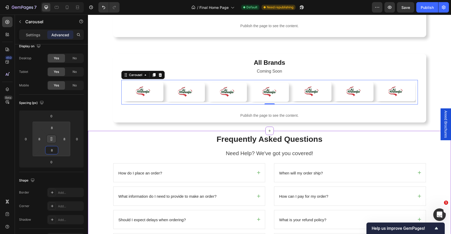
click at [152, 120] on div "Publish the page to see the content." at bounding box center [269, 116] width 305 height 14
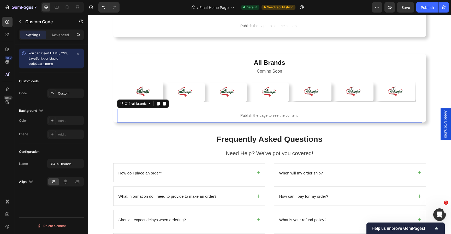
scroll to position [0, 0]
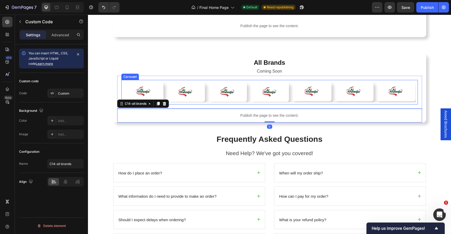
click at [204, 99] on div "Image Row Image Row Row Image Row Row Image Row Row Image Row Image Row Image R…" at bounding box center [269, 92] width 292 height 20
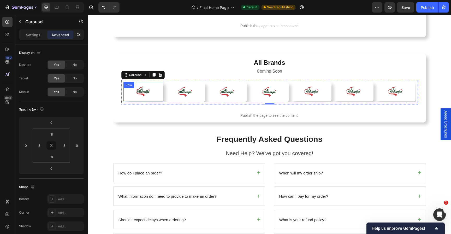
click at [161, 84] on div "Image Row" at bounding box center [143, 91] width 40 height 19
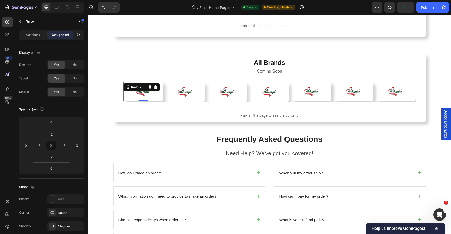
click at [145, 136] on h2 "Frequently Asked Questions" at bounding box center [269, 139] width 313 height 10
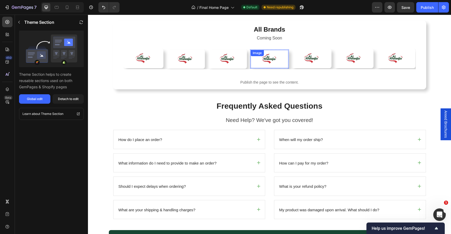
scroll to position [1069, 0]
